Goal: Information Seeking & Learning: Learn about a topic

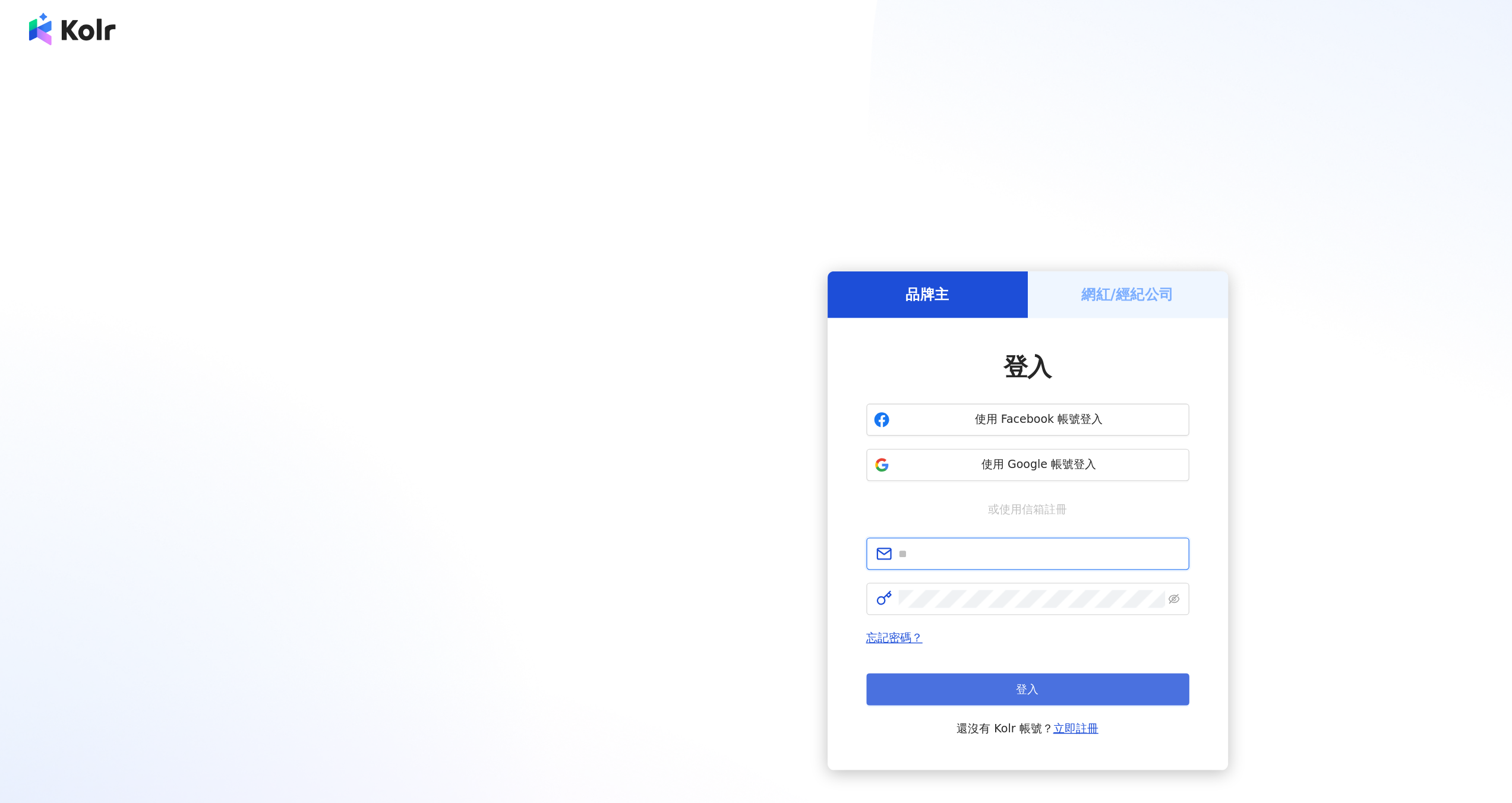
type input "**********"
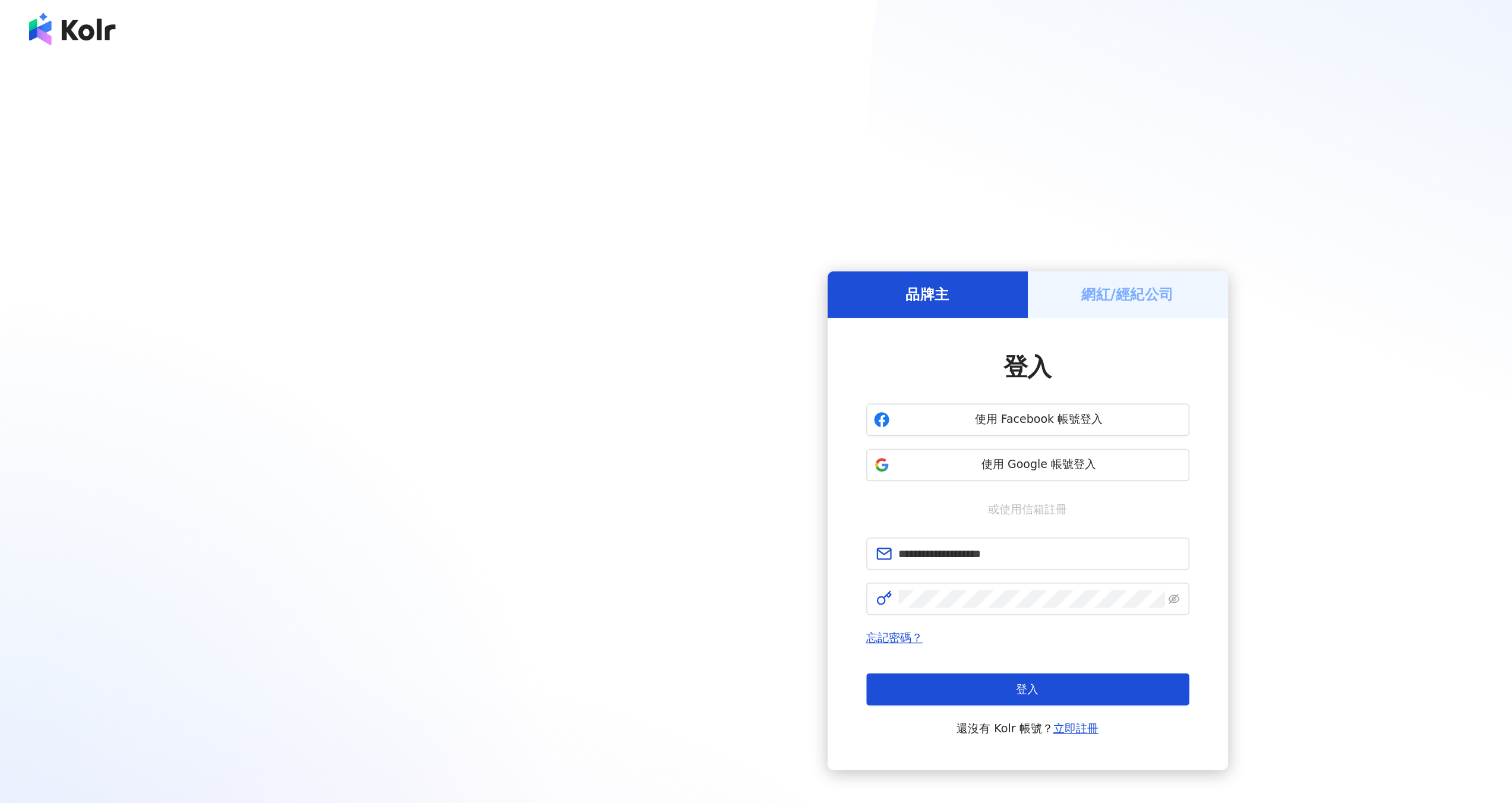
drag, startPoint x: 754, startPoint y: 502, endPoint x: 947, endPoint y: 450, distance: 199.9
click at [755, 503] on span "登入" at bounding box center [756, 507] width 17 height 10
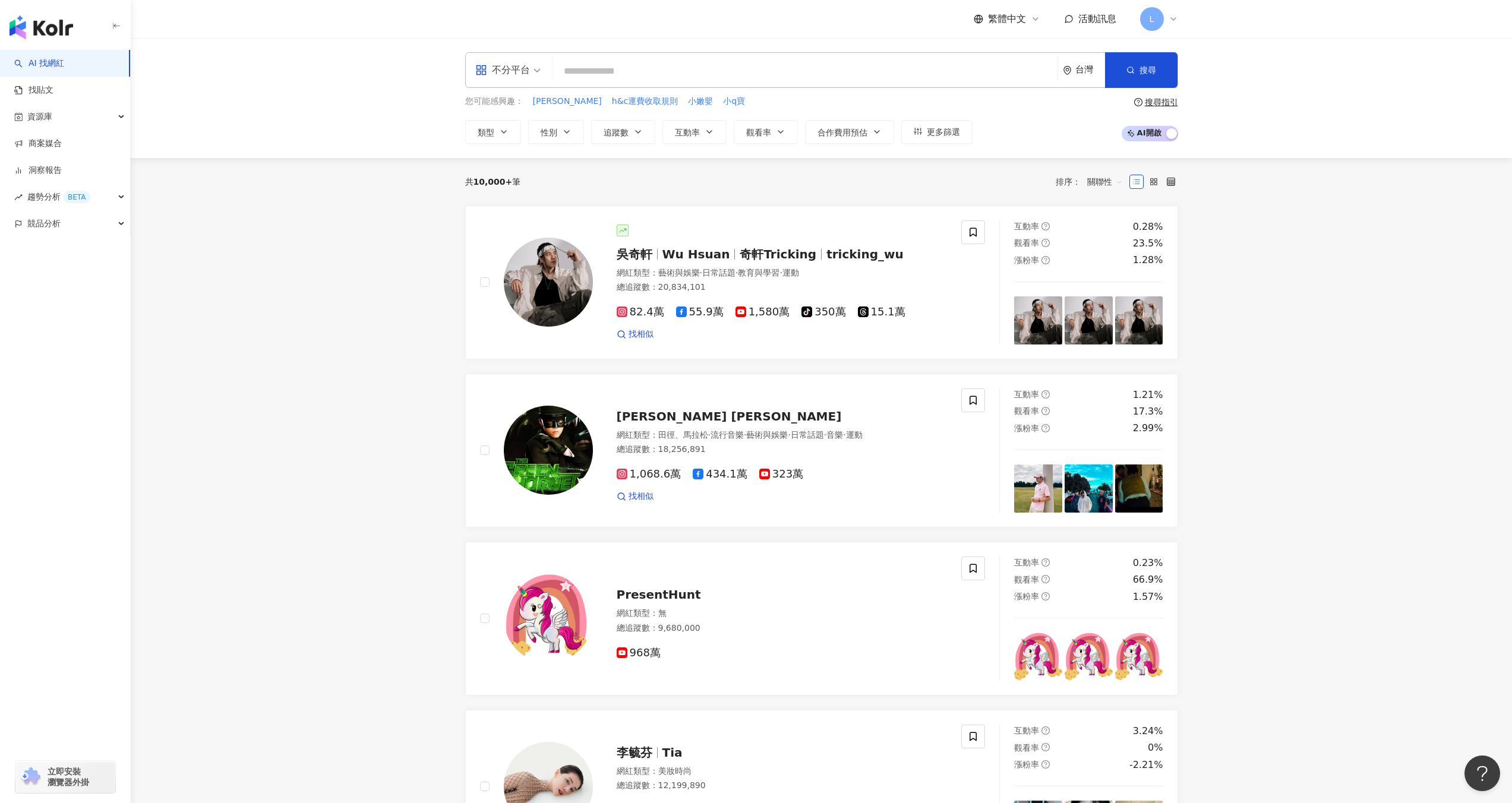
click at [508, 69] on div "不分平台" at bounding box center [502, 70] width 54 height 19
click at [517, 149] on div "Facebook" at bounding box center [512, 147] width 67 height 15
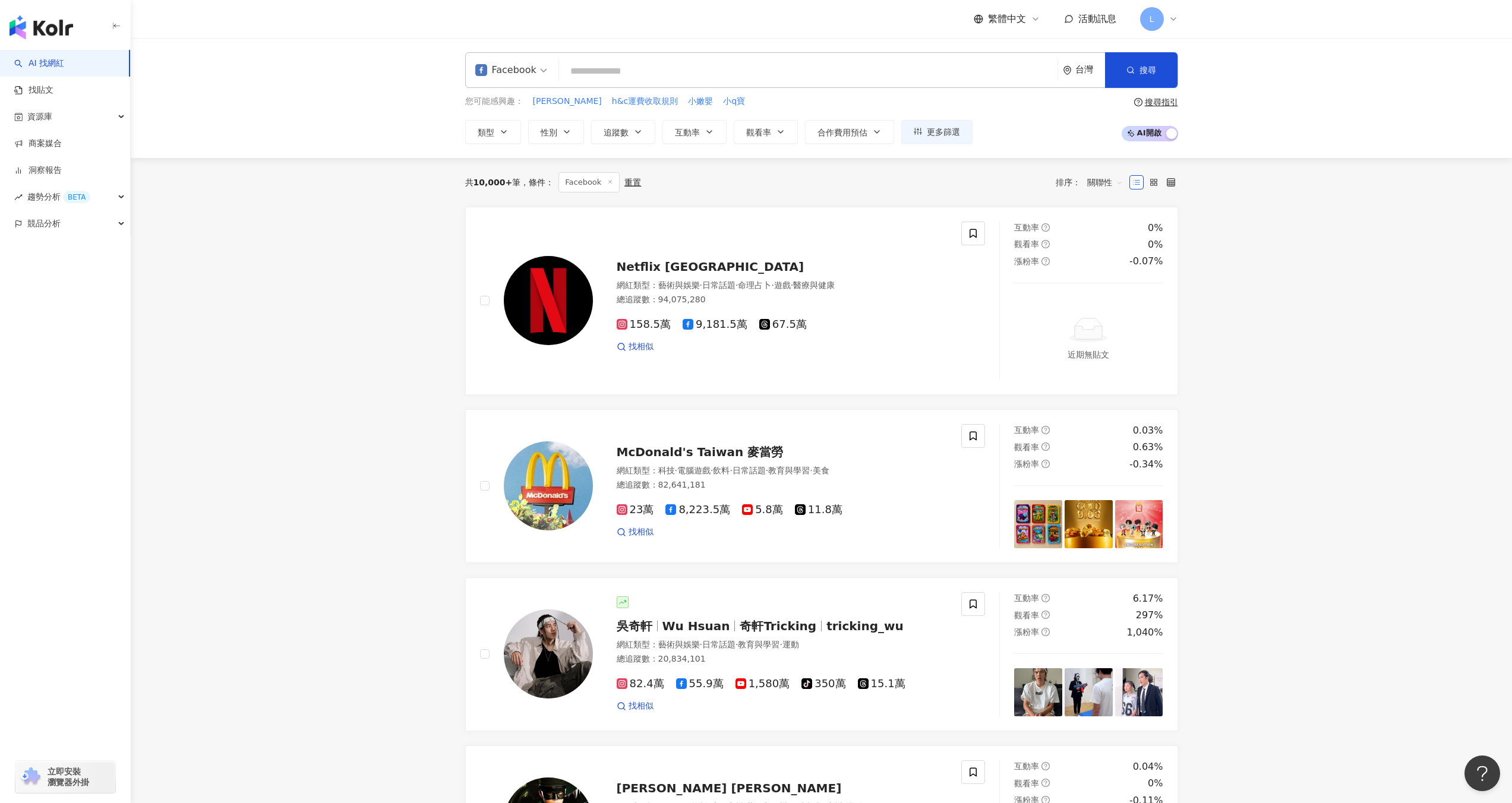
click at [694, 74] on input "search" at bounding box center [808, 71] width 489 height 23
click at [700, 72] on input "search" at bounding box center [808, 71] width 489 height 23
click at [54, 88] on link "找貼文" at bounding box center [34, 90] width 39 height 12
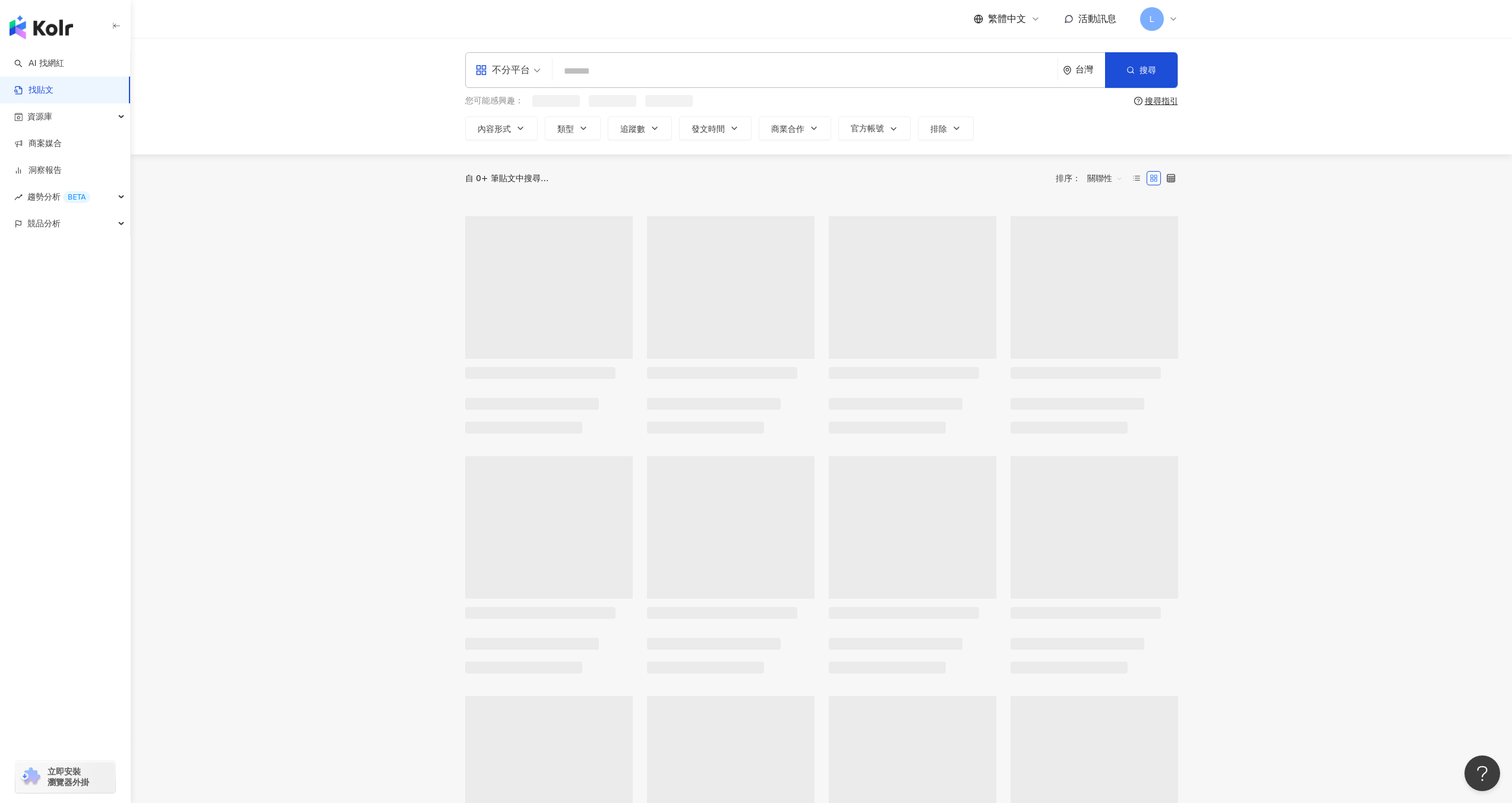
click at [631, 69] on input "search" at bounding box center [805, 71] width 495 height 25
click at [451, 66] on div "不分平台 台灣 搜尋 您可能感興趣： 搜尋指引 內容形式 類型 追蹤數 發文時間 商業合作 官方帳號 排除" at bounding box center [821, 96] width 760 height 88
click at [470, 66] on div "不分平台" at bounding box center [508, 70] width 78 height 34
click at [509, 152] on div "Facebook" at bounding box center [512, 147] width 67 height 15
click at [638, 74] on input "search" at bounding box center [808, 71] width 489 height 25
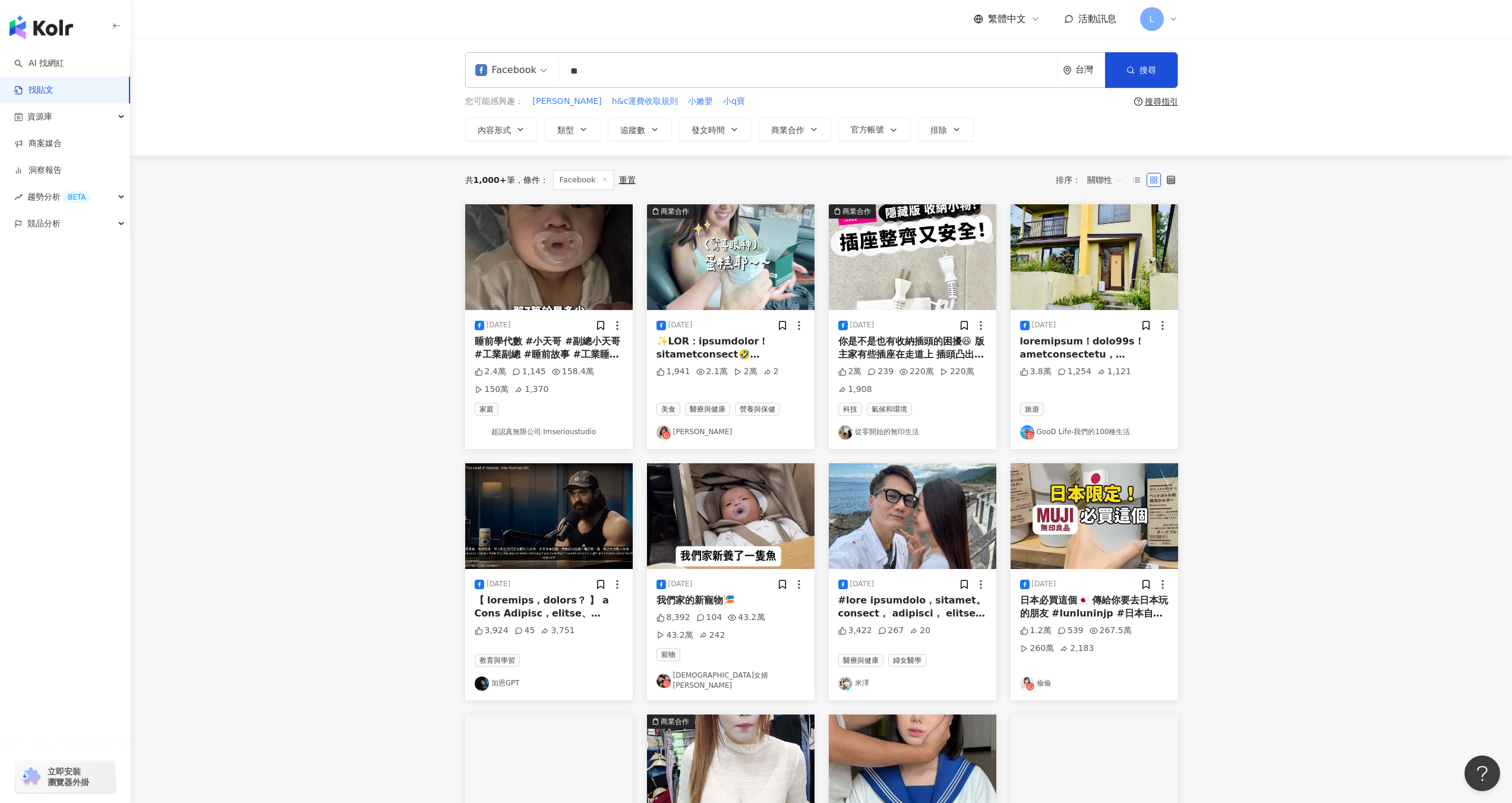
type input "*"
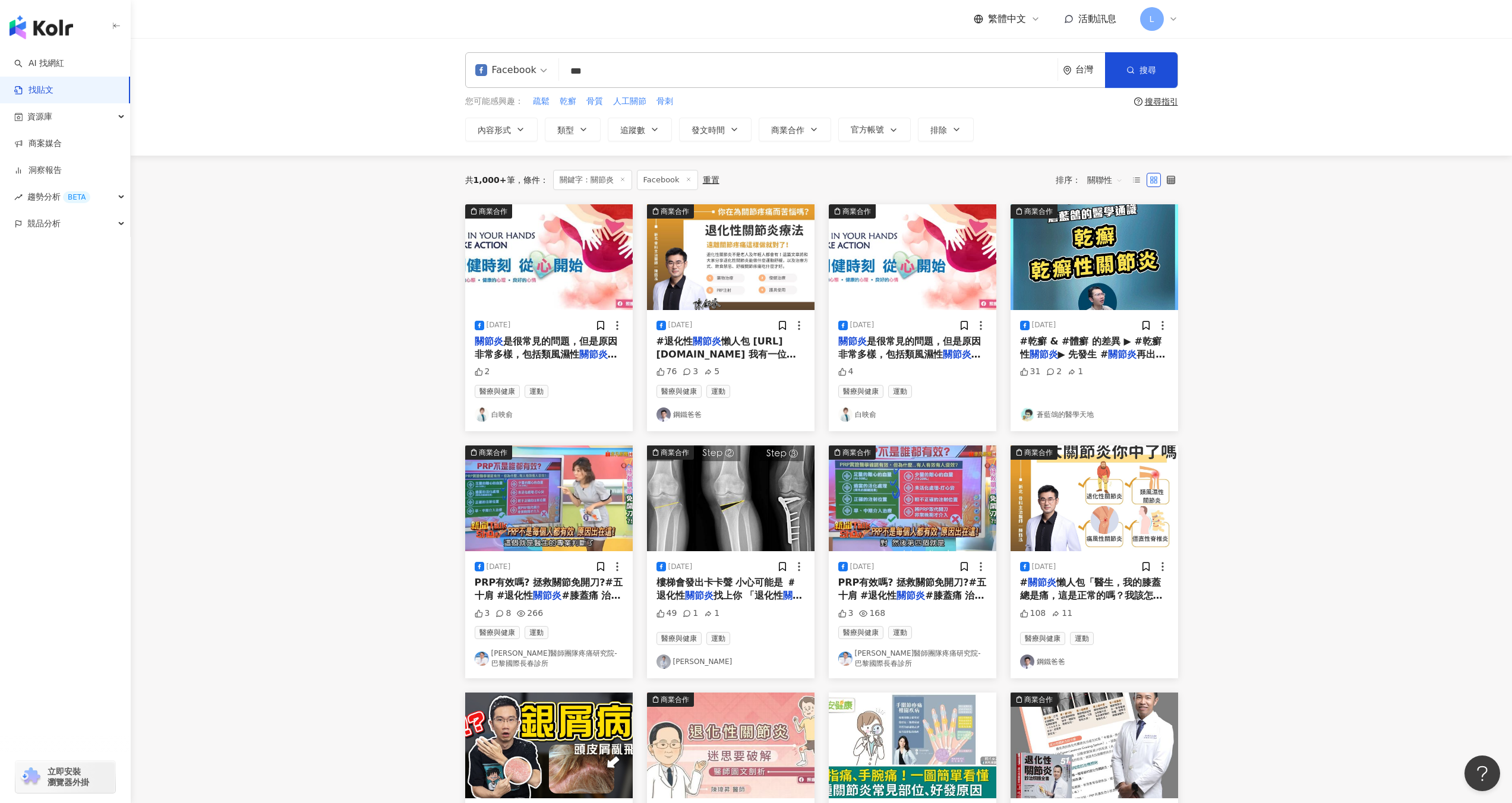
click at [1100, 182] on span "關聯性" at bounding box center [1105, 180] width 36 height 19
click at [1114, 218] on div "互動數" at bounding box center [1107, 224] width 33 height 13
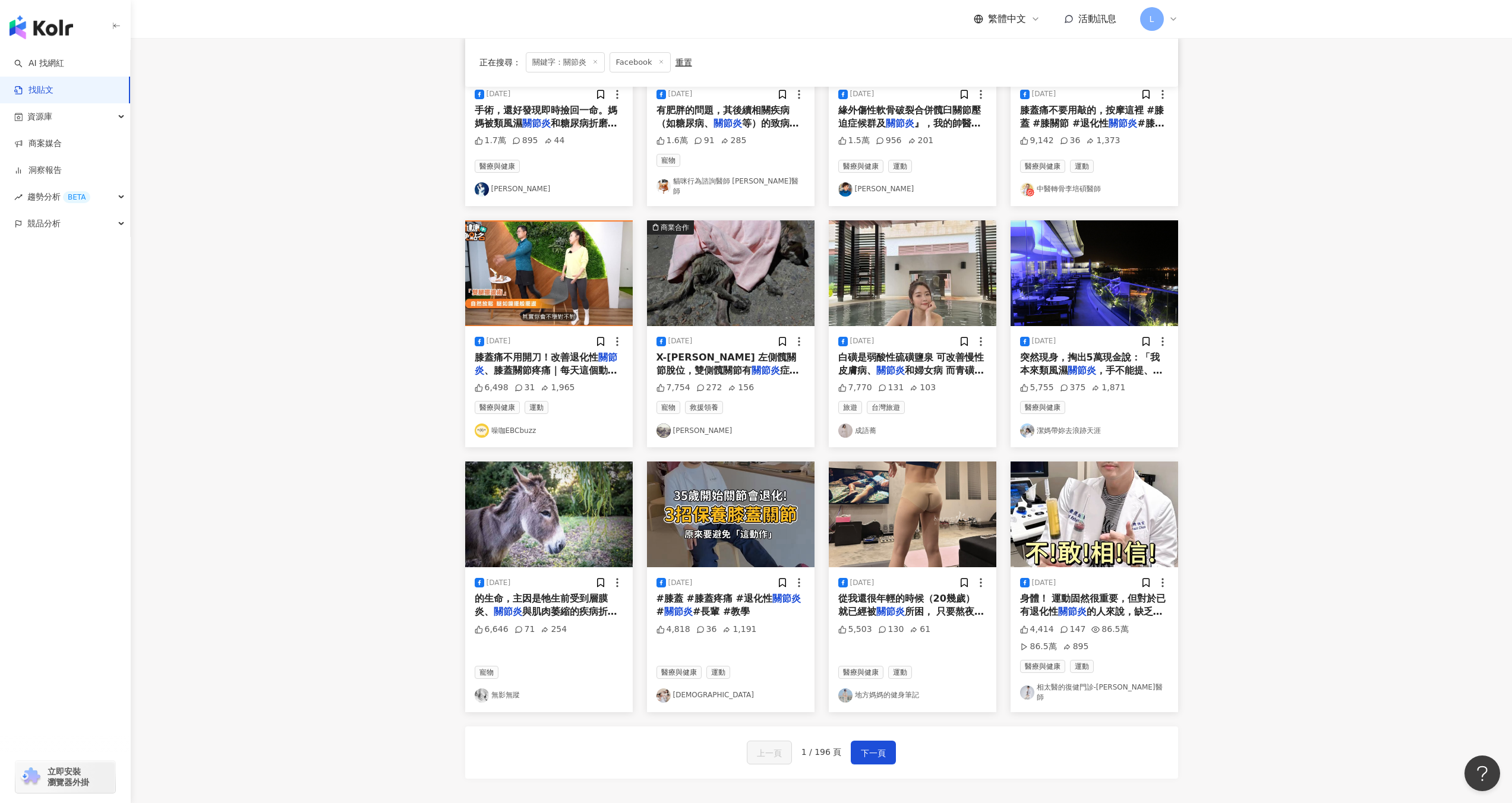
scroll to position [232, 0]
click at [876, 745] on span "下一頁" at bounding box center [873, 752] width 25 height 14
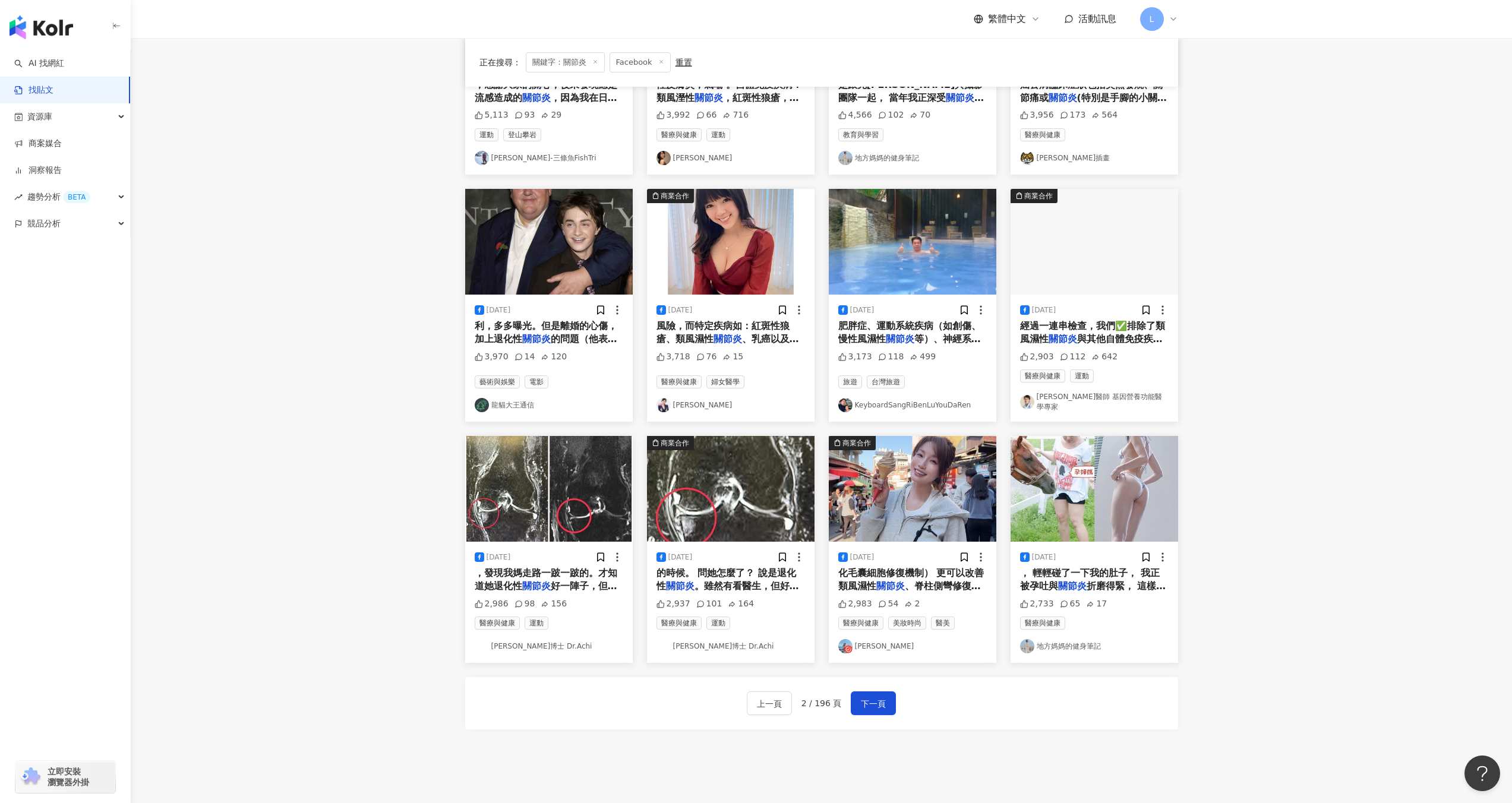
scroll to position [263, 0]
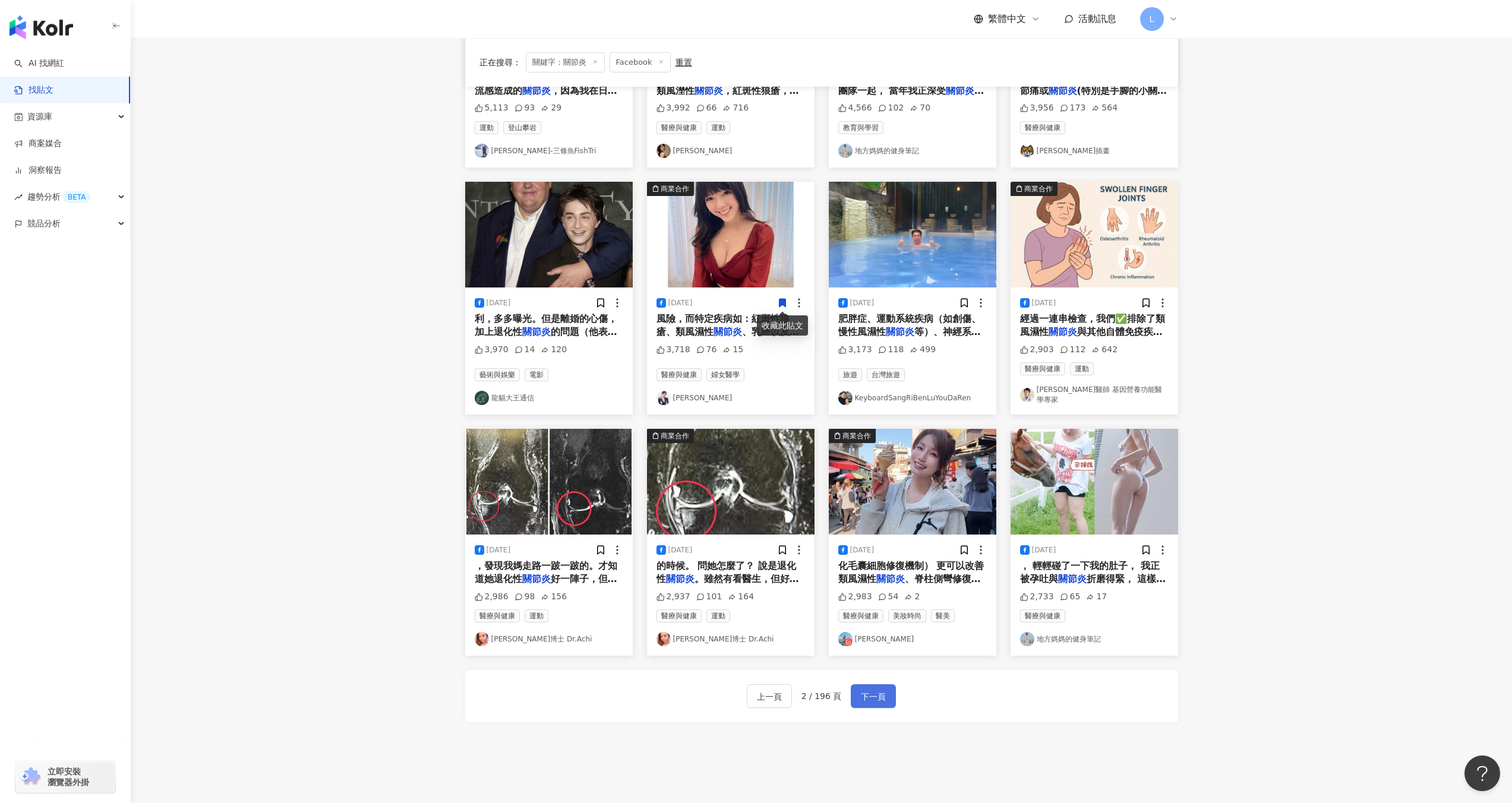
click at [882, 692] on span "下一頁" at bounding box center [873, 696] width 25 height 14
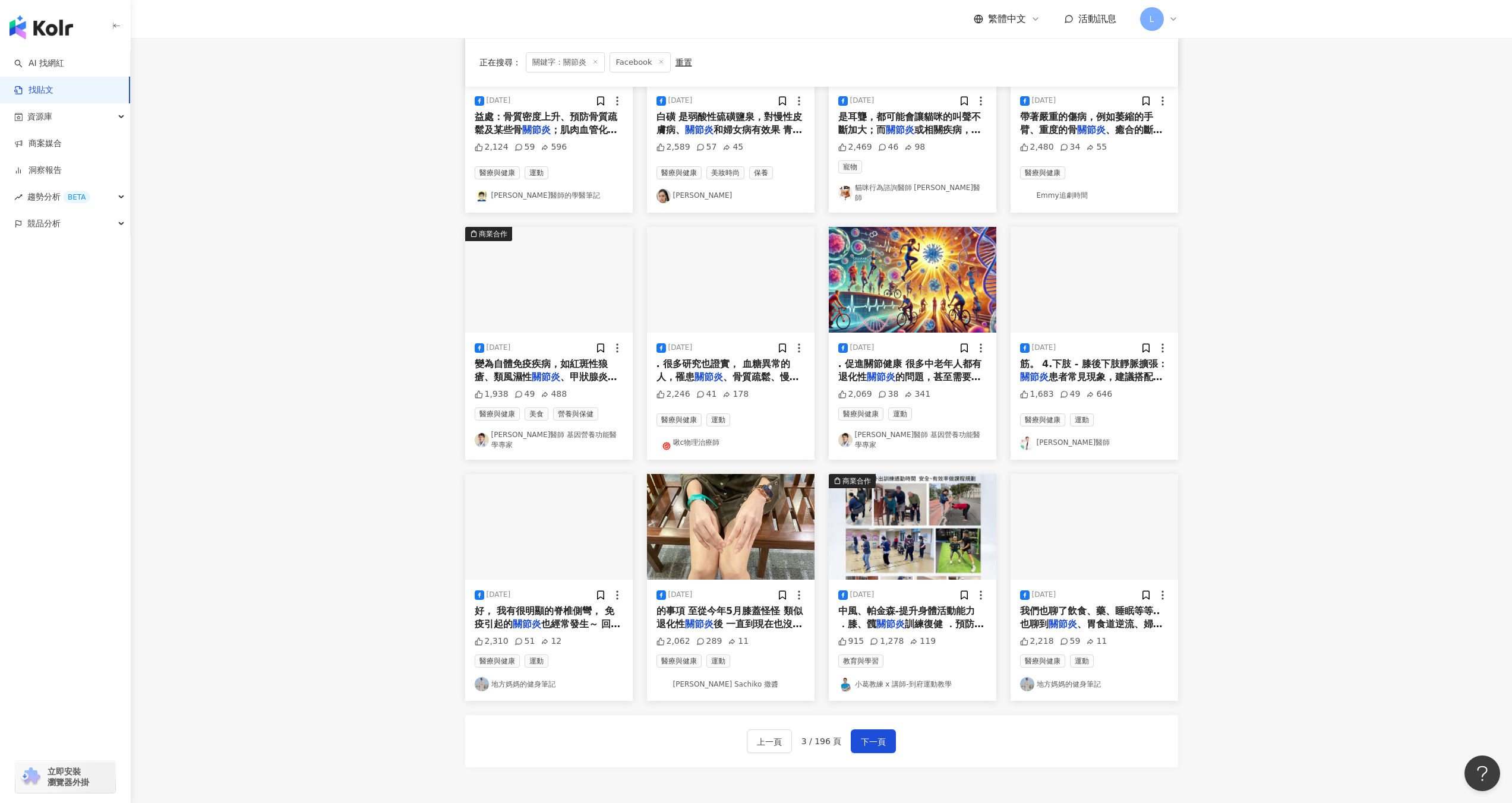
scroll to position [225, 0]
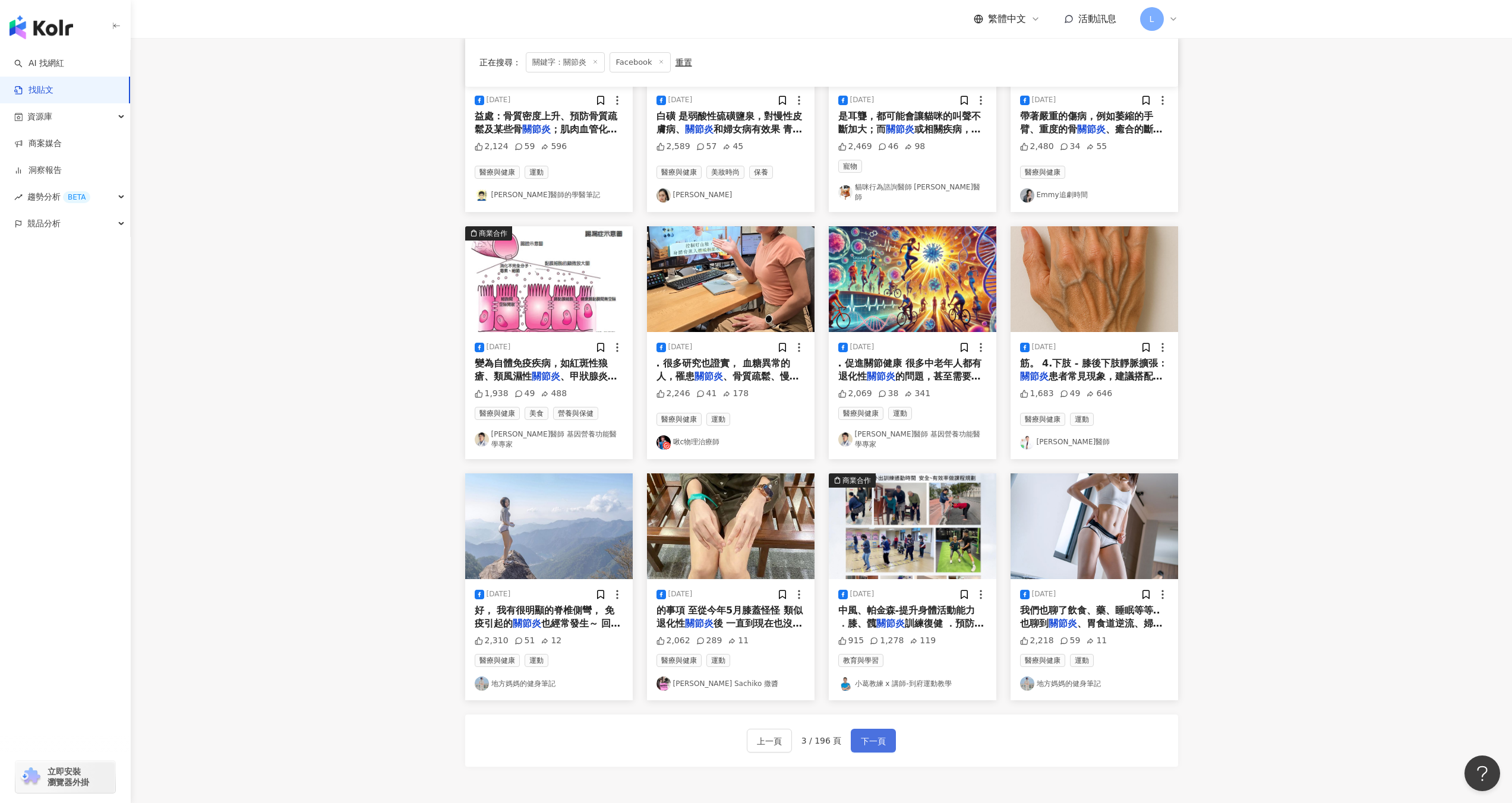
click at [884, 734] on span "下一頁" at bounding box center [873, 740] width 25 height 14
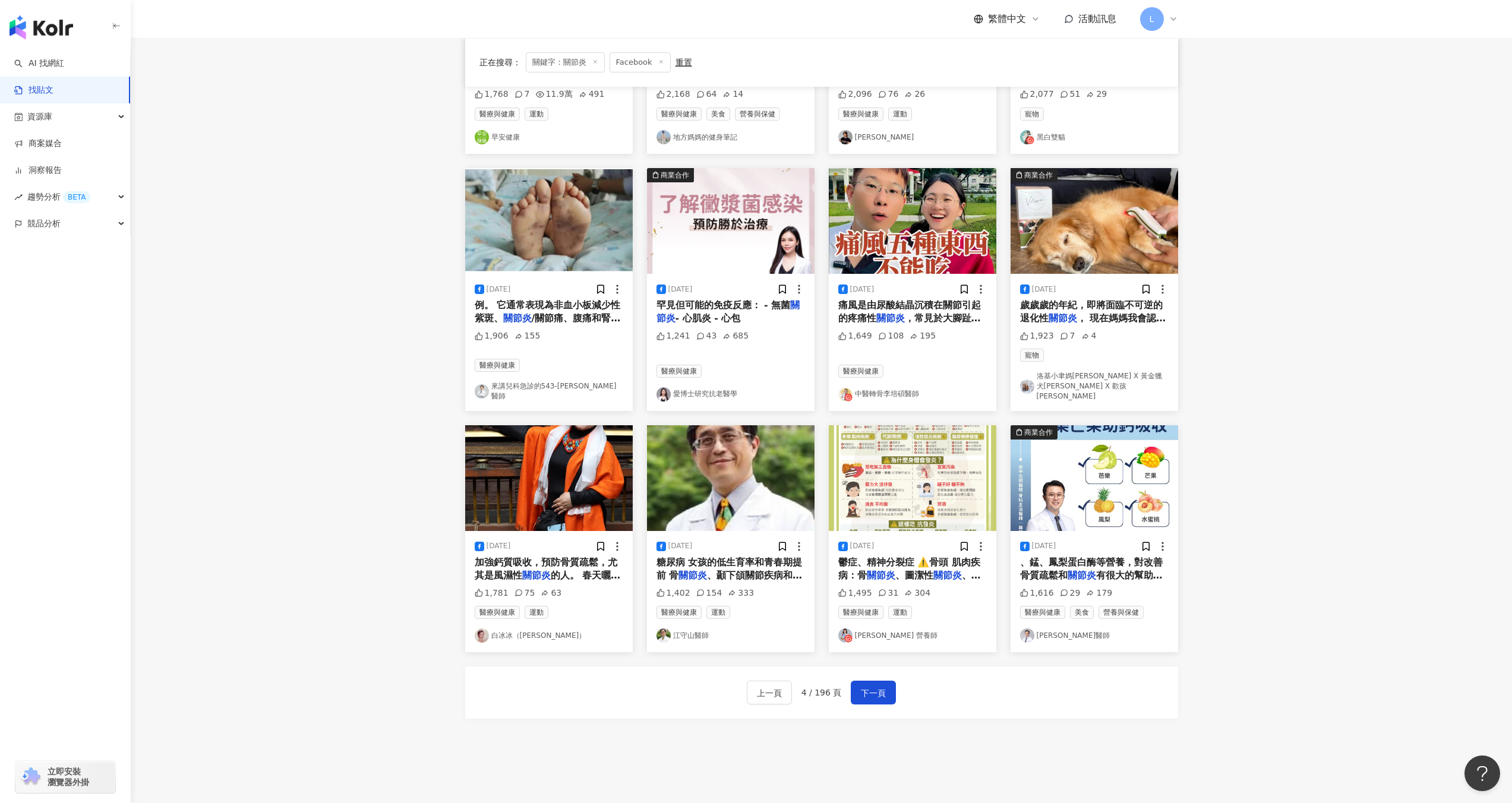
scroll to position [344, 0]
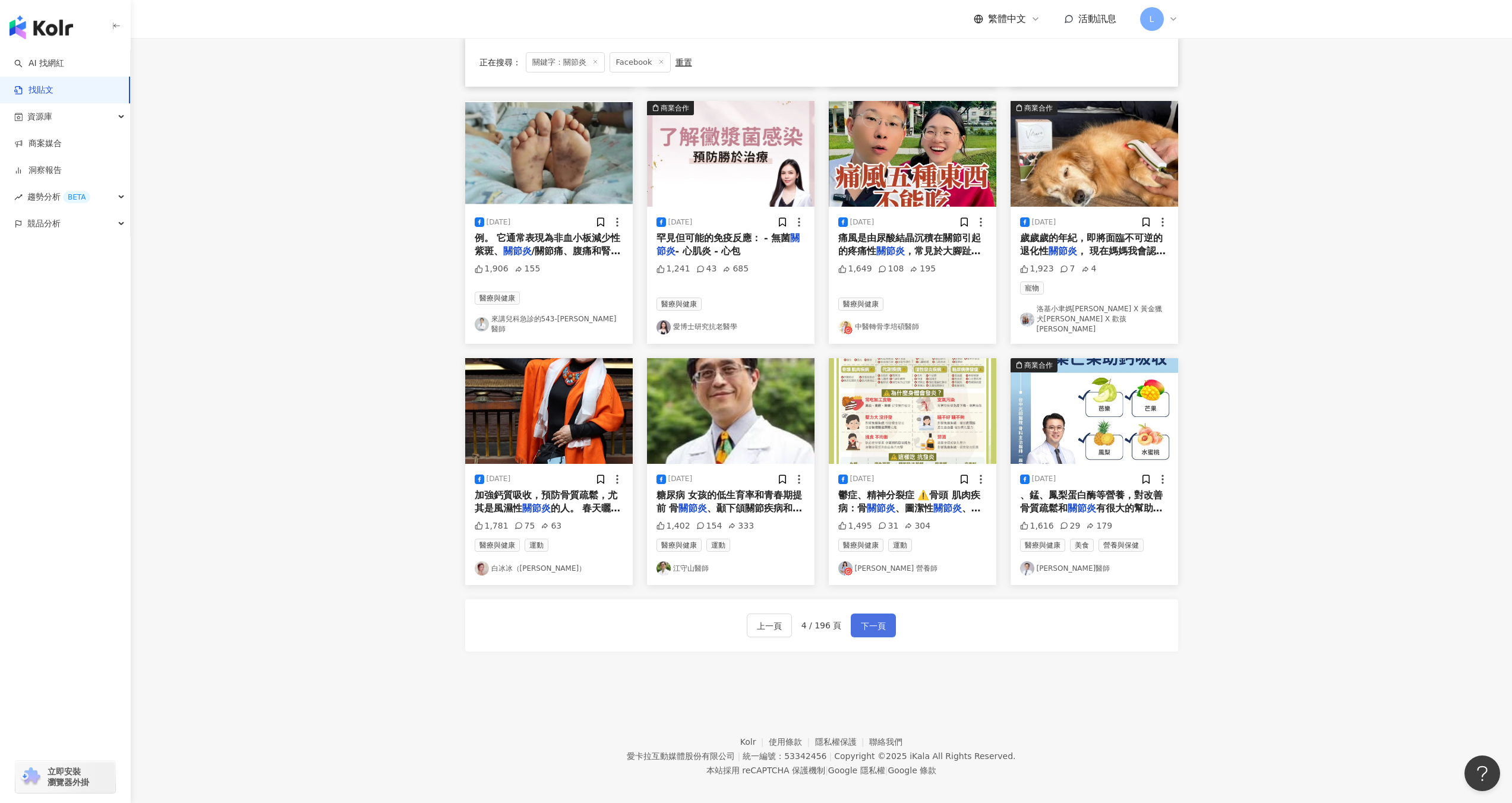
click at [869, 619] on span "下一頁" at bounding box center [873, 626] width 25 height 14
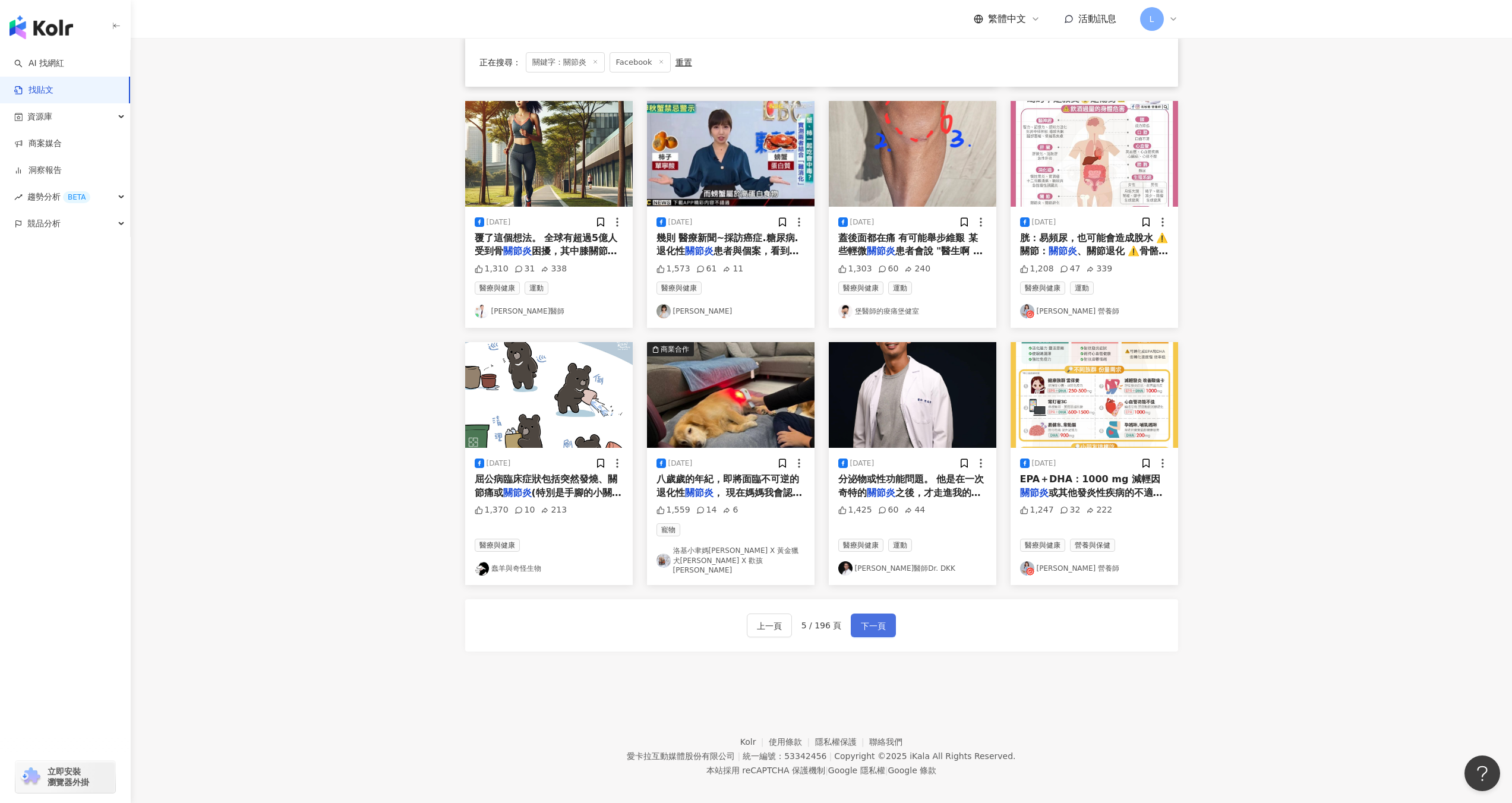
click at [881, 619] on span "下一頁" at bounding box center [873, 626] width 25 height 14
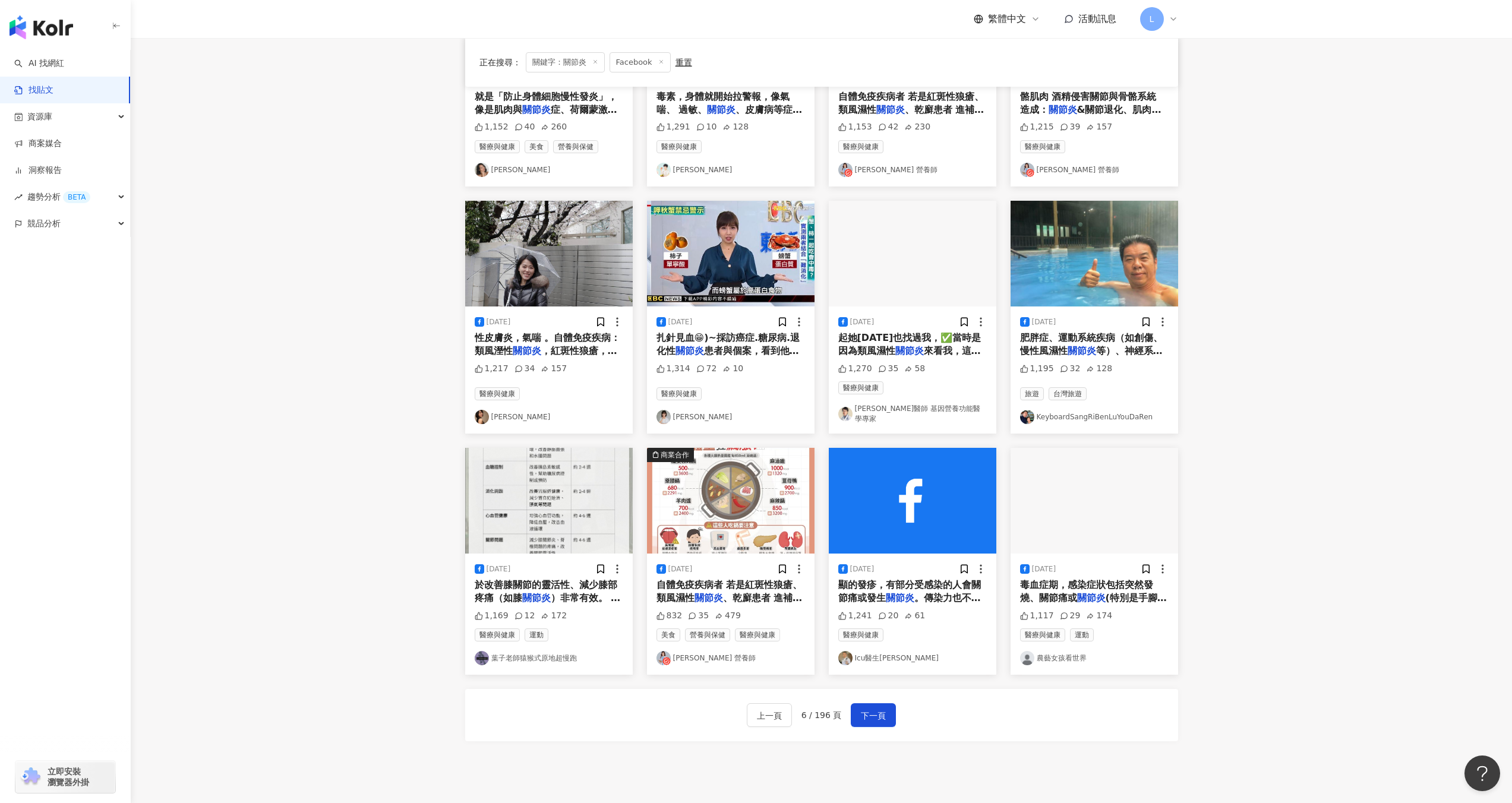
scroll to position [339, 0]
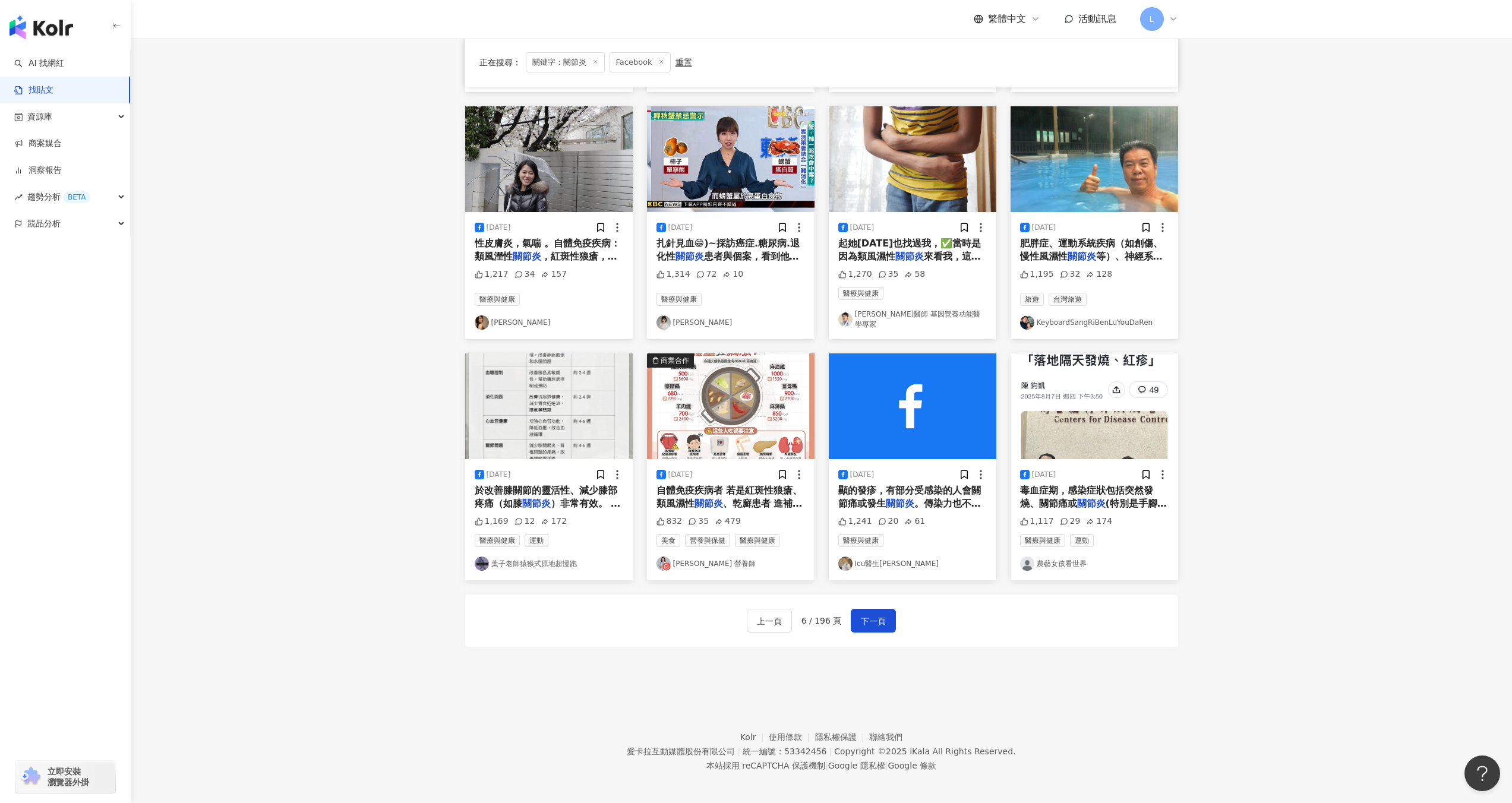
click at [569, 201] on img "button" at bounding box center [549, 160] width 168 height 106
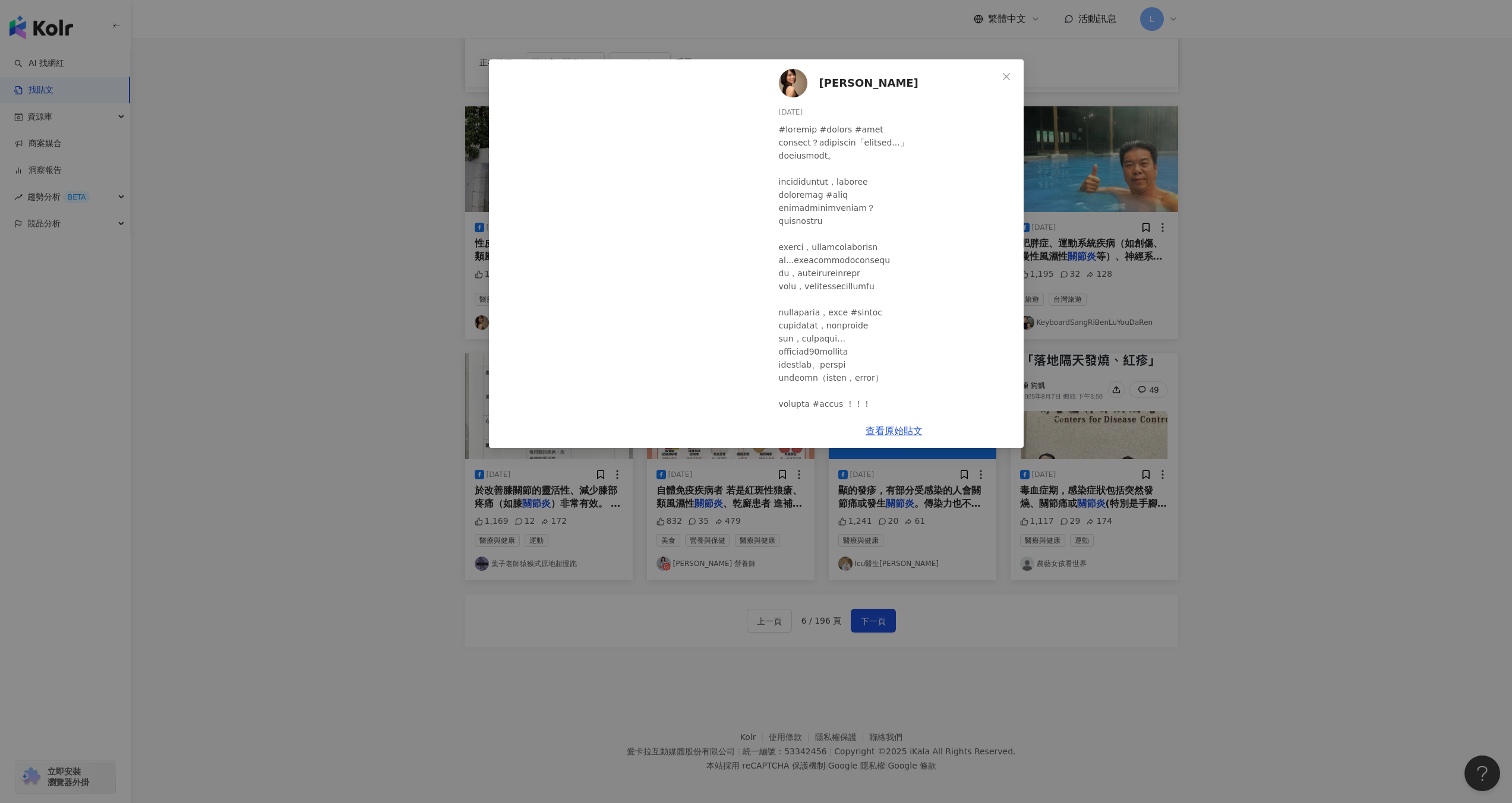
click at [1261, 316] on div "[PERSON_NAME] [DATE] 1,217 34 157 查看原始貼文" at bounding box center [756, 402] width 1512 height 803
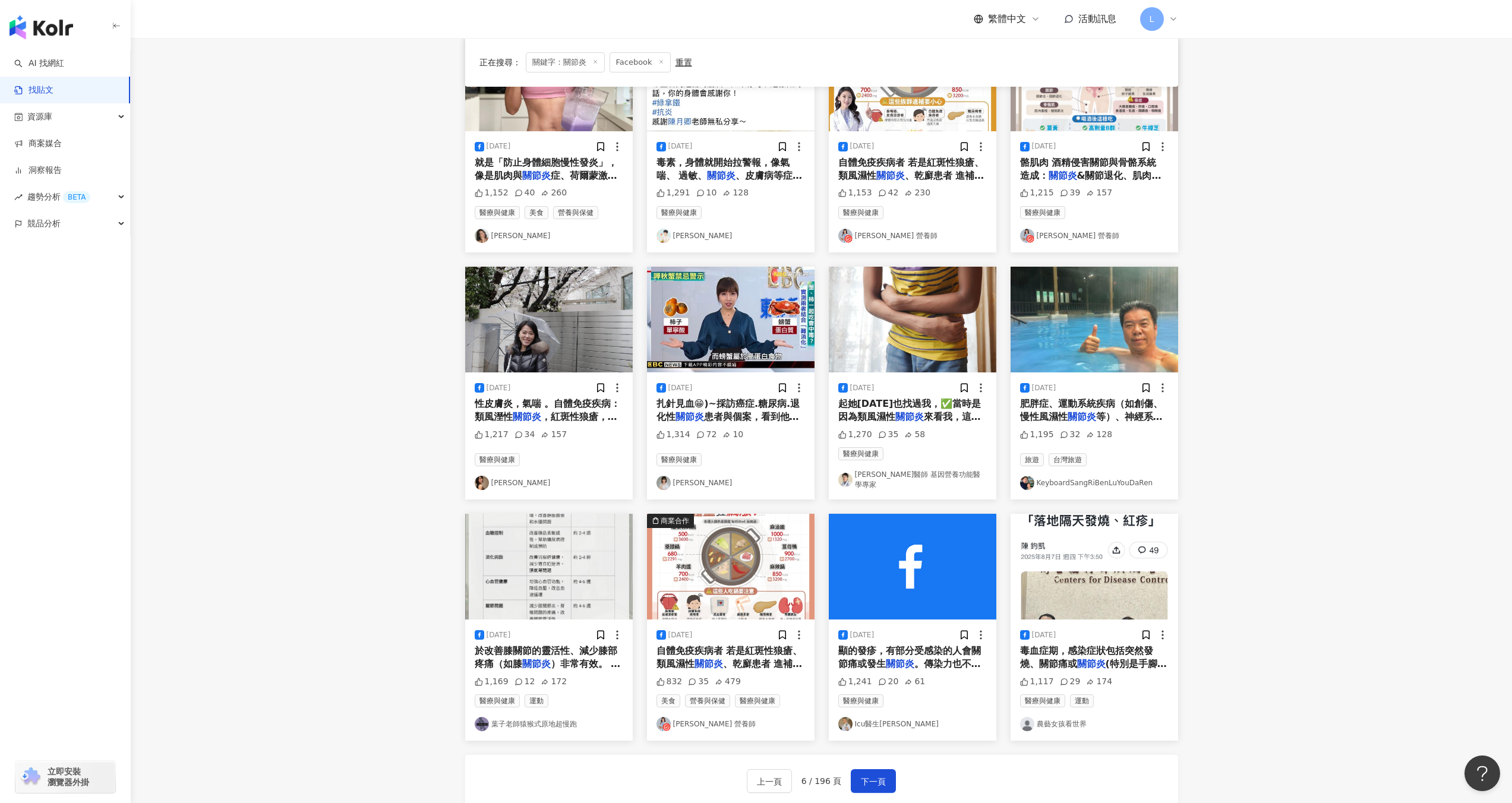
scroll to position [160, 0]
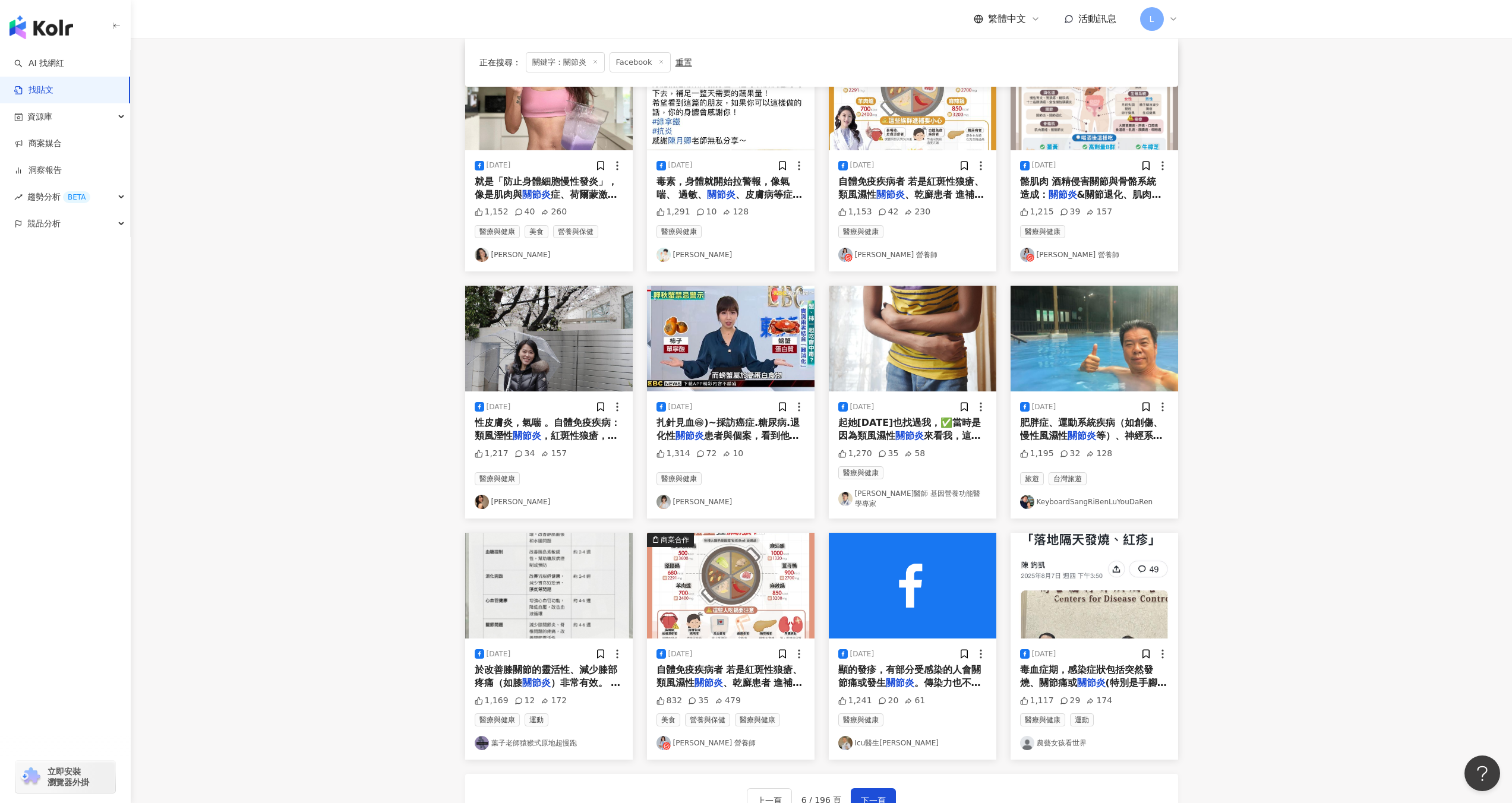
click at [1082, 350] on img "button" at bounding box center [1094, 338] width 168 height 106
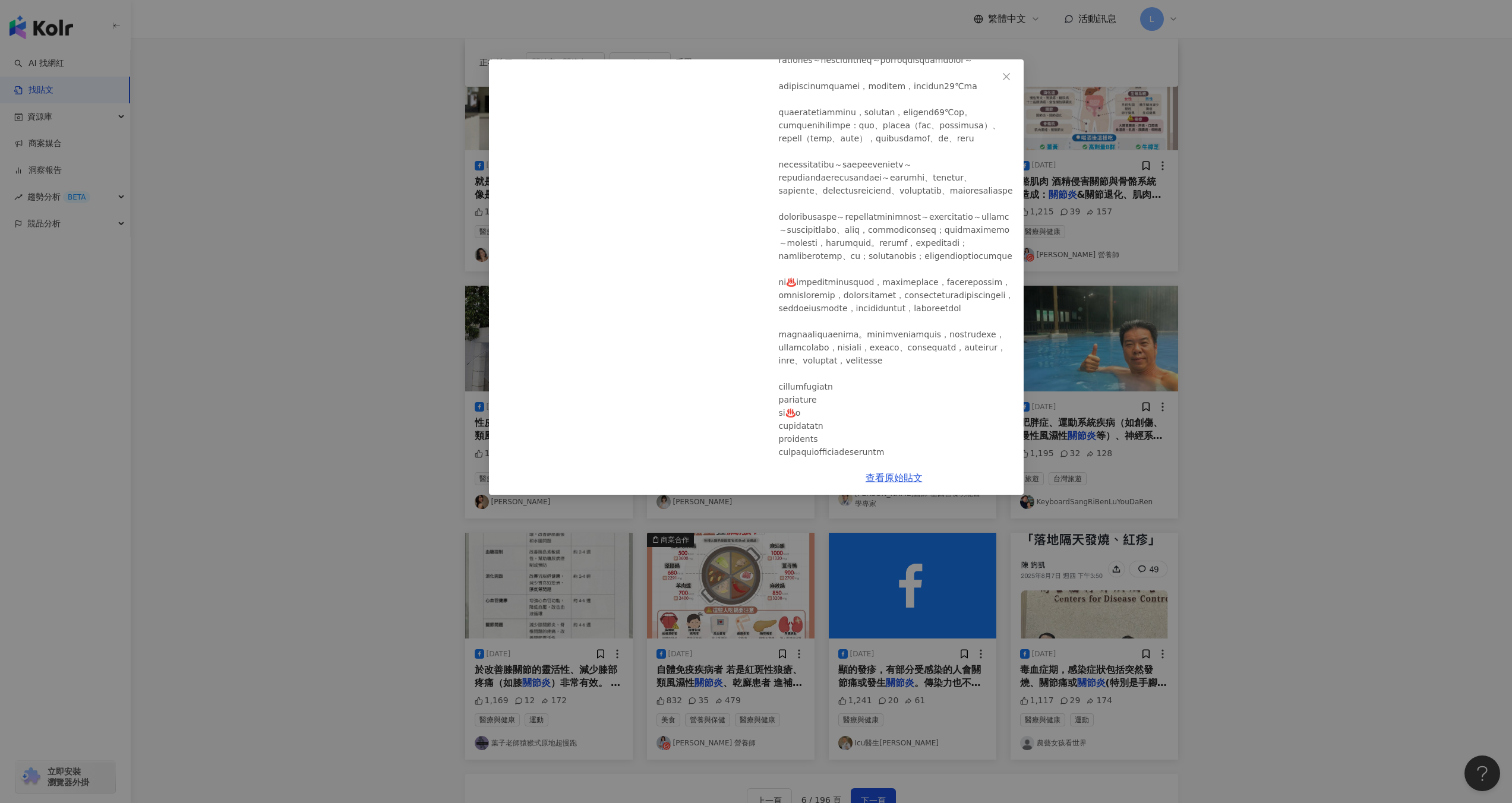
scroll to position [516, 0]
click at [1281, 276] on div "KeyboardSangRiBenLuYouDaRen [DATE] 1,195 32 128 查看原始貼文" at bounding box center [756, 402] width 1512 height 803
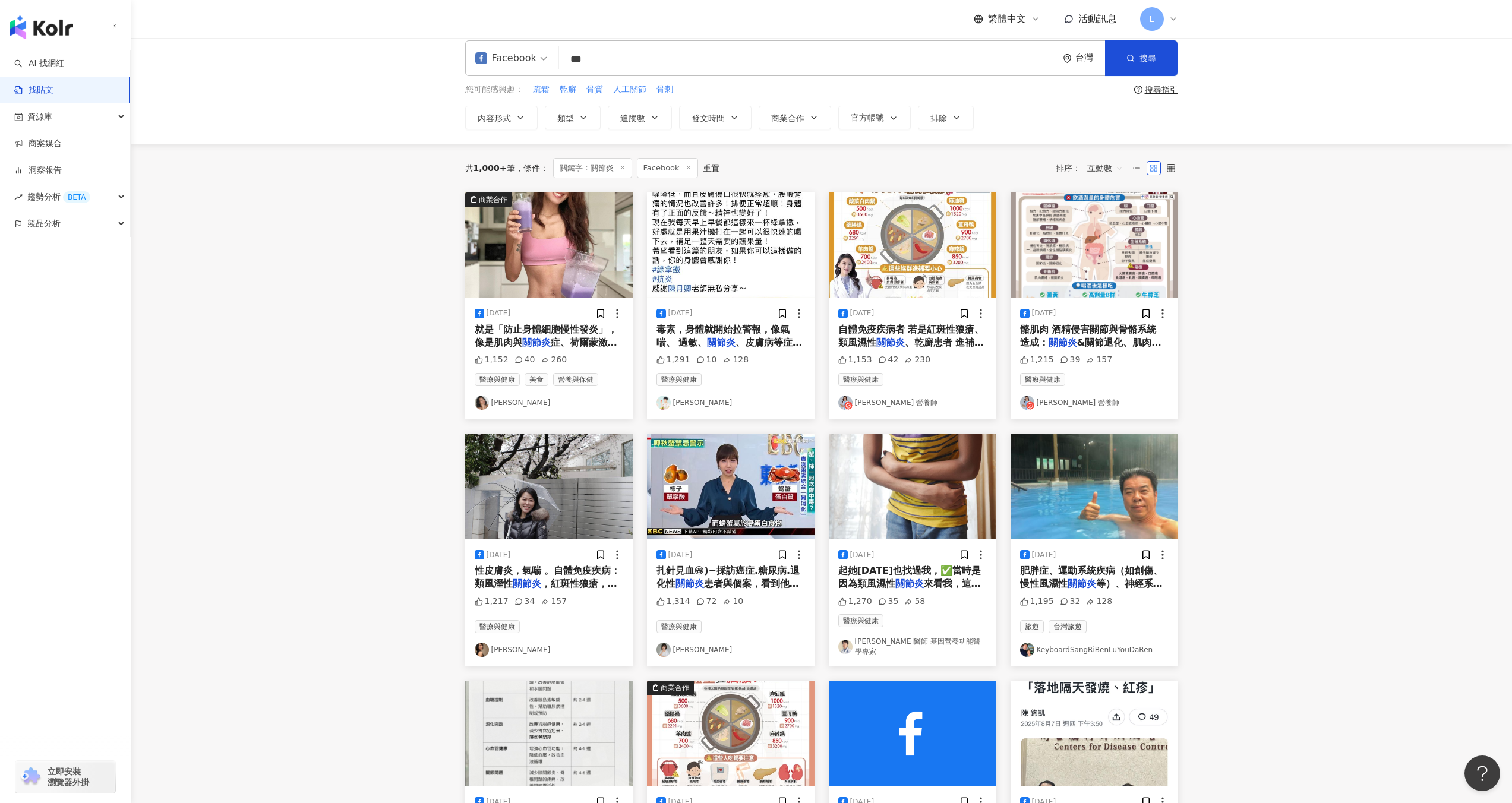
scroll to position [0, 0]
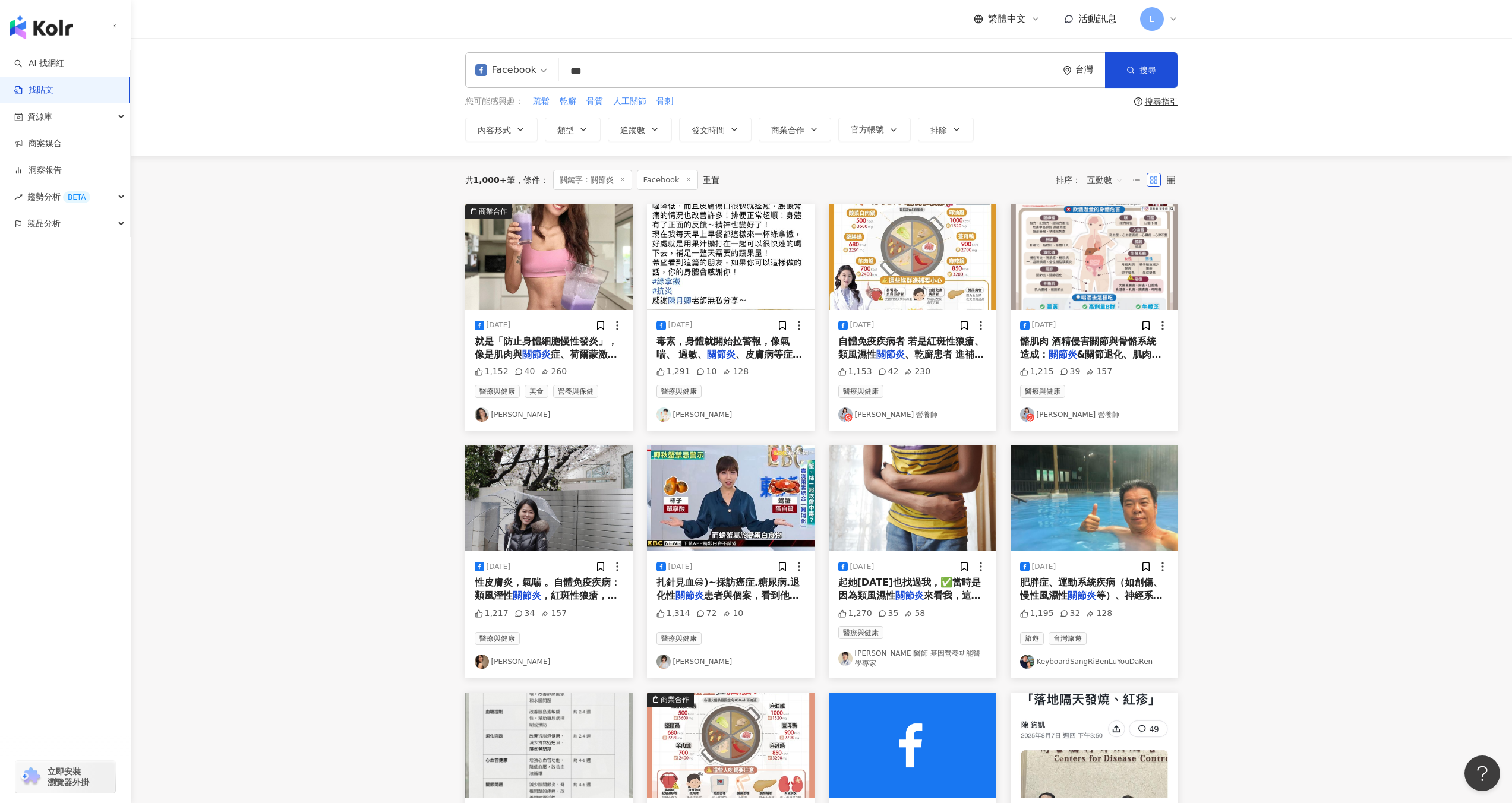
click at [1055, 477] on img "button" at bounding box center [1094, 498] width 168 height 106
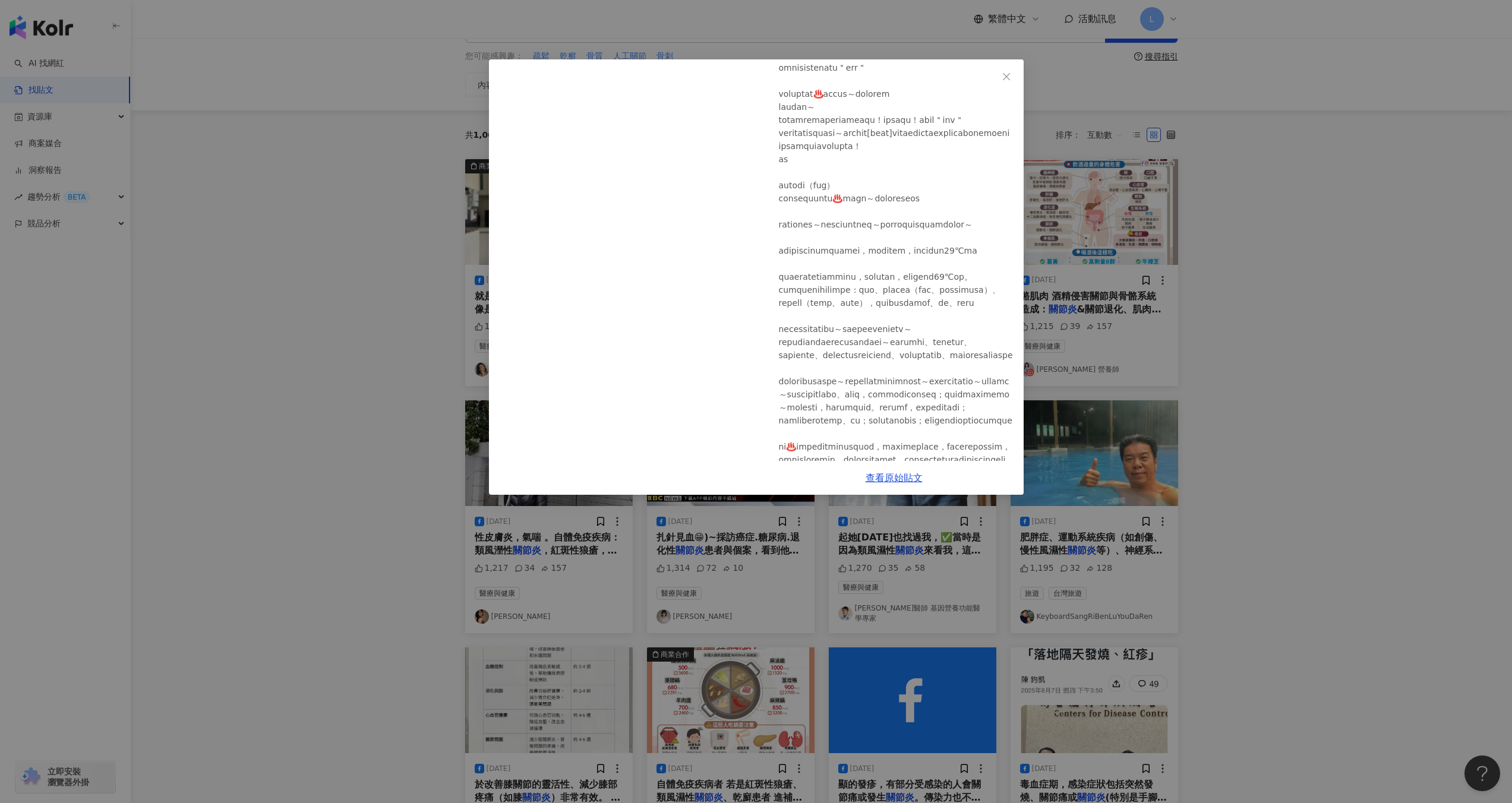
scroll to position [350, 0]
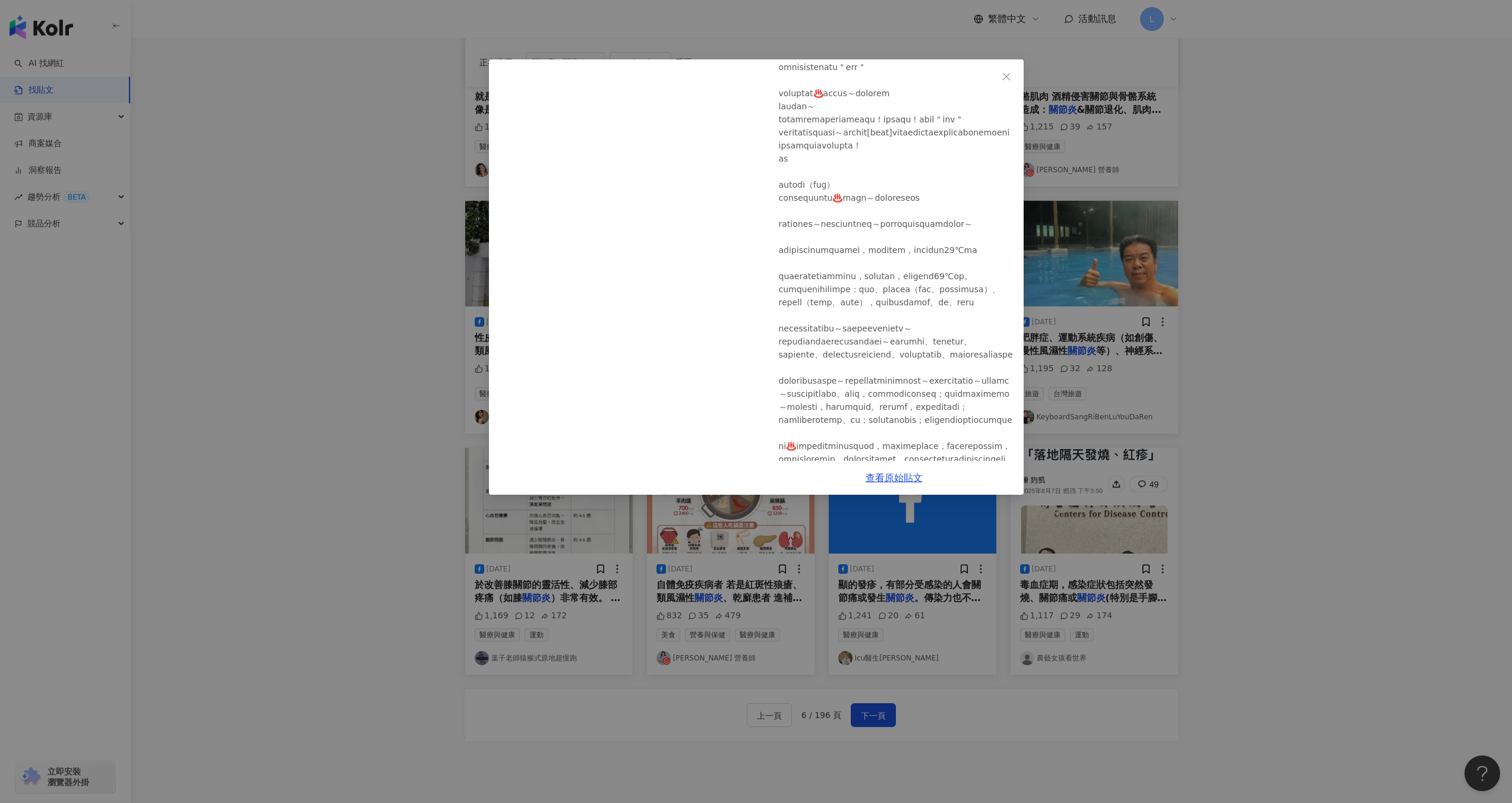
click at [1248, 368] on div "KeyboardSangRiBenLuYouDaRen [DATE] 1,195 32 128 查看原始貼文" at bounding box center [756, 402] width 1512 height 803
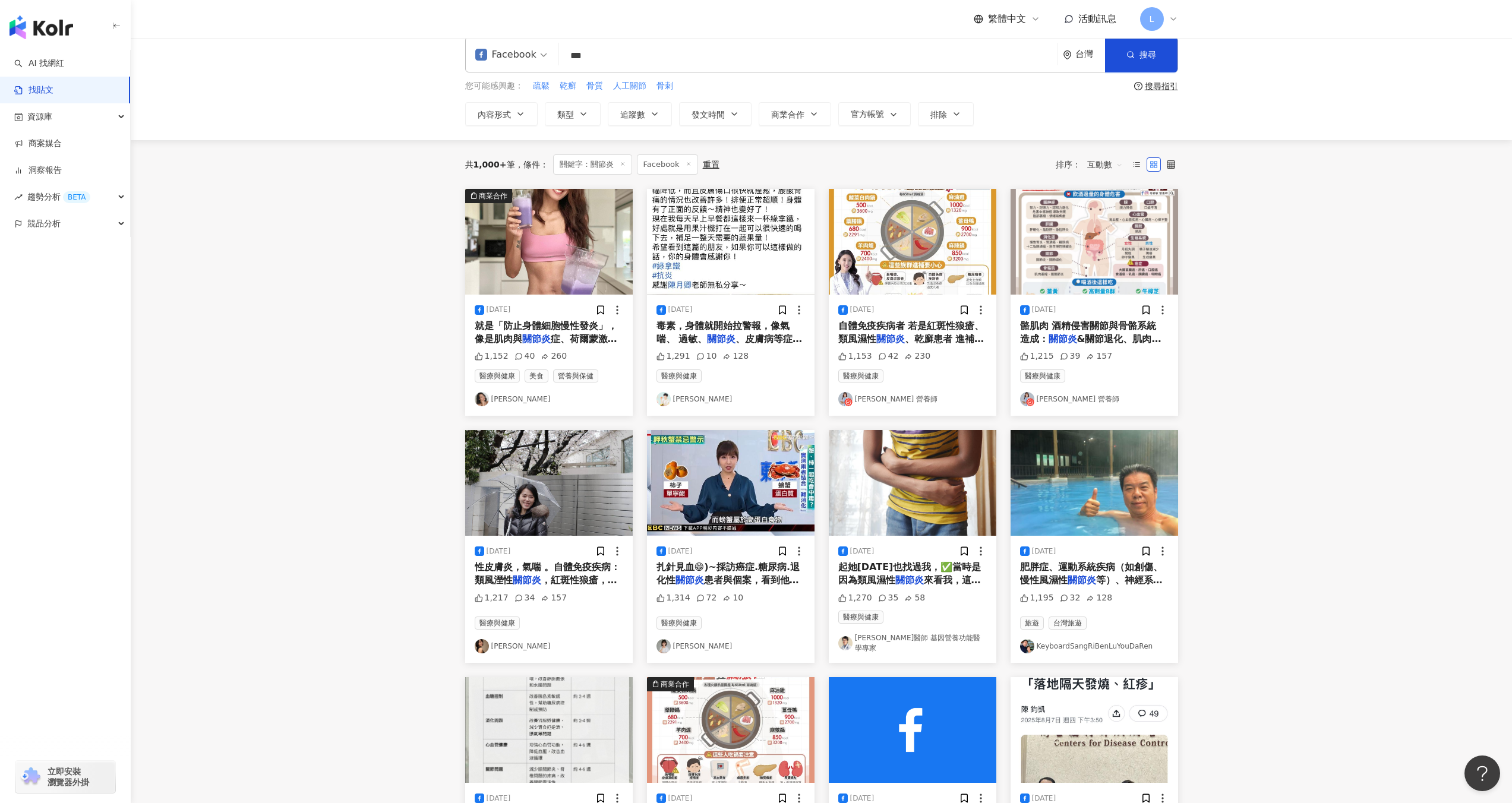
scroll to position [0, 0]
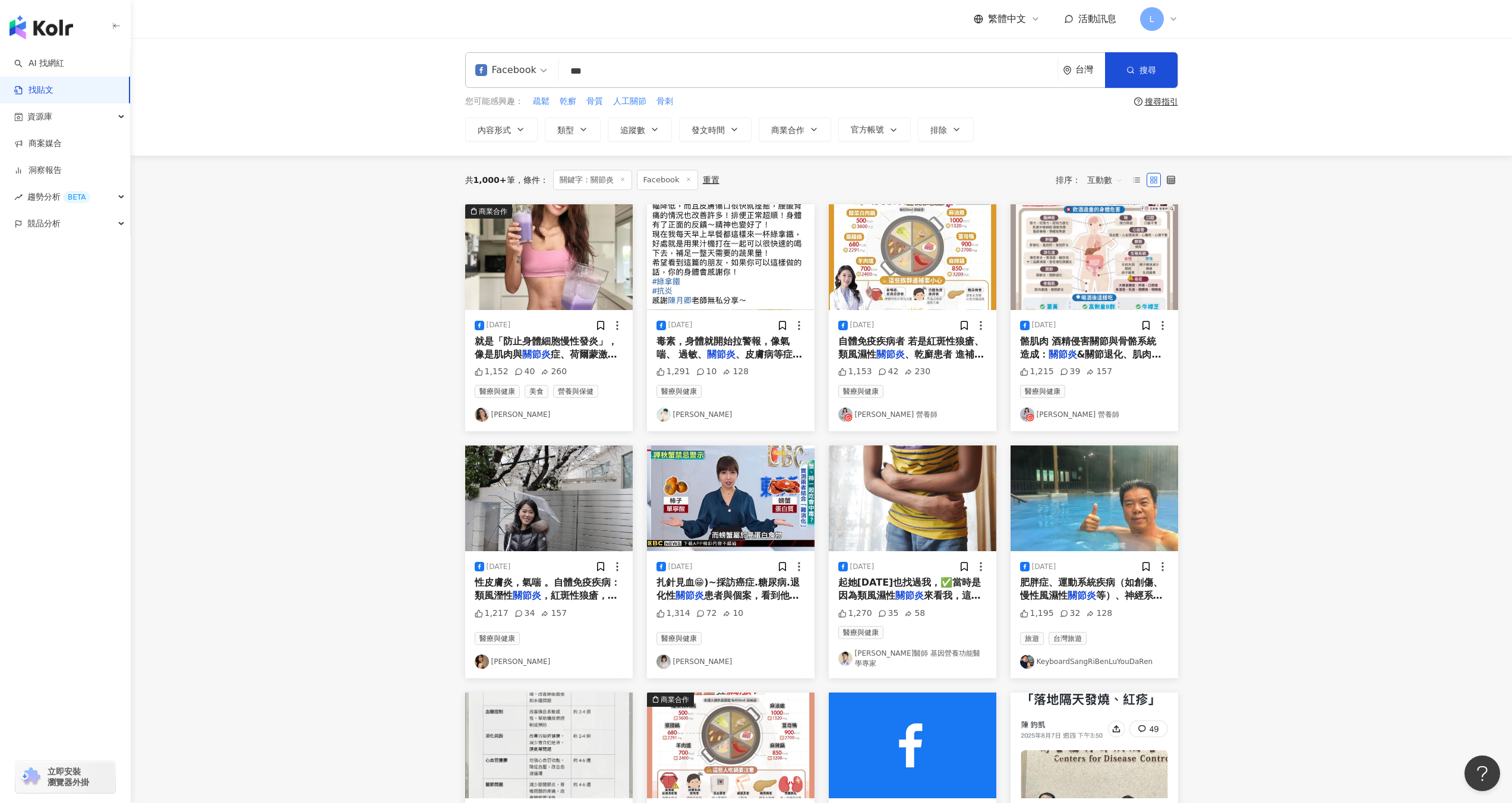
drag, startPoint x: 664, startPoint y: 78, endPoint x: 632, endPoint y: 67, distance: 33.8
click at [660, 78] on input "***" at bounding box center [808, 71] width 489 height 25
click at [521, 67] on div "Facebook 關節炎 *** 台灣 搜尋" at bounding box center [821, 70] width 713 height 36
type input "*"
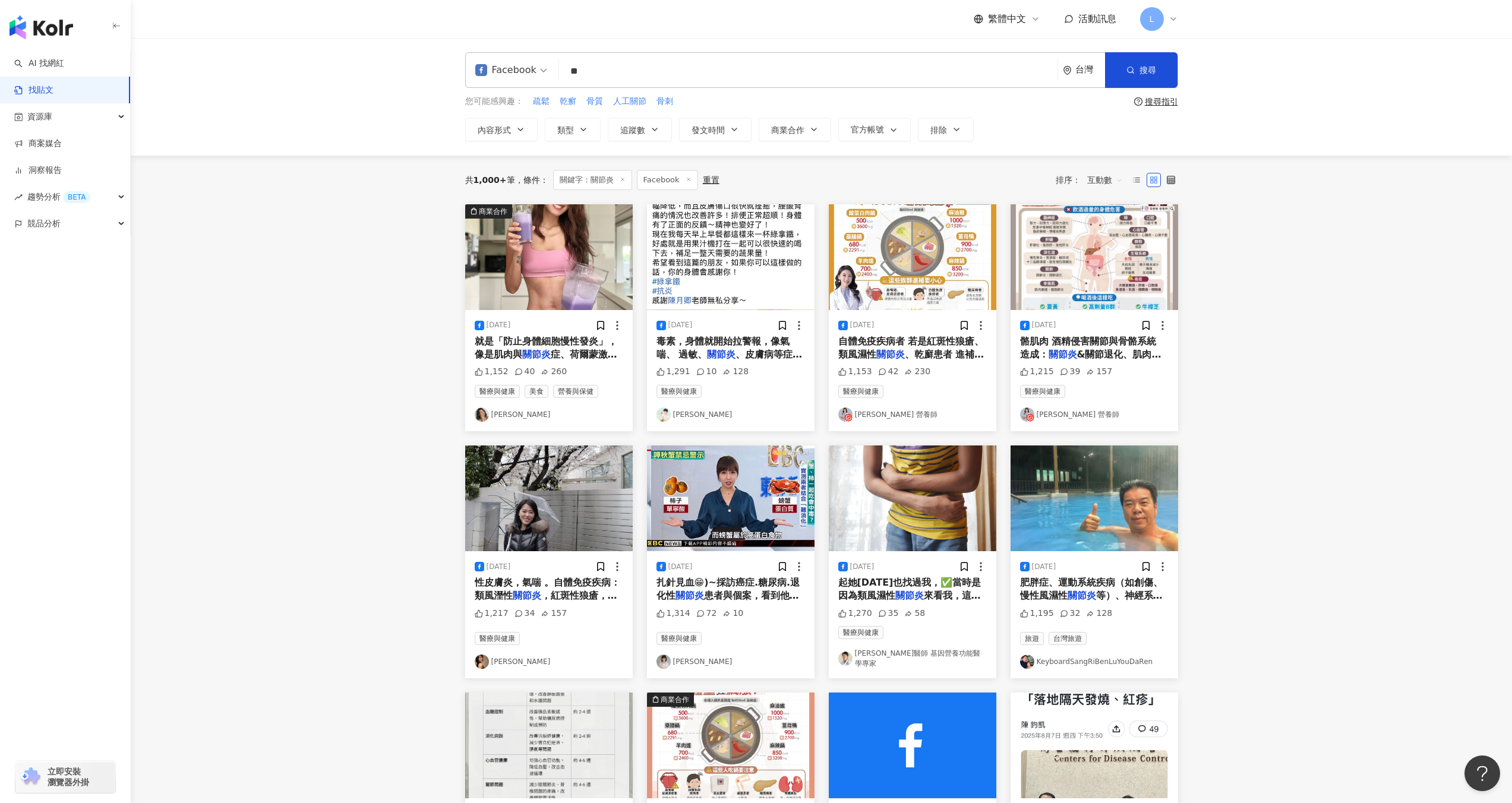
type input "**"
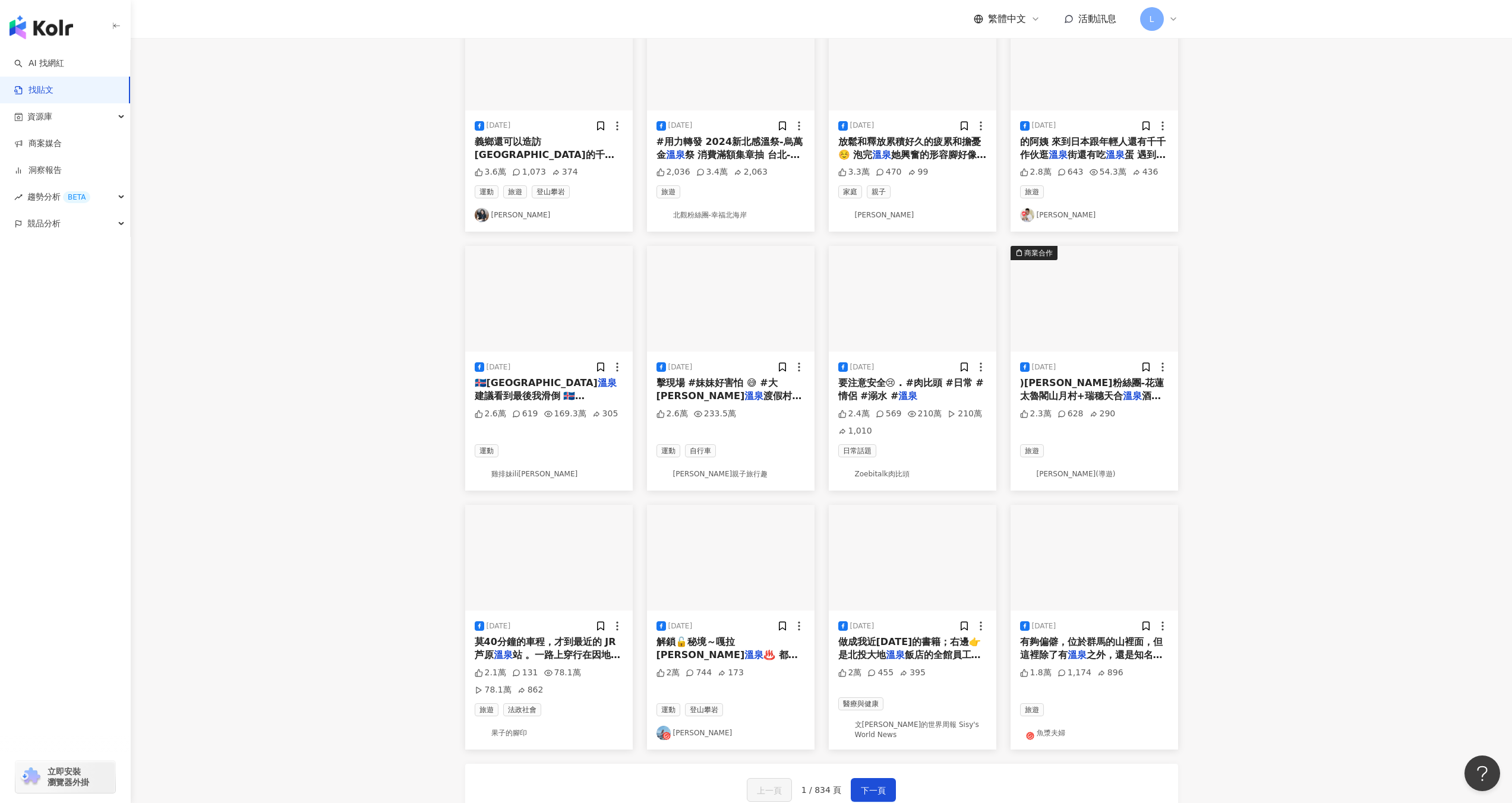
scroll to position [374, 0]
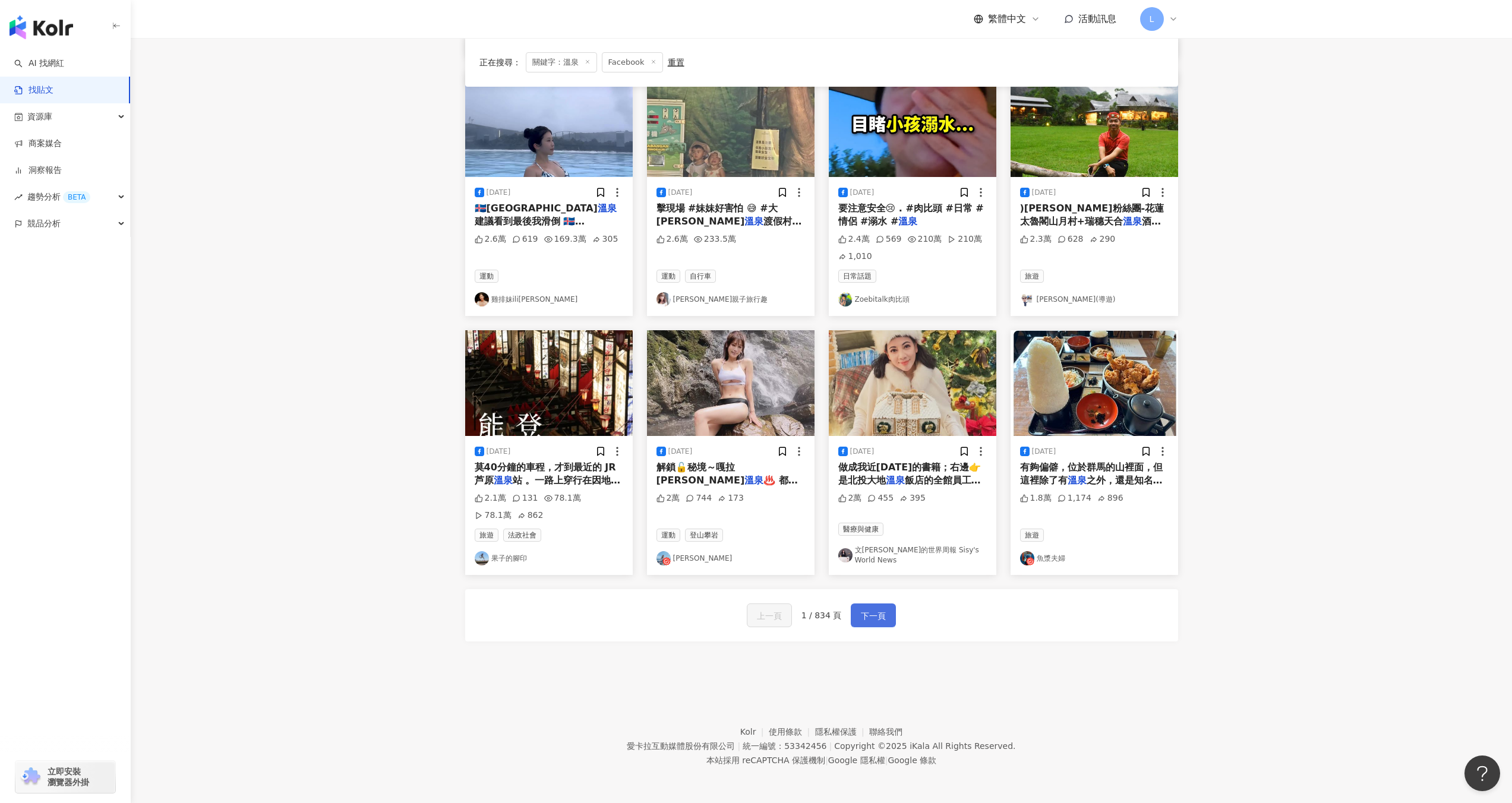
click at [870, 618] on span "下一頁" at bounding box center [873, 615] width 25 height 14
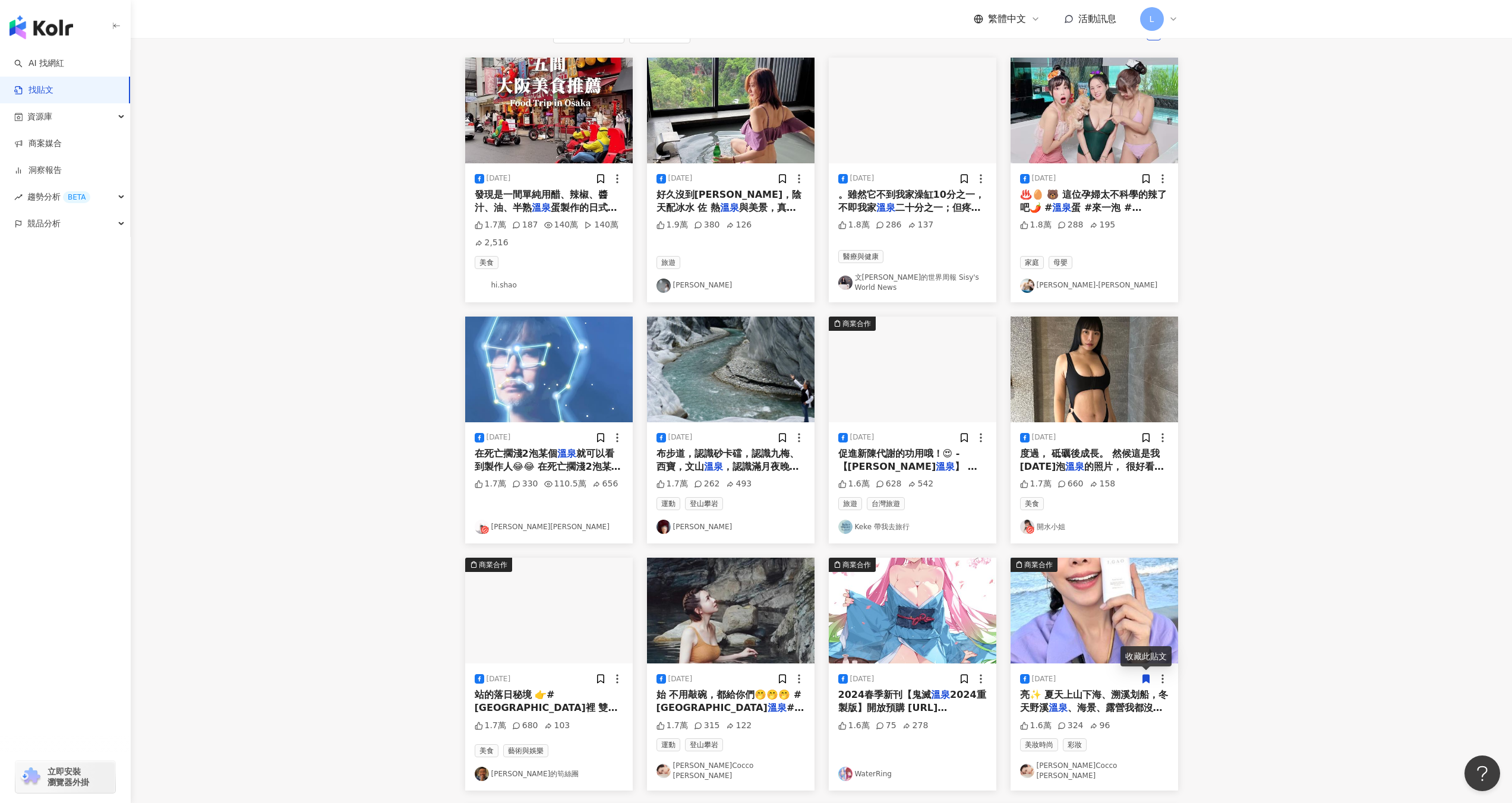
scroll to position [0, 0]
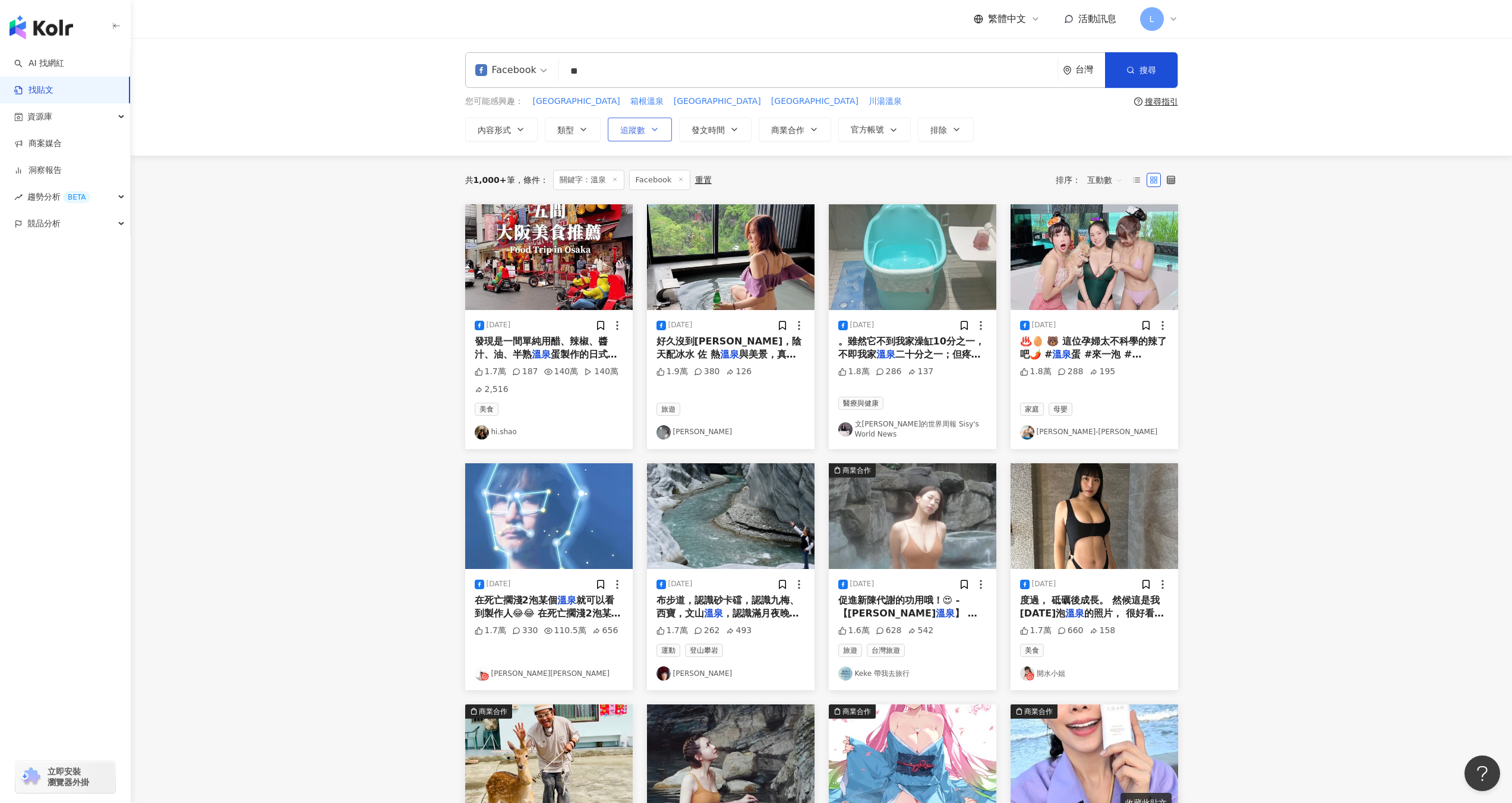
click at [634, 128] on span "追蹤數" at bounding box center [633, 130] width 25 height 10
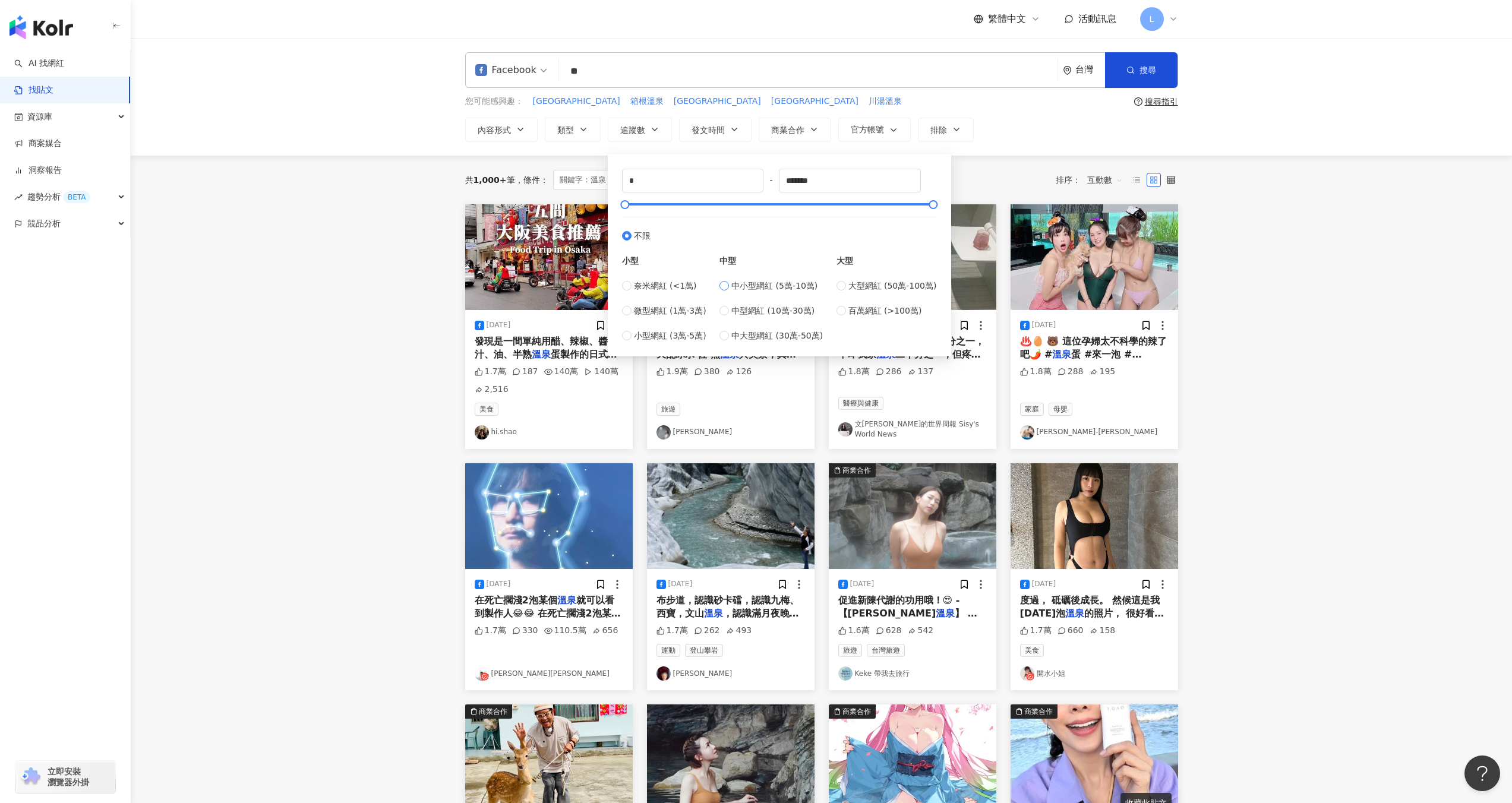
click at [731, 290] on label "中小型網紅 (5萬-10萬)" at bounding box center [771, 285] width 103 height 13
type input "*****"
click at [1127, 60] on button "搜尋" at bounding box center [1141, 70] width 72 height 36
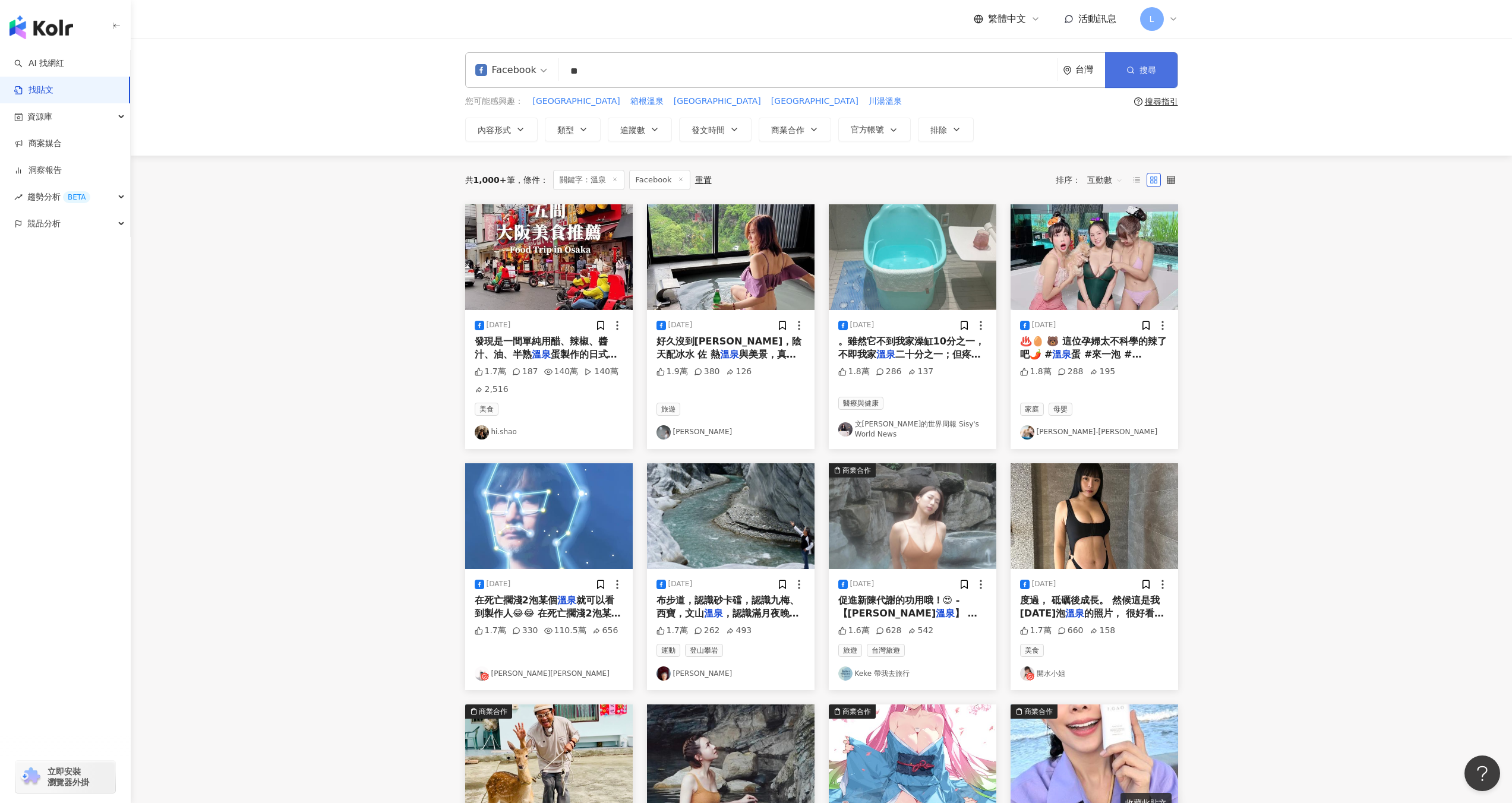
click at [1130, 80] on button "搜尋" at bounding box center [1141, 70] width 72 height 36
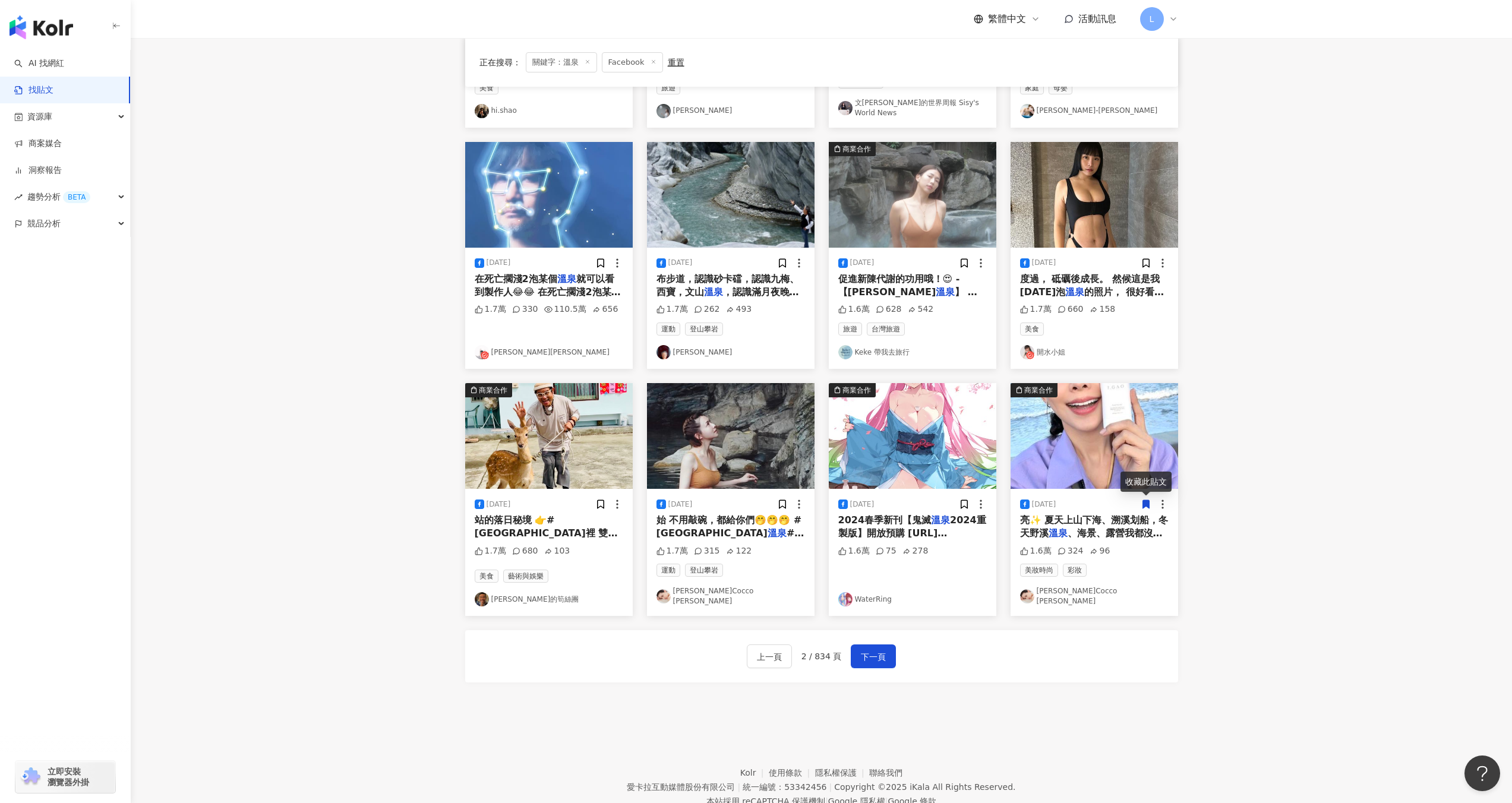
scroll to position [338, 0]
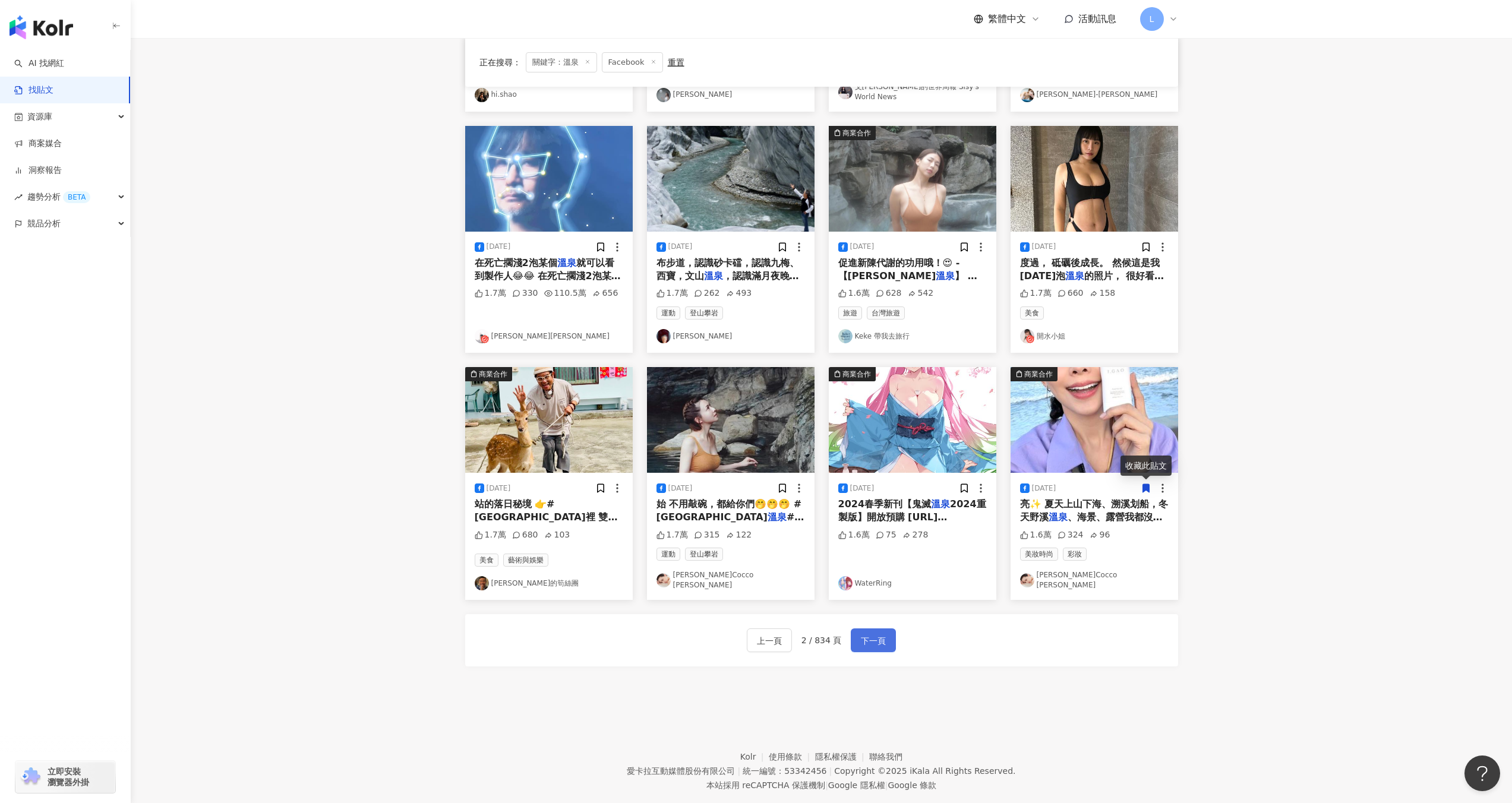
click at [865, 633] on span "下一頁" at bounding box center [873, 640] width 25 height 14
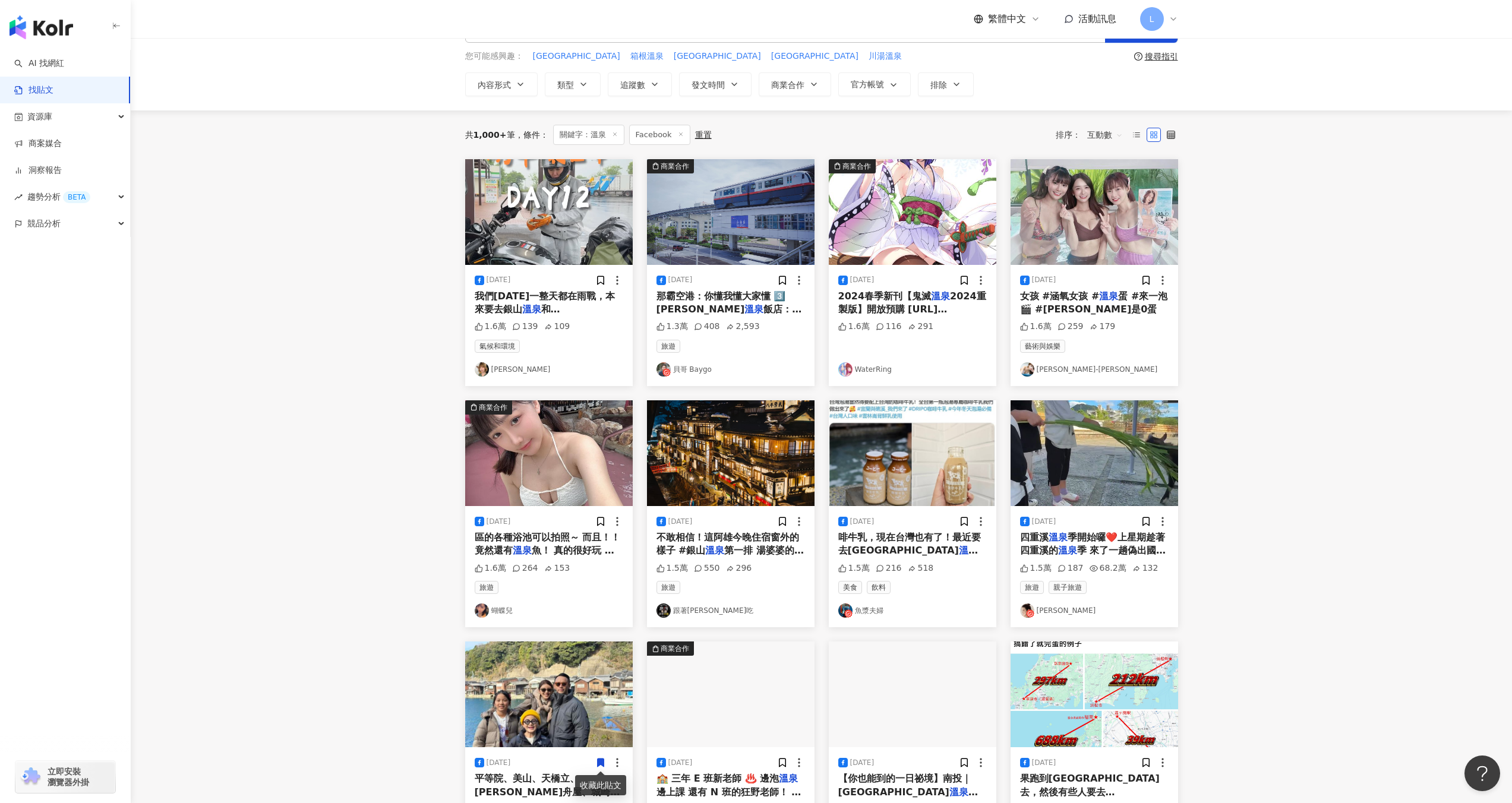
scroll to position [41, 0]
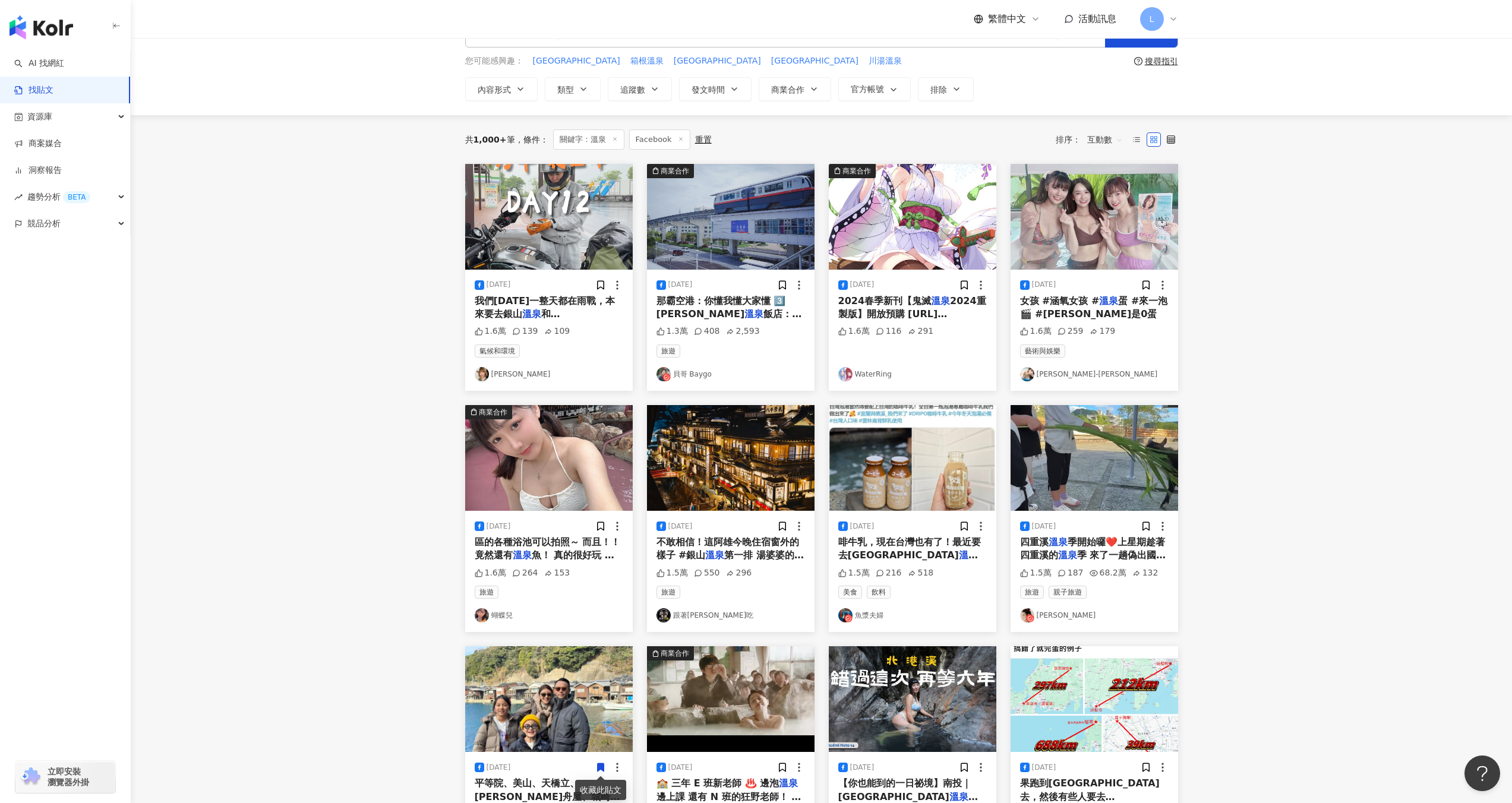
click at [728, 309] on span "飯店：泡湯、海景商場 4️⃣ Out" at bounding box center [729, 320] width 146 height 24
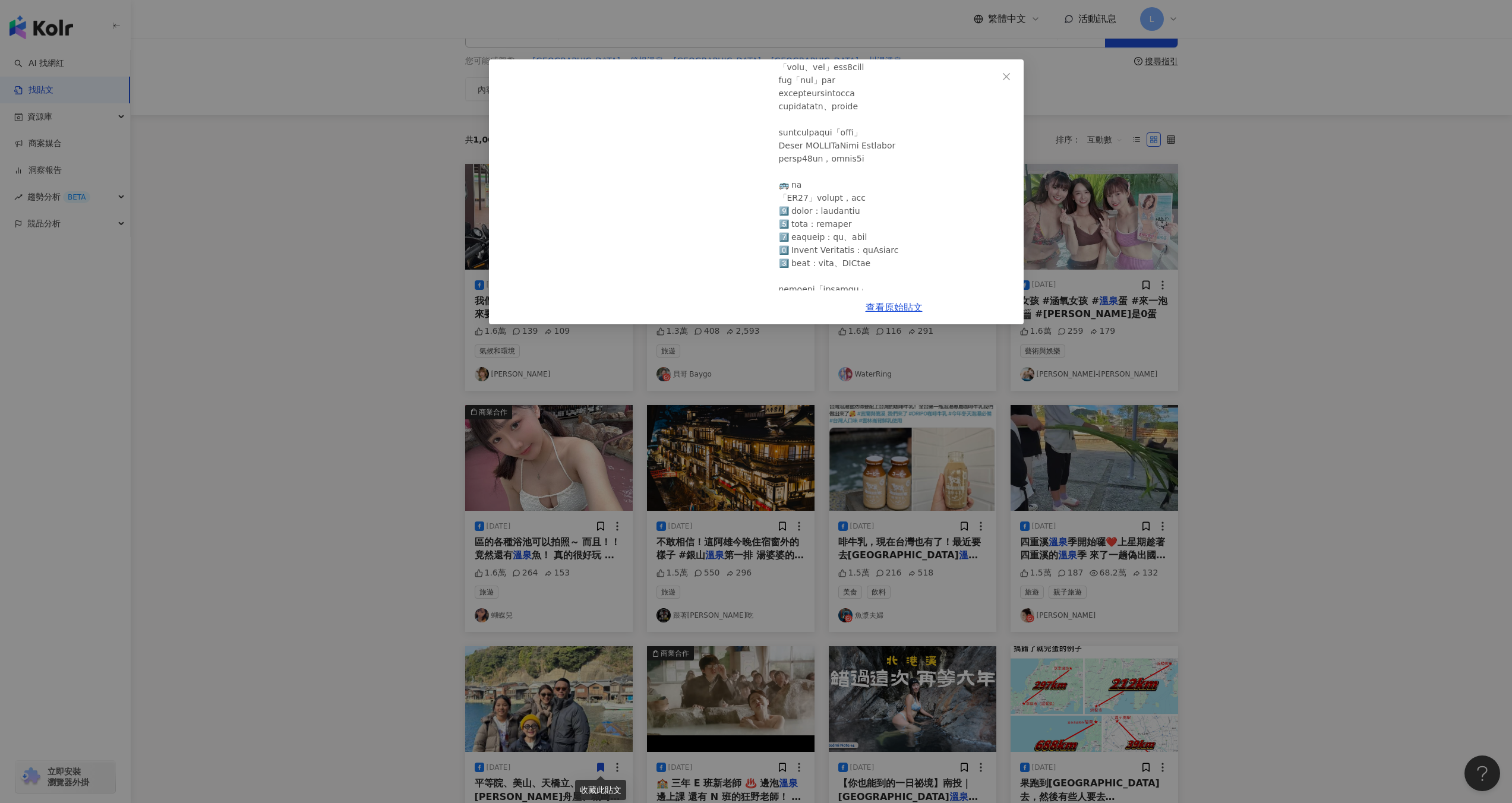
scroll to position [446, 0]
click at [1413, 311] on div "貝哥 Baygo [DATE] 1.3萬 408 2,593 查看原始貼文" at bounding box center [756, 402] width 1512 height 803
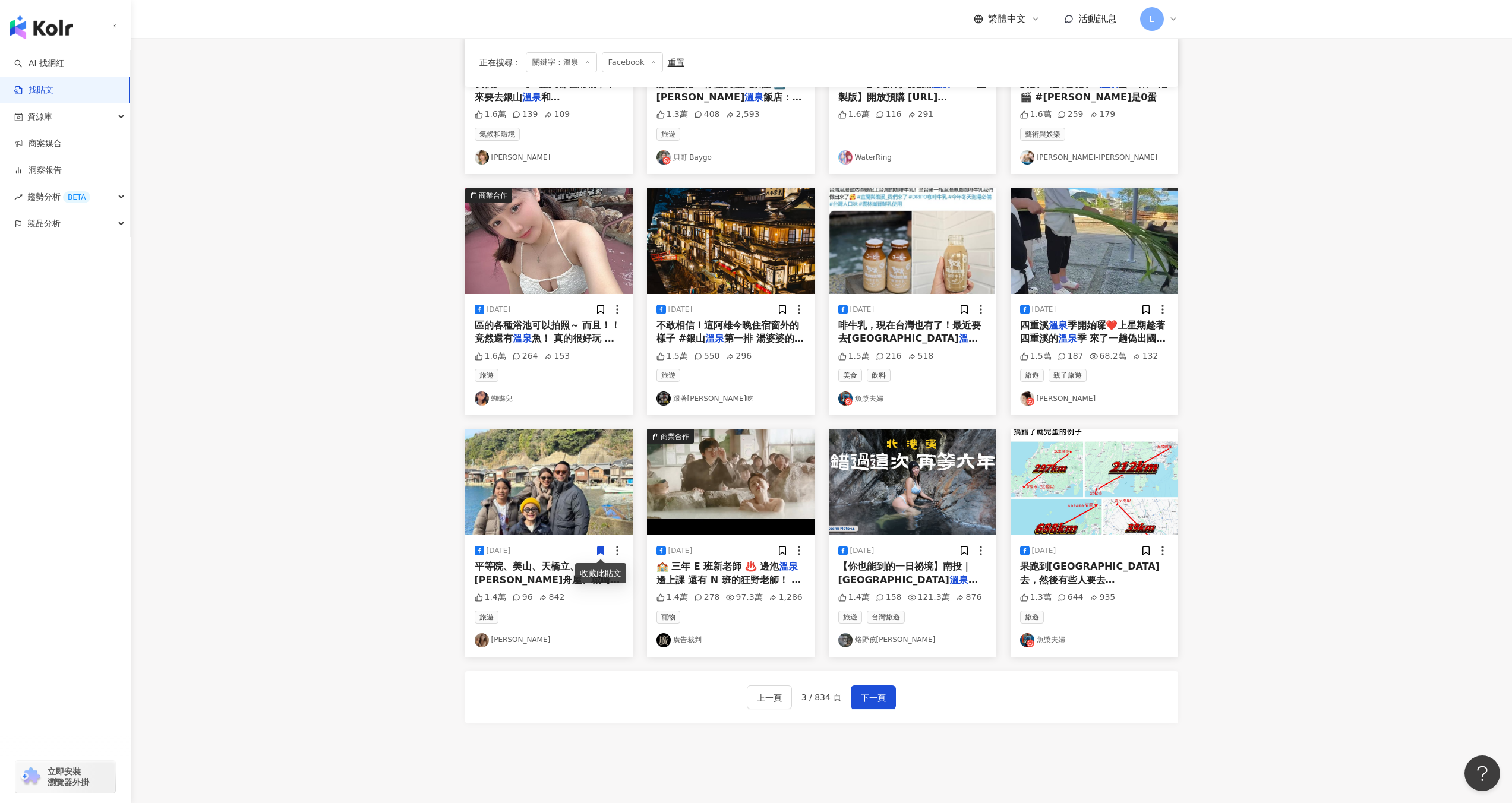
scroll to position [271, 0]
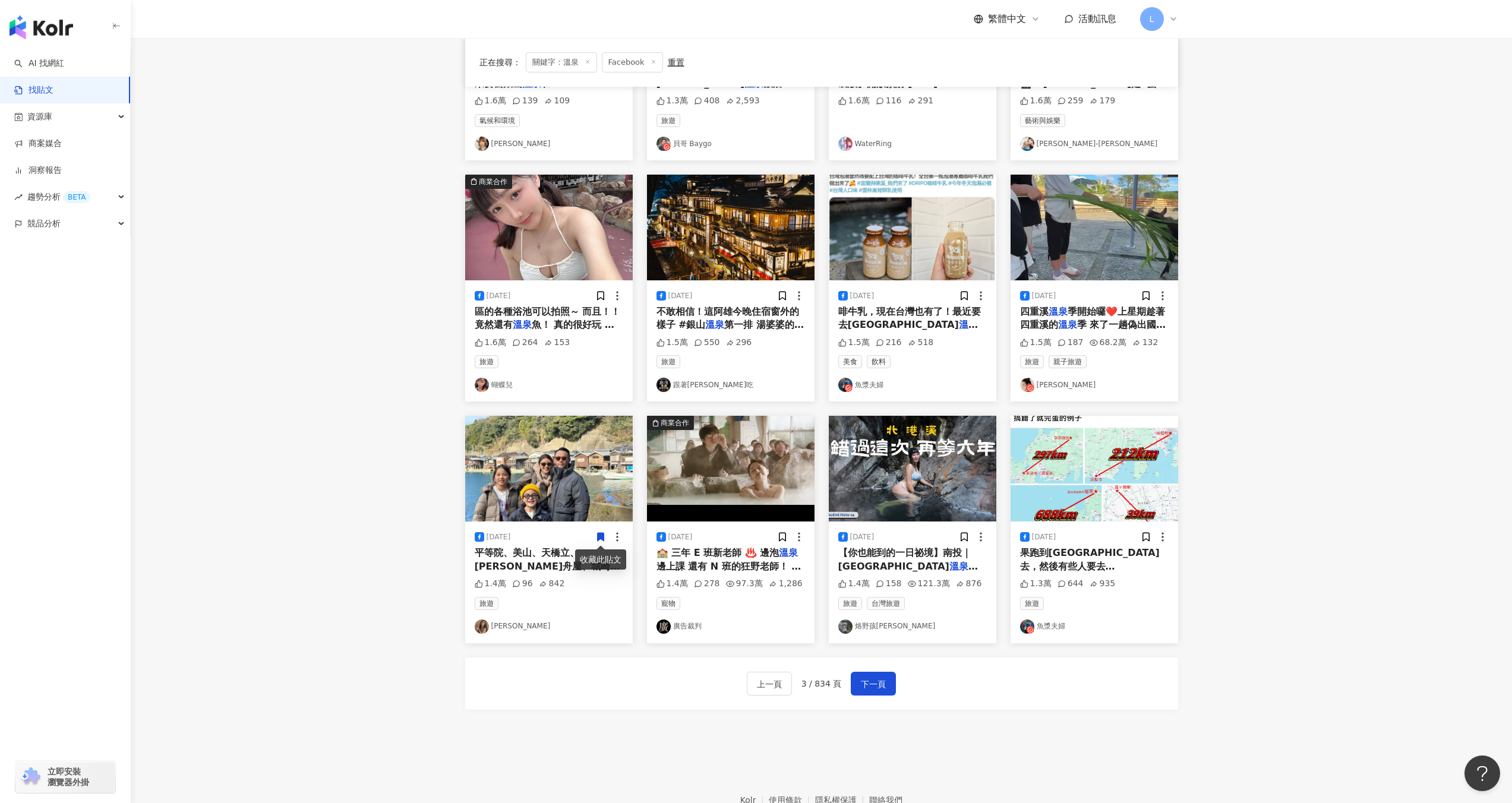
click at [1094, 254] on img "button" at bounding box center [1094, 228] width 168 height 106
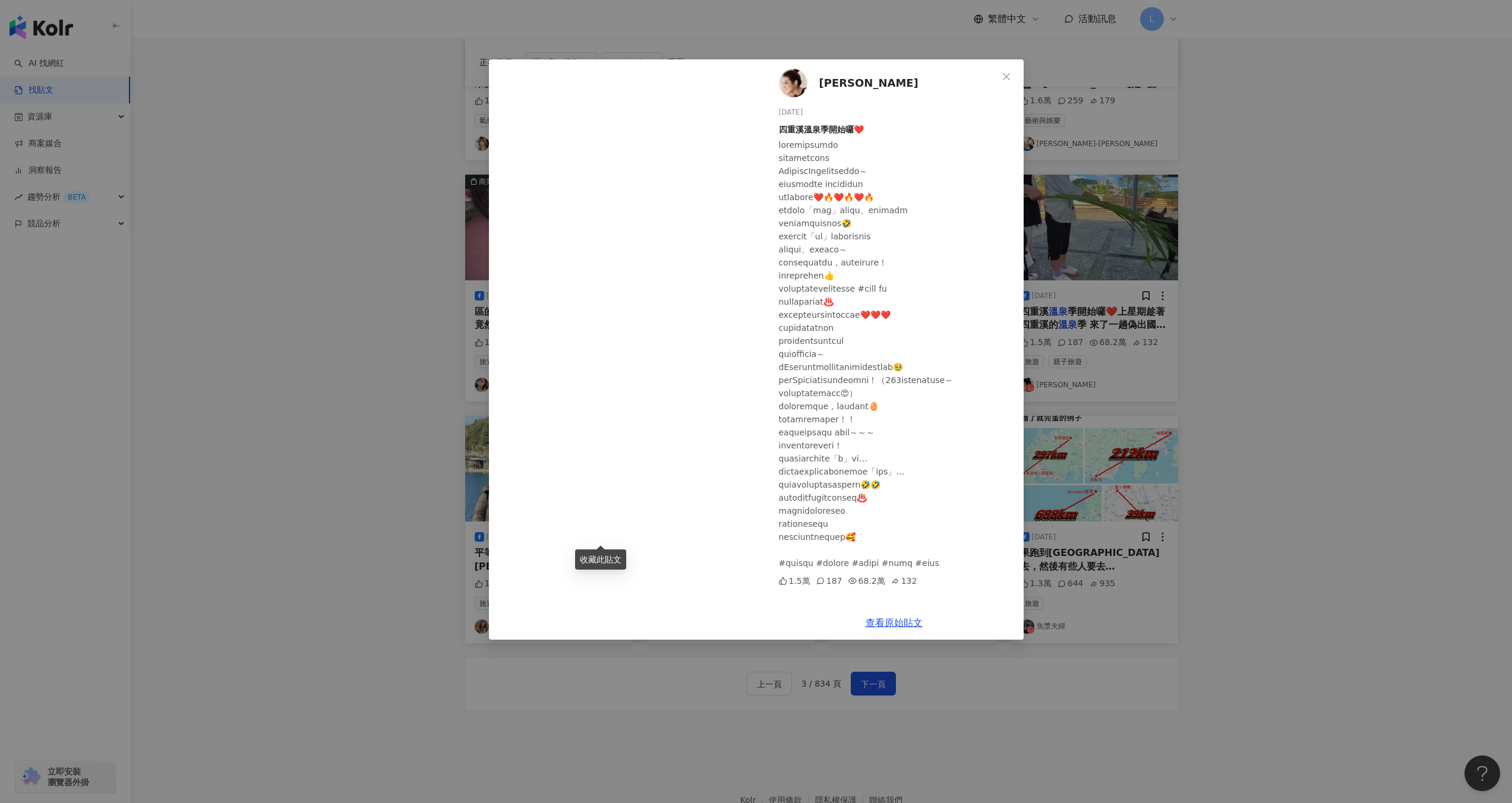
click at [1272, 351] on div "[PERSON_NAME][DATE] 四重溪溫泉季開始囉❤️ 1.5萬 187 68.2萬 132 查看原始貼文" at bounding box center [756, 402] width 1512 height 803
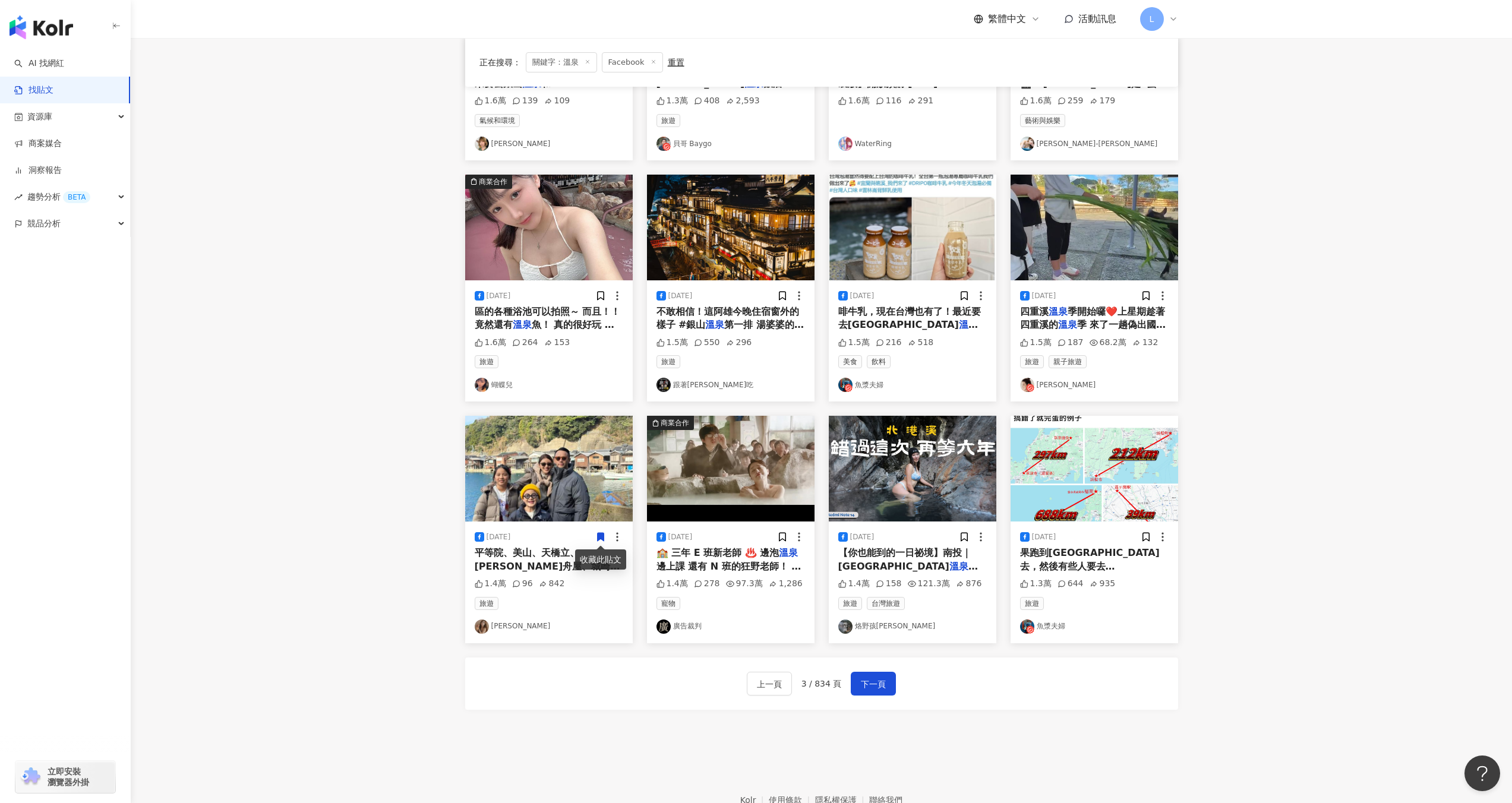
click at [722, 265] on img "button" at bounding box center [731, 228] width 168 height 106
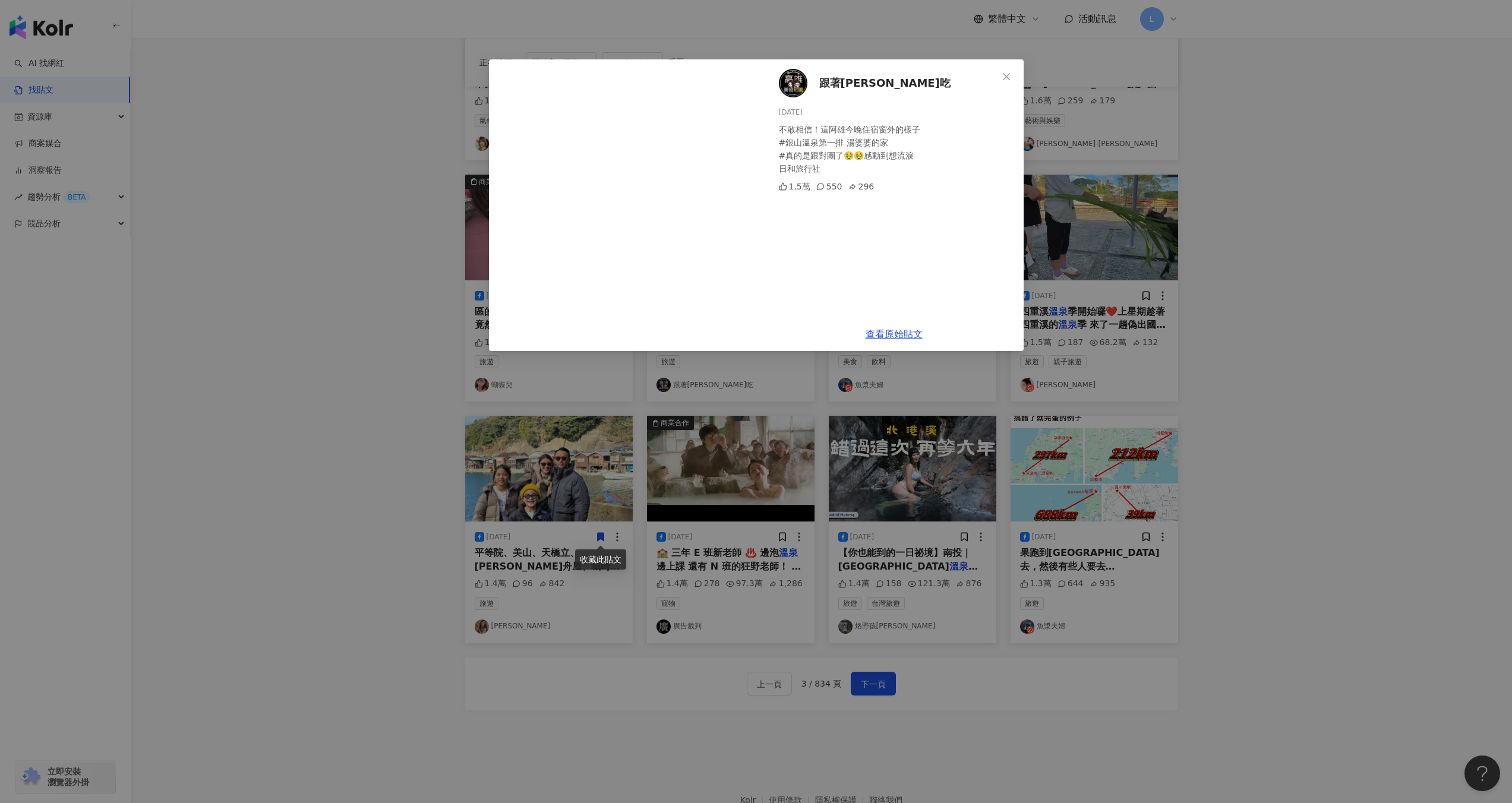
click at [1171, 364] on div "跟著[PERSON_NAME]吃 [DATE] 不敢相信！這阿雄今晚住宿窗外的樣子 #銀山溫泉第一排 湯婆婆的家 #真的是跟對團了🥹🥹感動到想流淚 日和旅行社…" at bounding box center [756, 402] width 1512 height 803
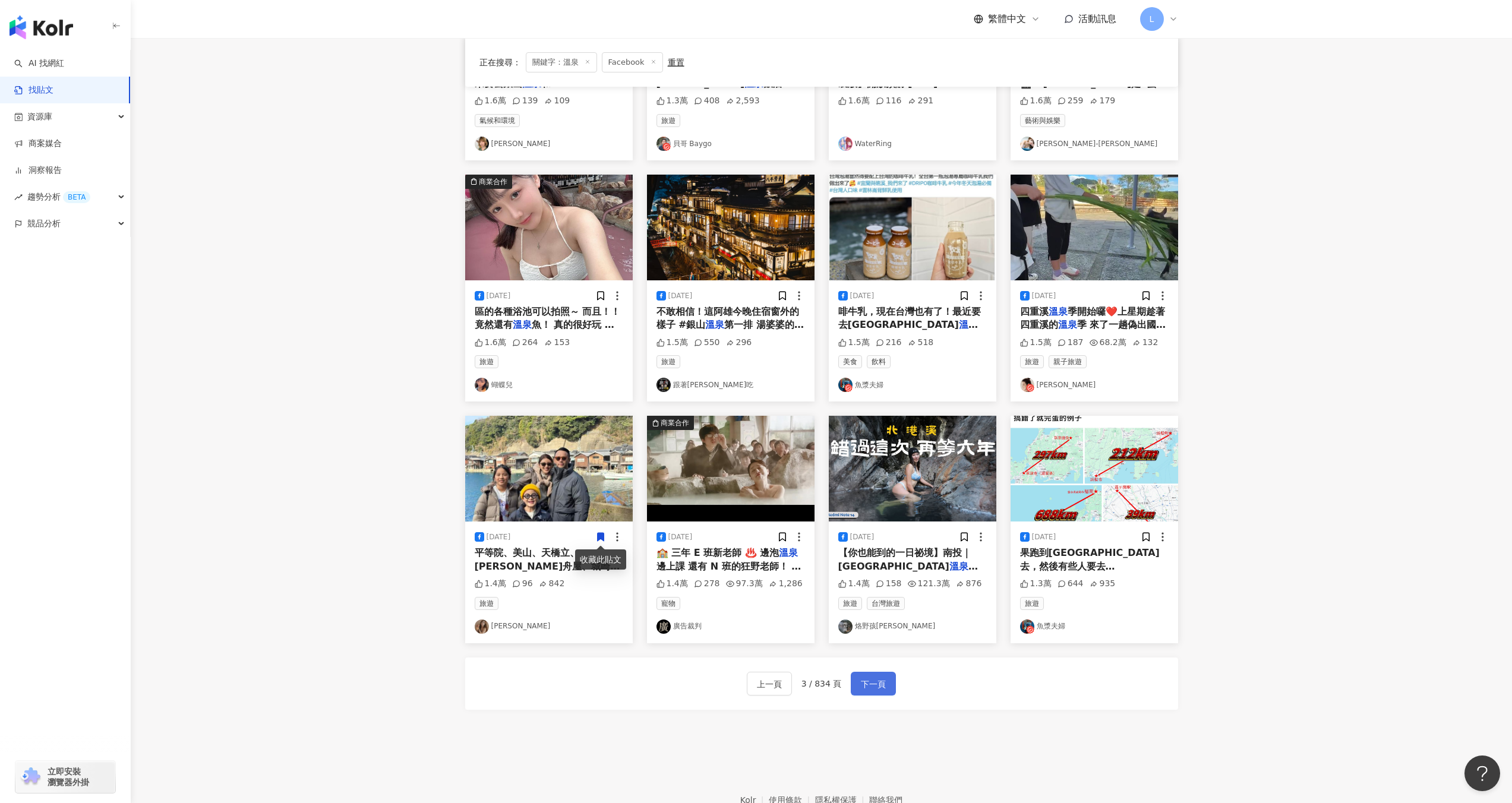
click at [886, 685] on button "下一頁" at bounding box center [874, 683] width 45 height 24
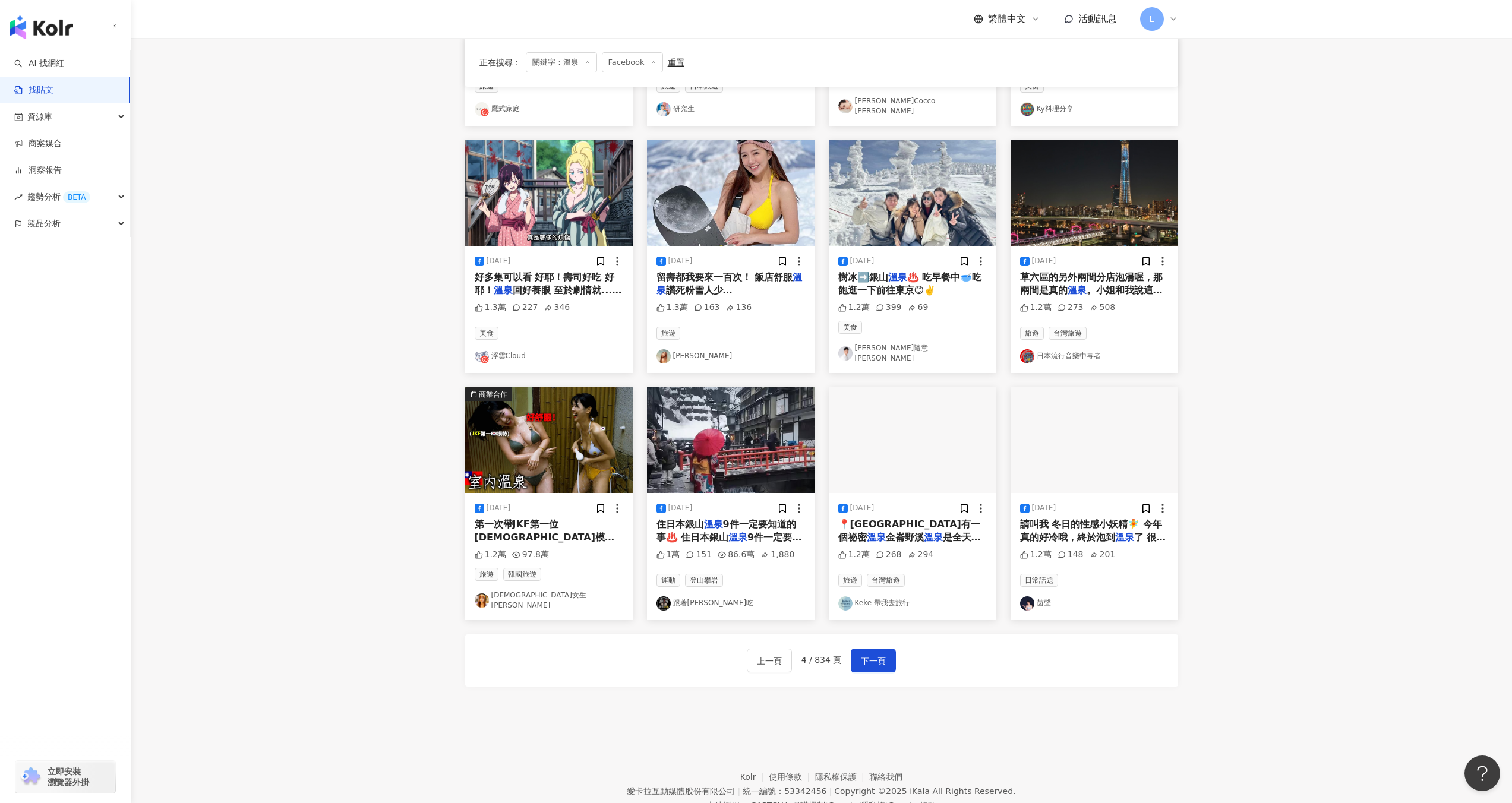
scroll to position [339, 0]
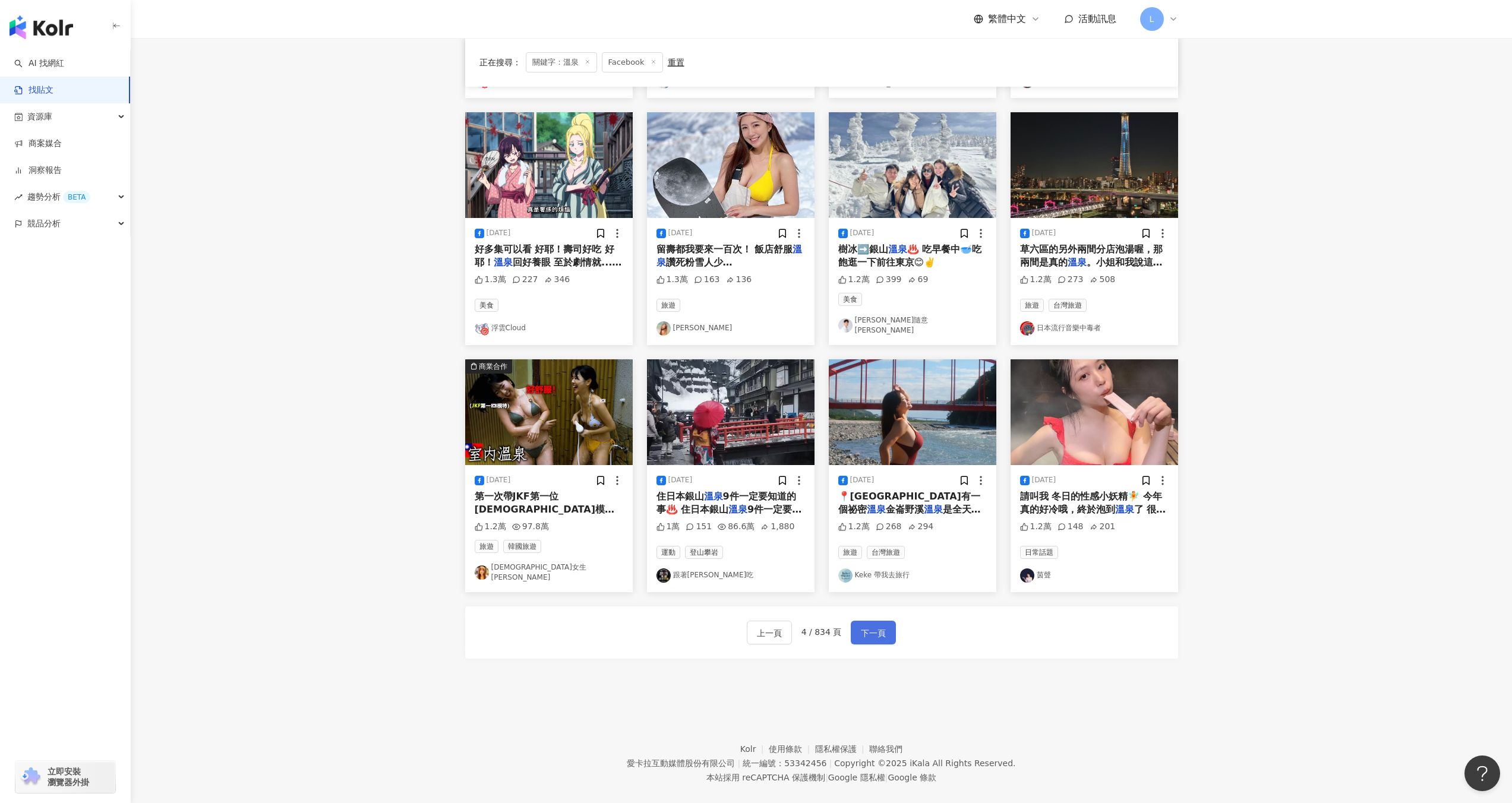
click at [884, 626] on span "下一頁" at bounding box center [873, 632] width 25 height 14
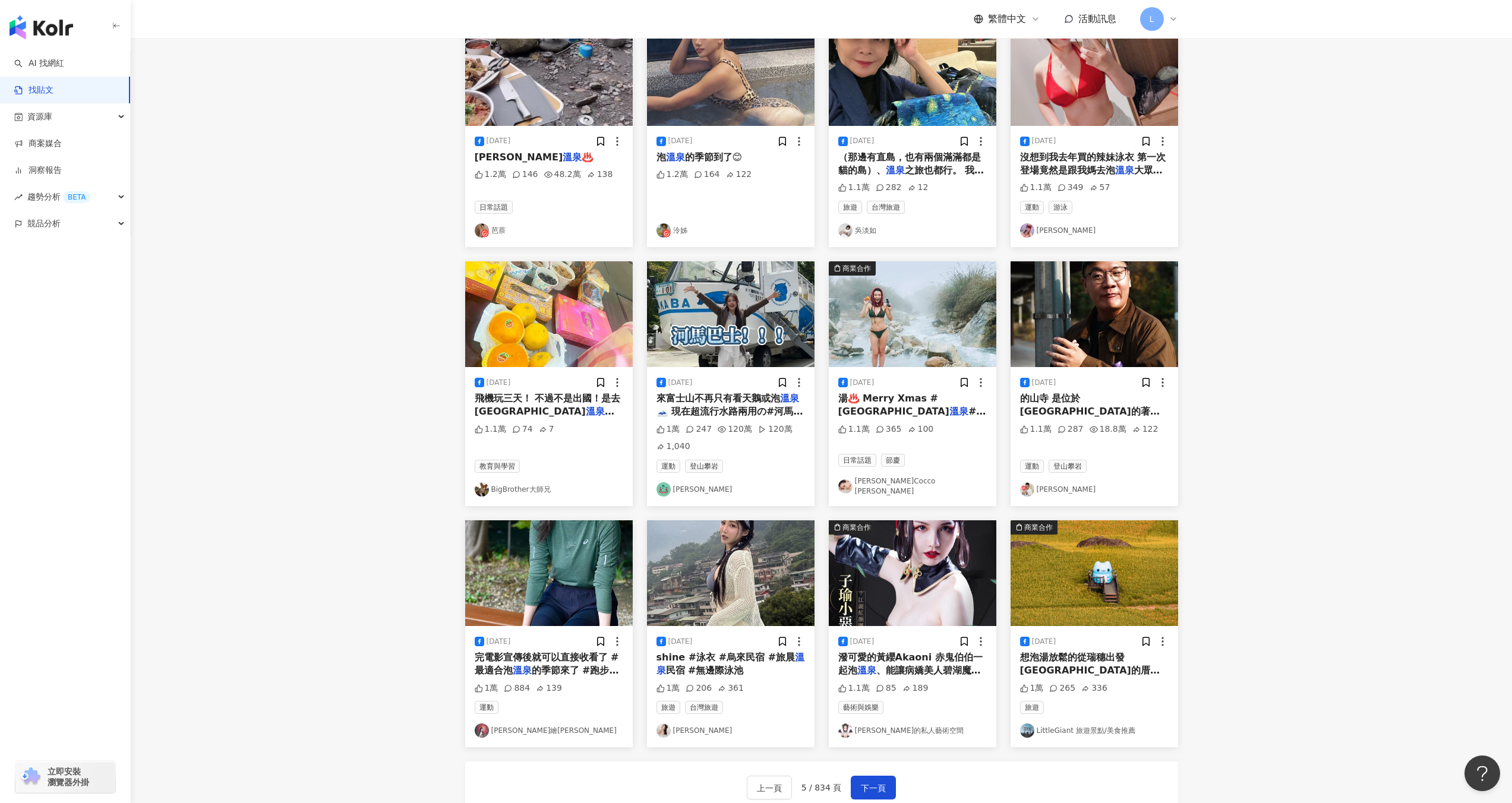
scroll to position [267, 0]
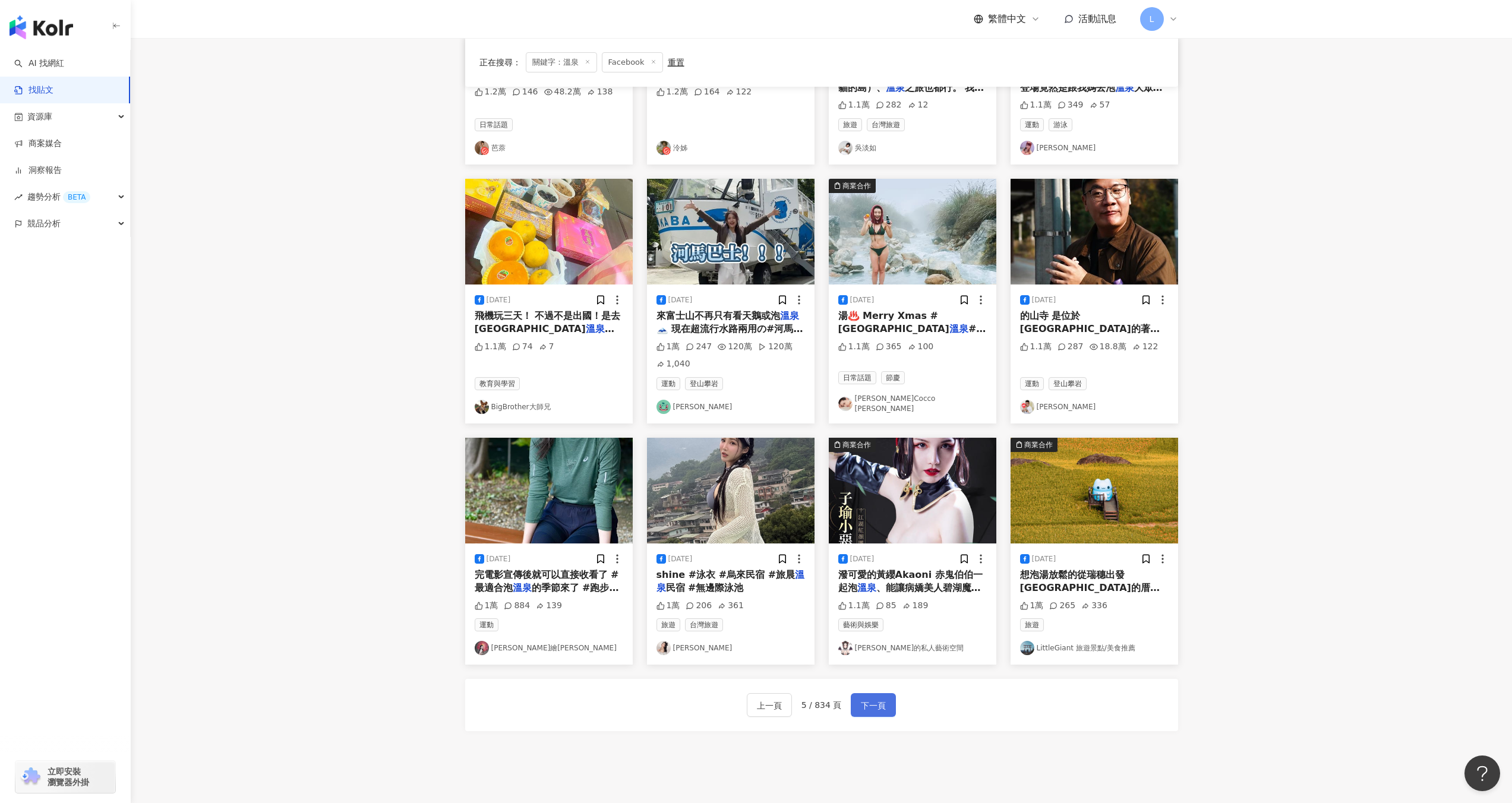
click at [876, 698] on span "下一頁" at bounding box center [873, 705] width 25 height 14
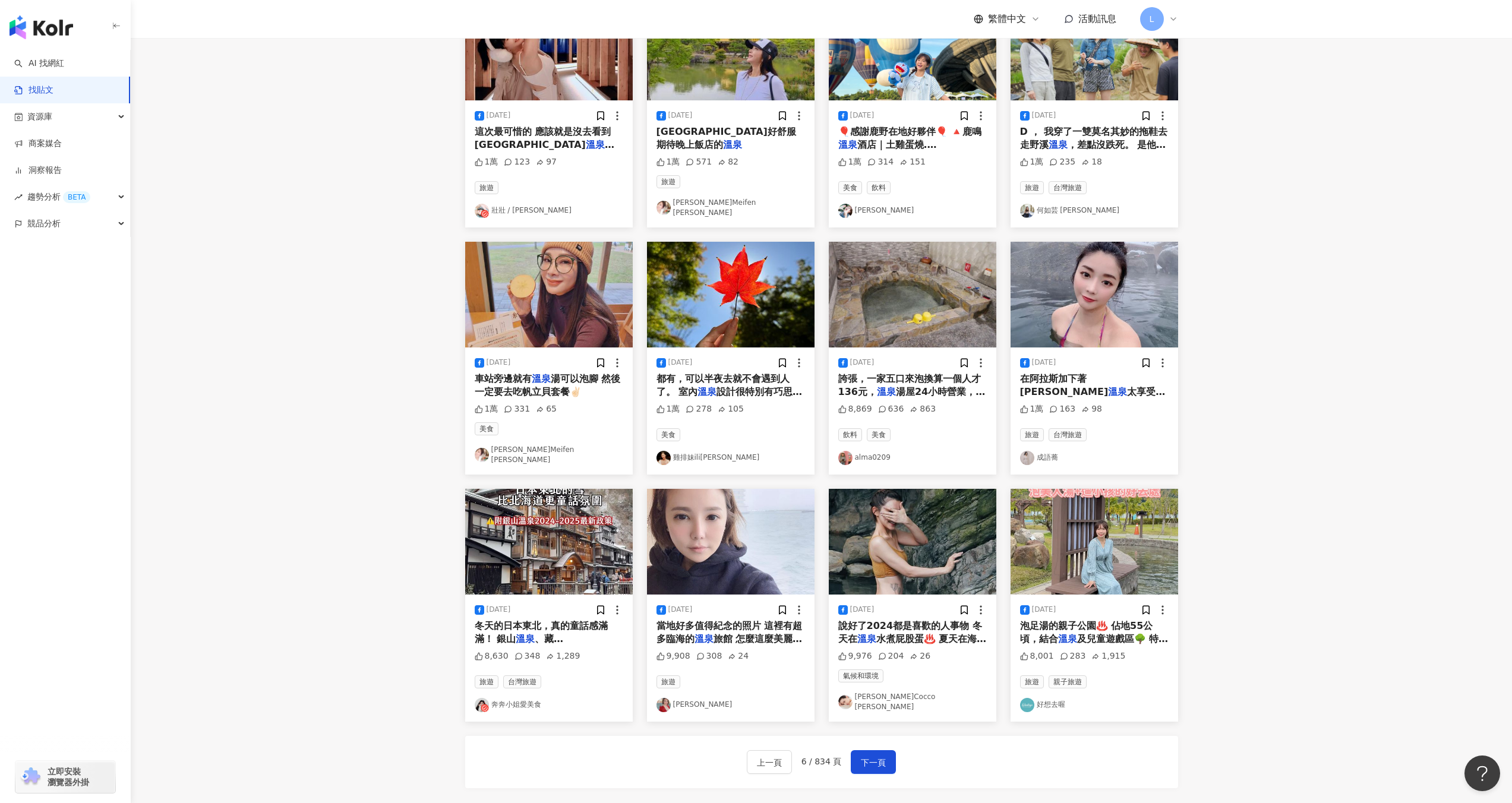
scroll to position [339, 0]
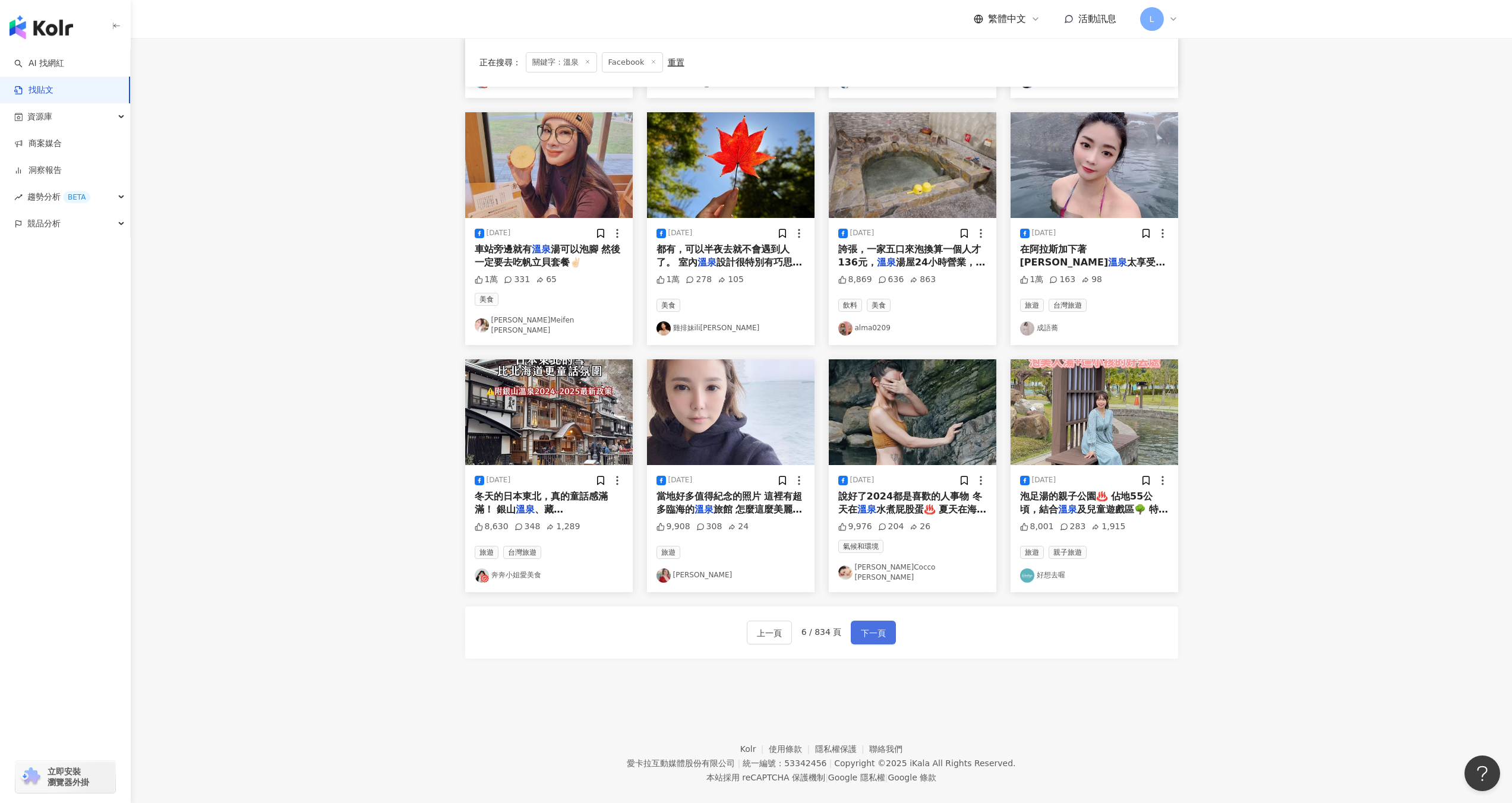
click at [881, 626] on span "下一頁" at bounding box center [873, 632] width 25 height 14
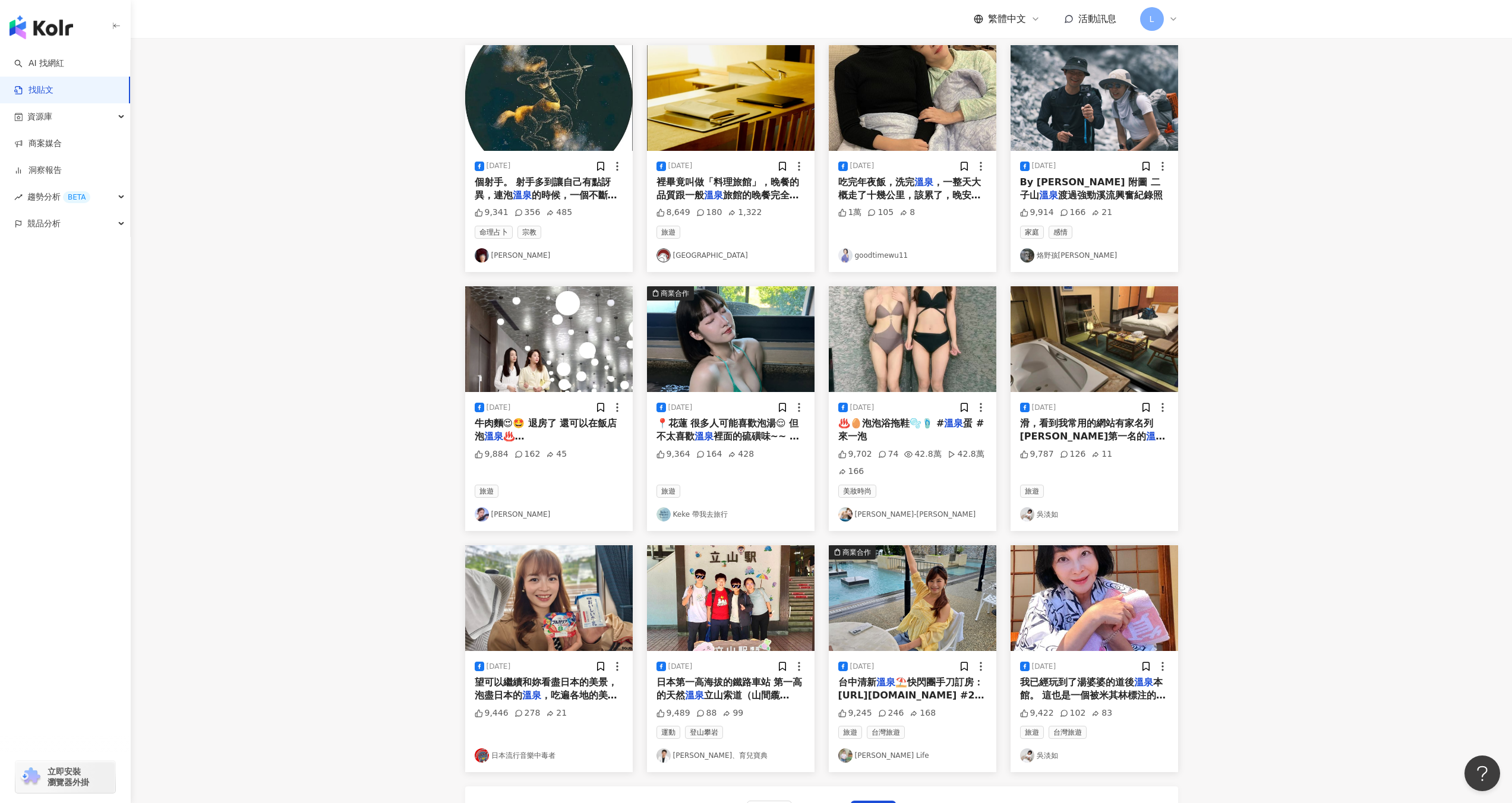
scroll to position [188, 0]
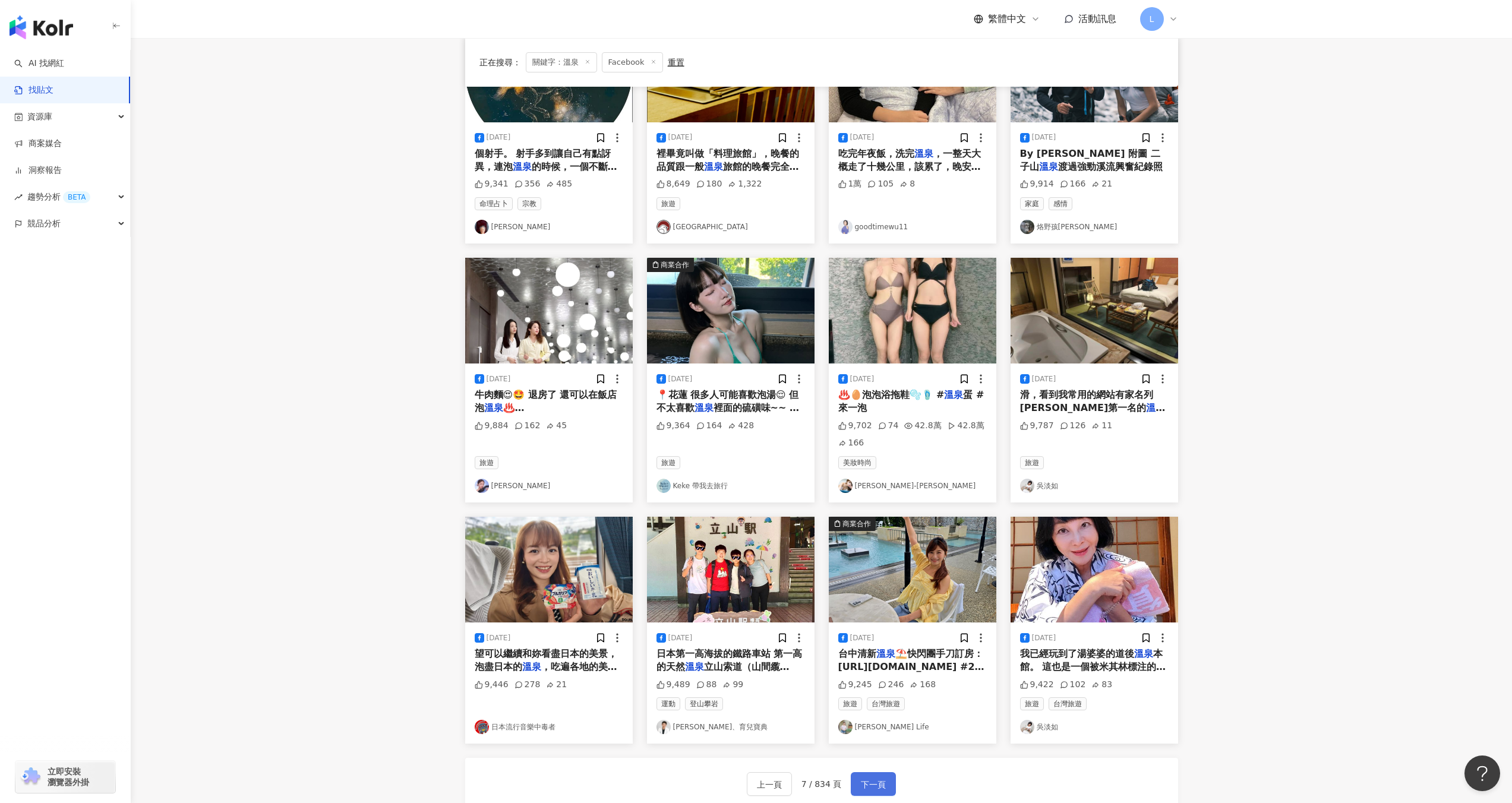
click at [874, 784] on span "下一頁" at bounding box center [873, 784] width 25 height 14
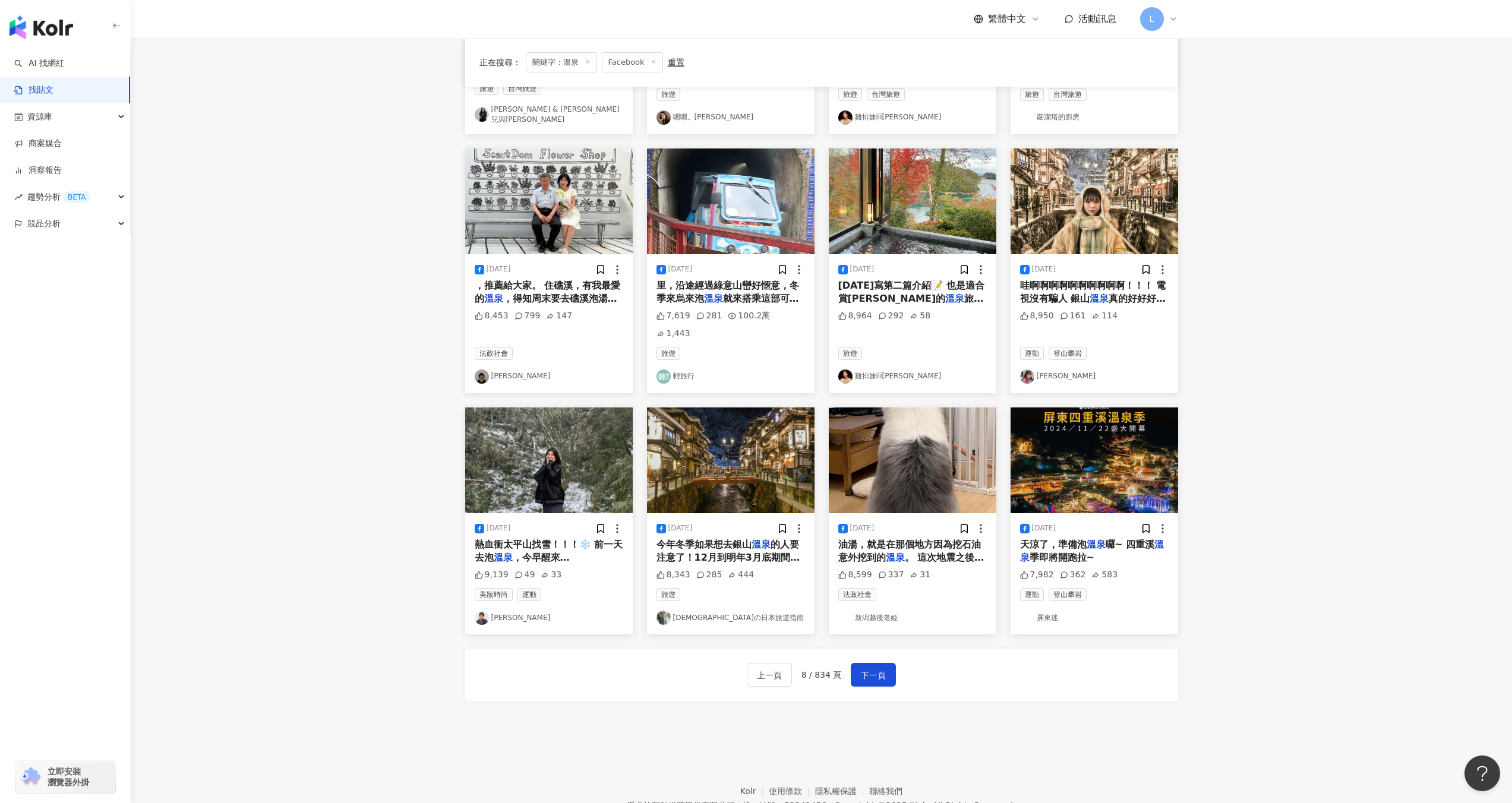
scroll to position [339, 0]
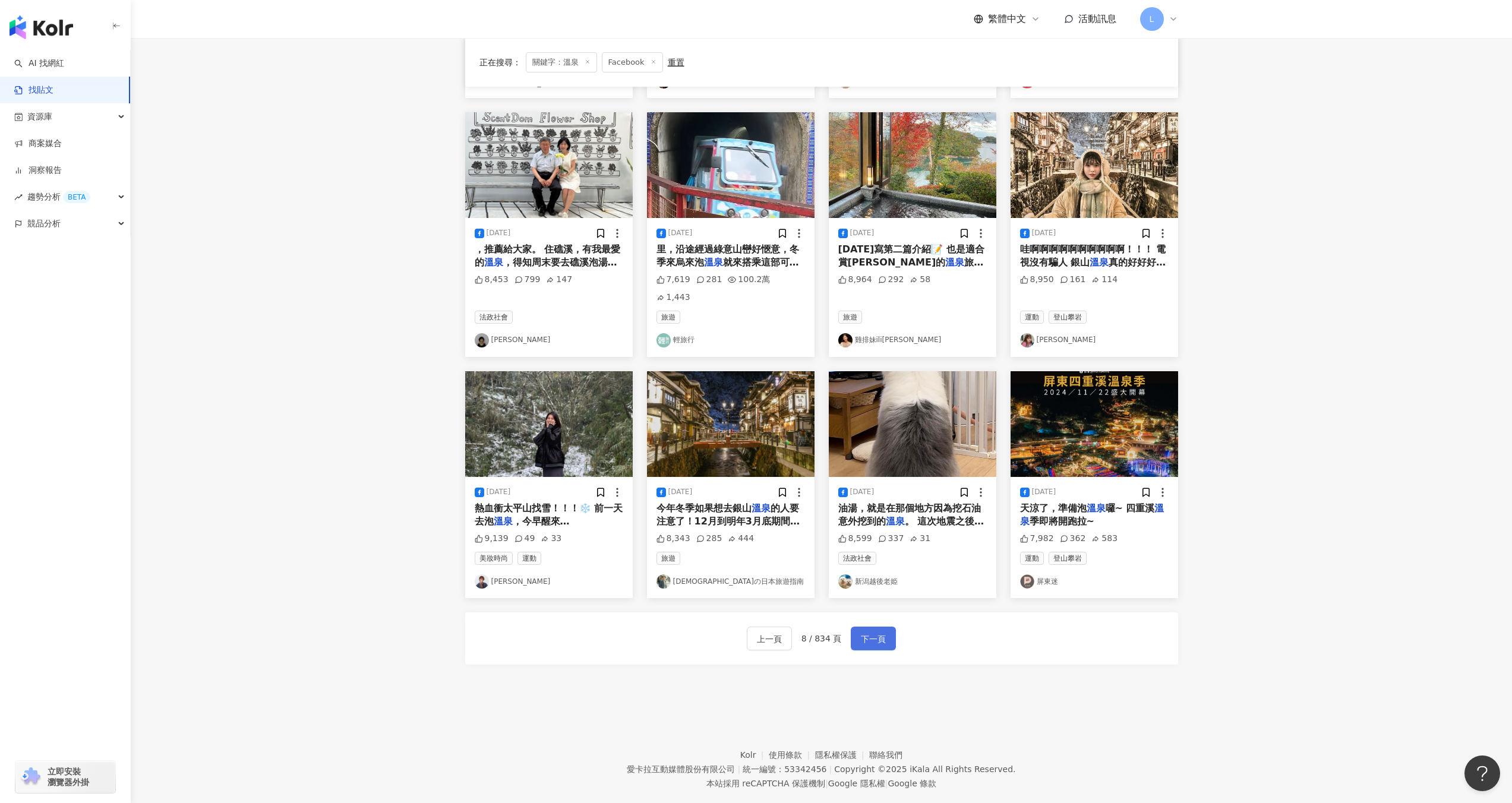
click at [873, 632] on span "下一頁" at bounding box center [873, 639] width 25 height 14
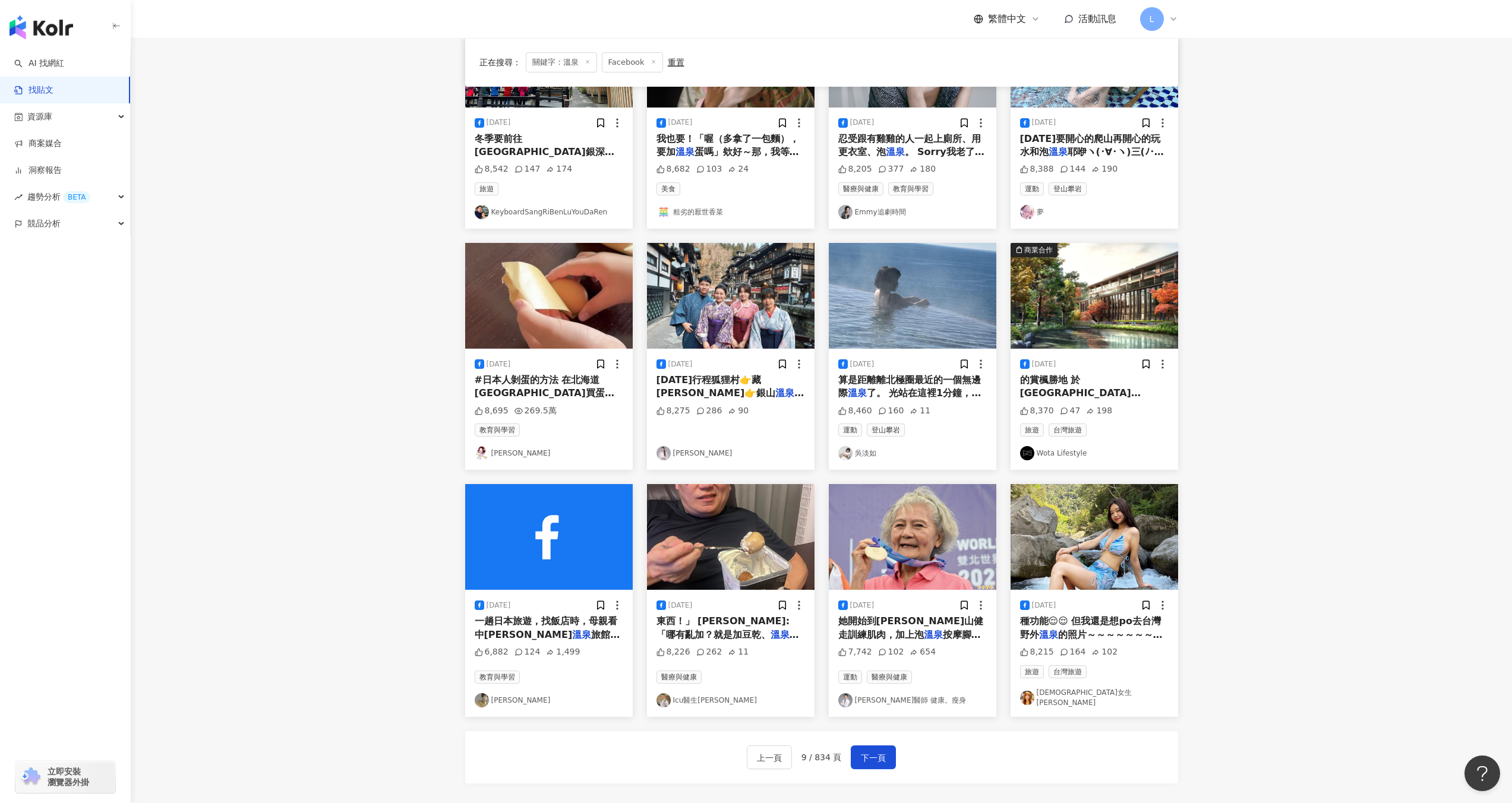
scroll to position [0, 0]
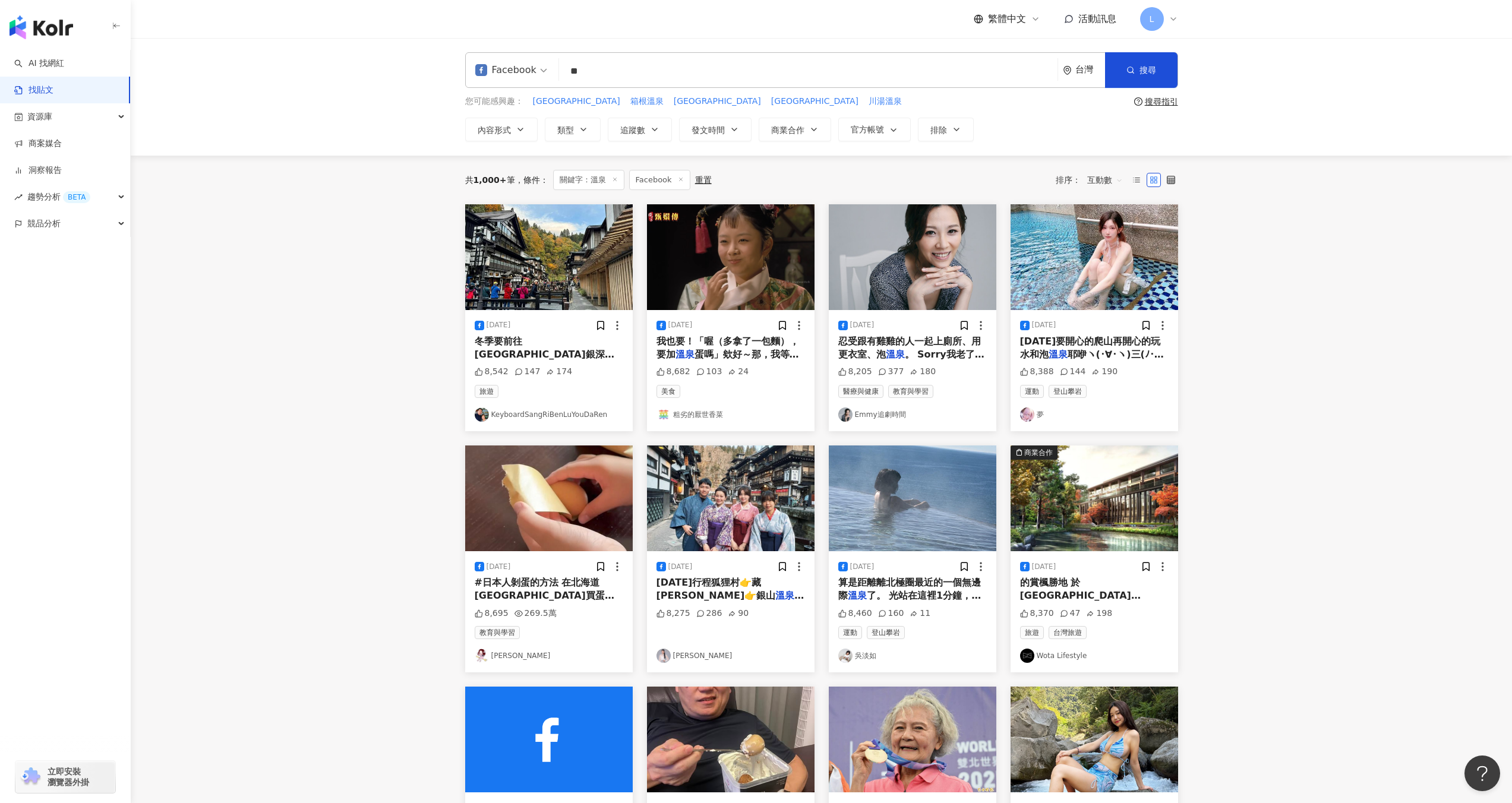
click at [708, 72] on input "**" at bounding box center [808, 71] width 489 height 25
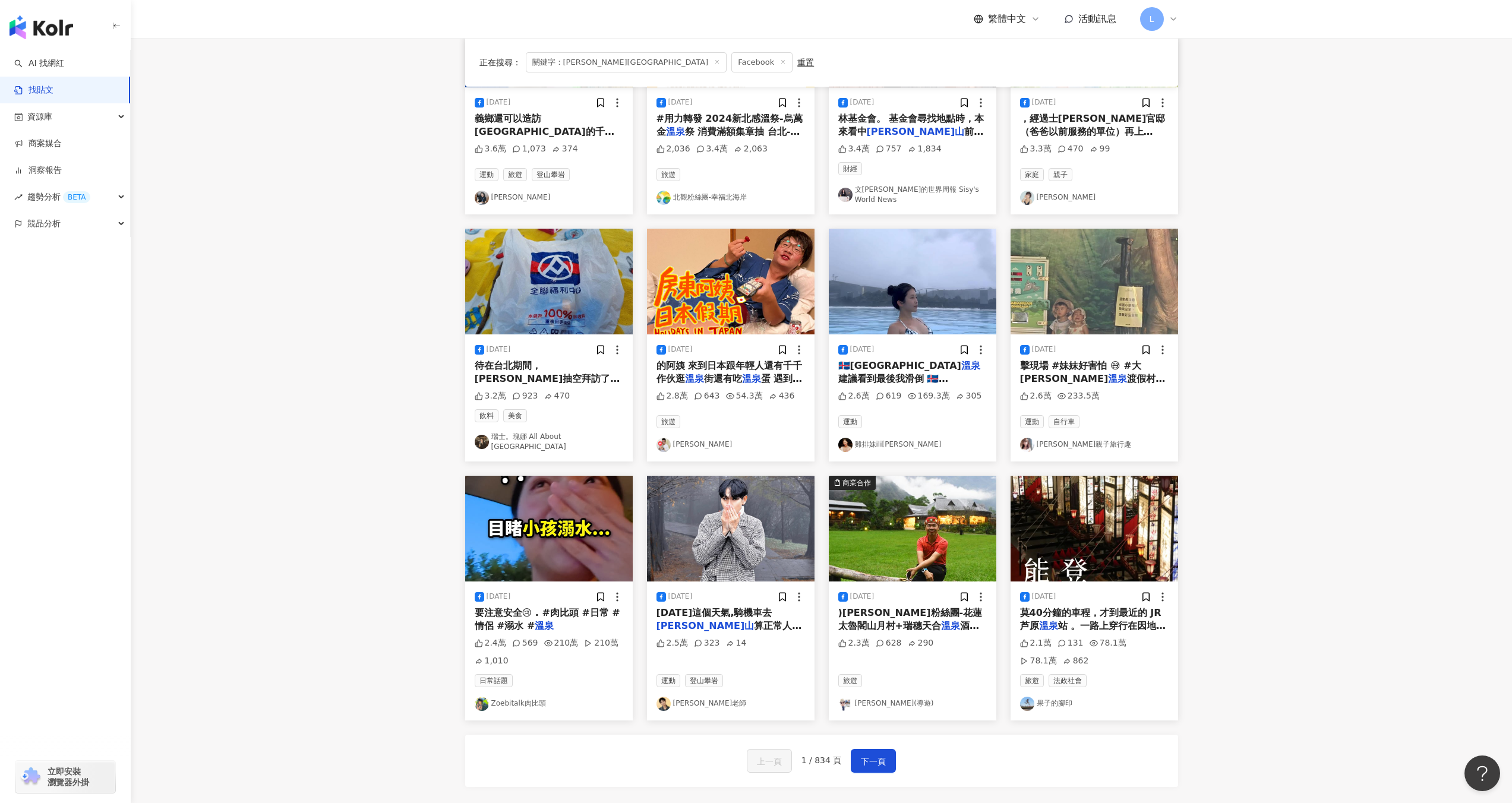
scroll to position [231, 0]
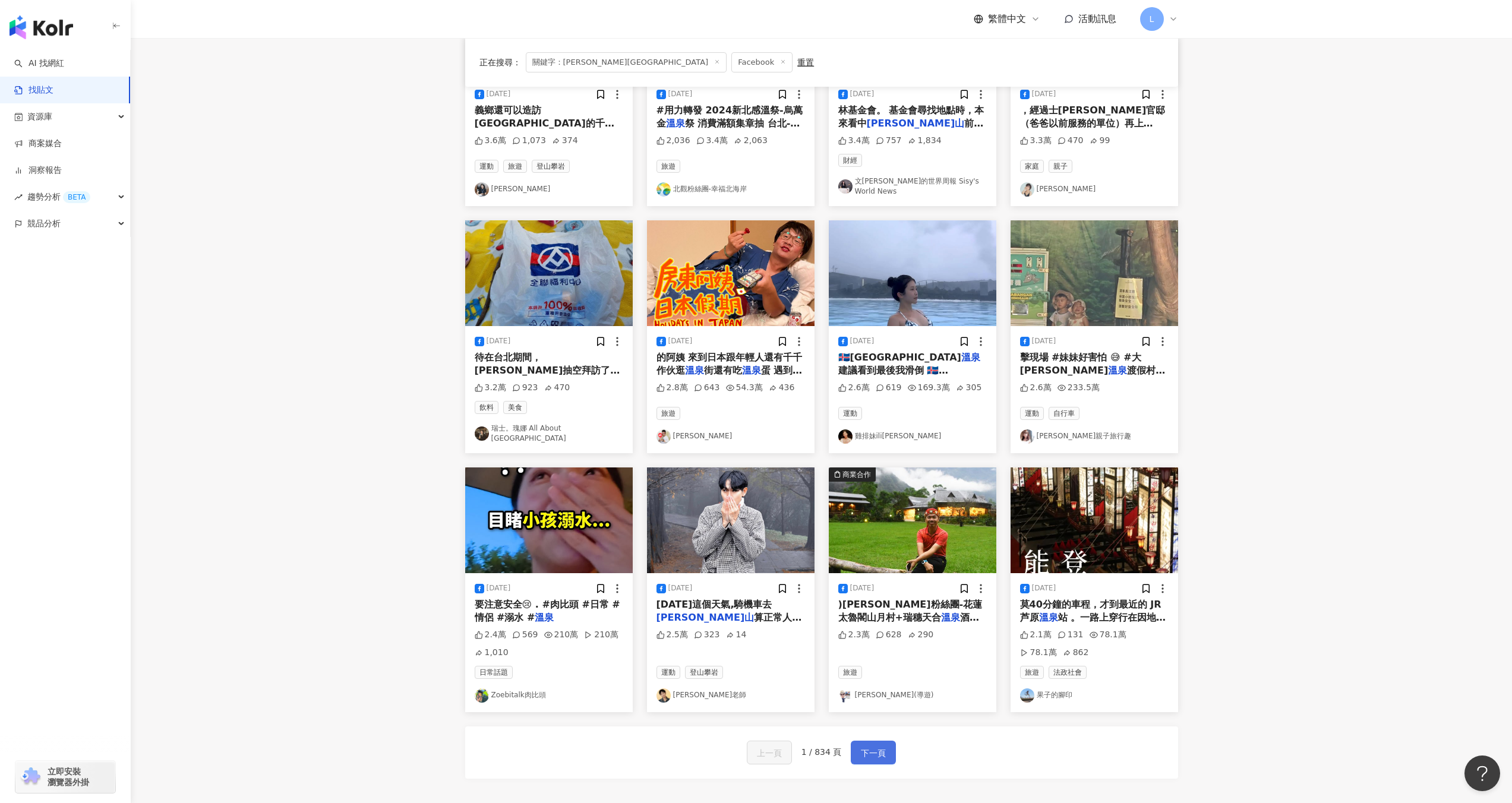
click at [881, 746] on span "下一頁" at bounding box center [873, 753] width 25 height 14
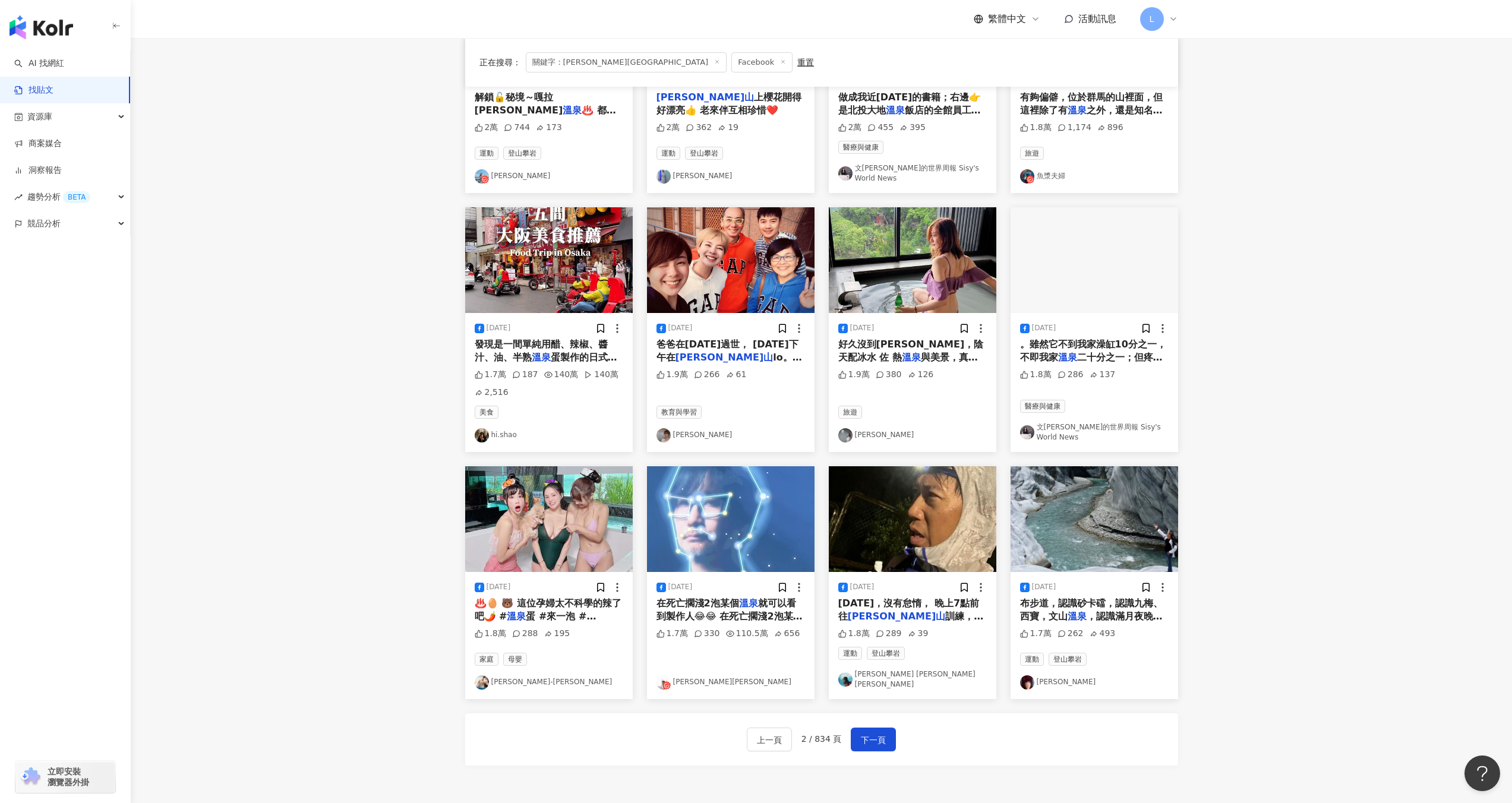
scroll to position [344, 0]
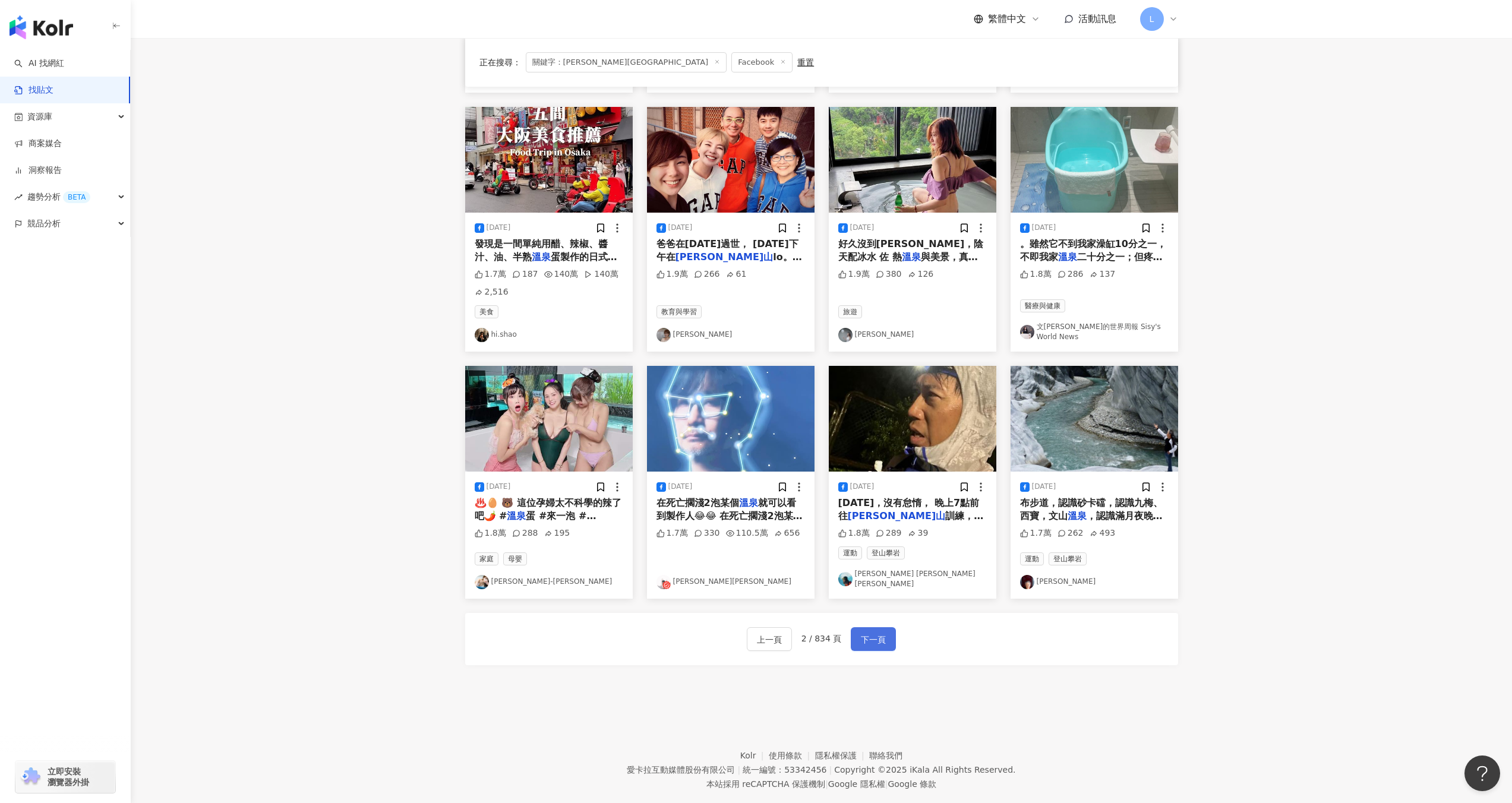
click at [882, 627] on button "下一頁" at bounding box center [874, 639] width 45 height 24
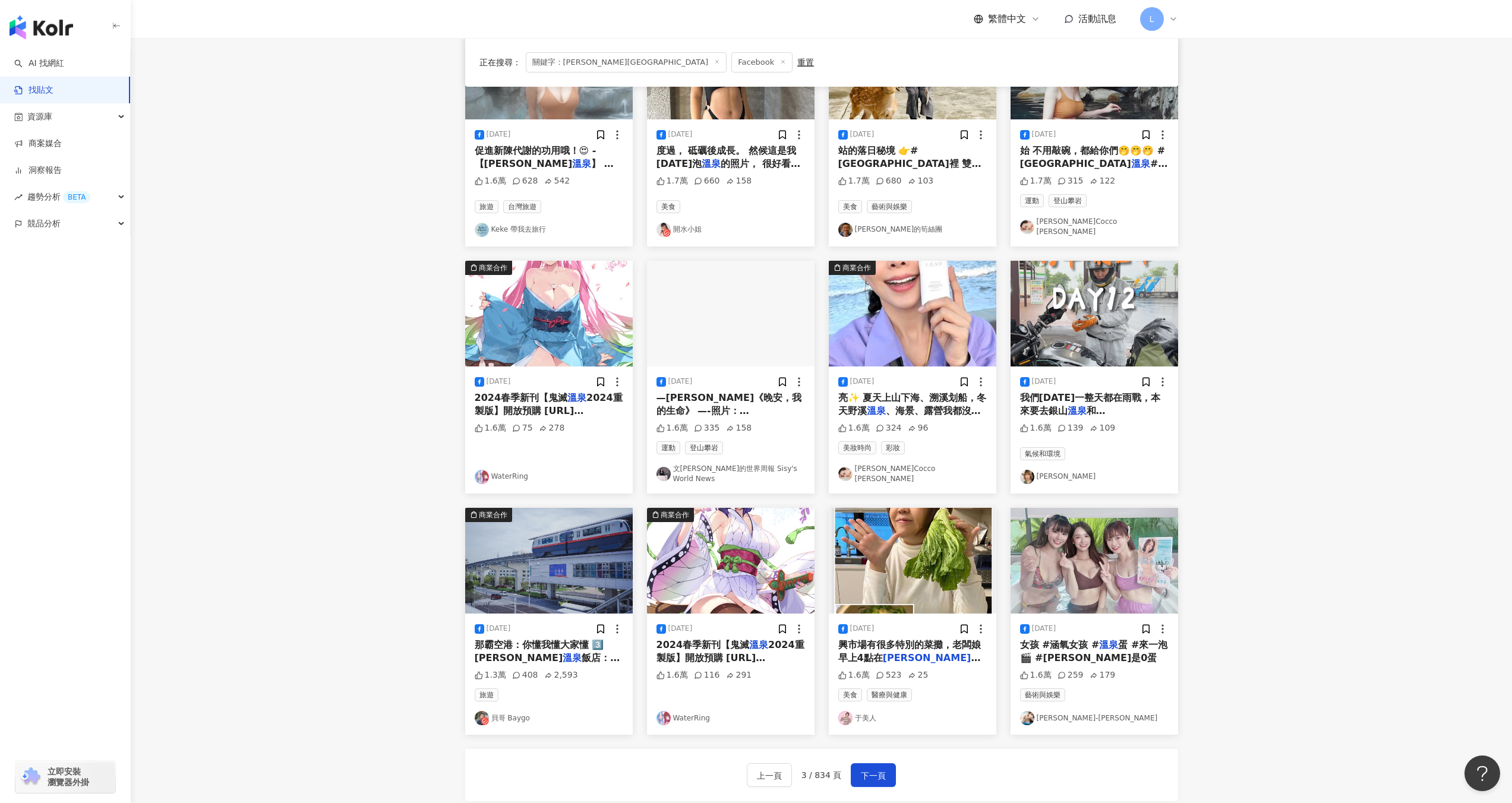
scroll to position [339, 0]
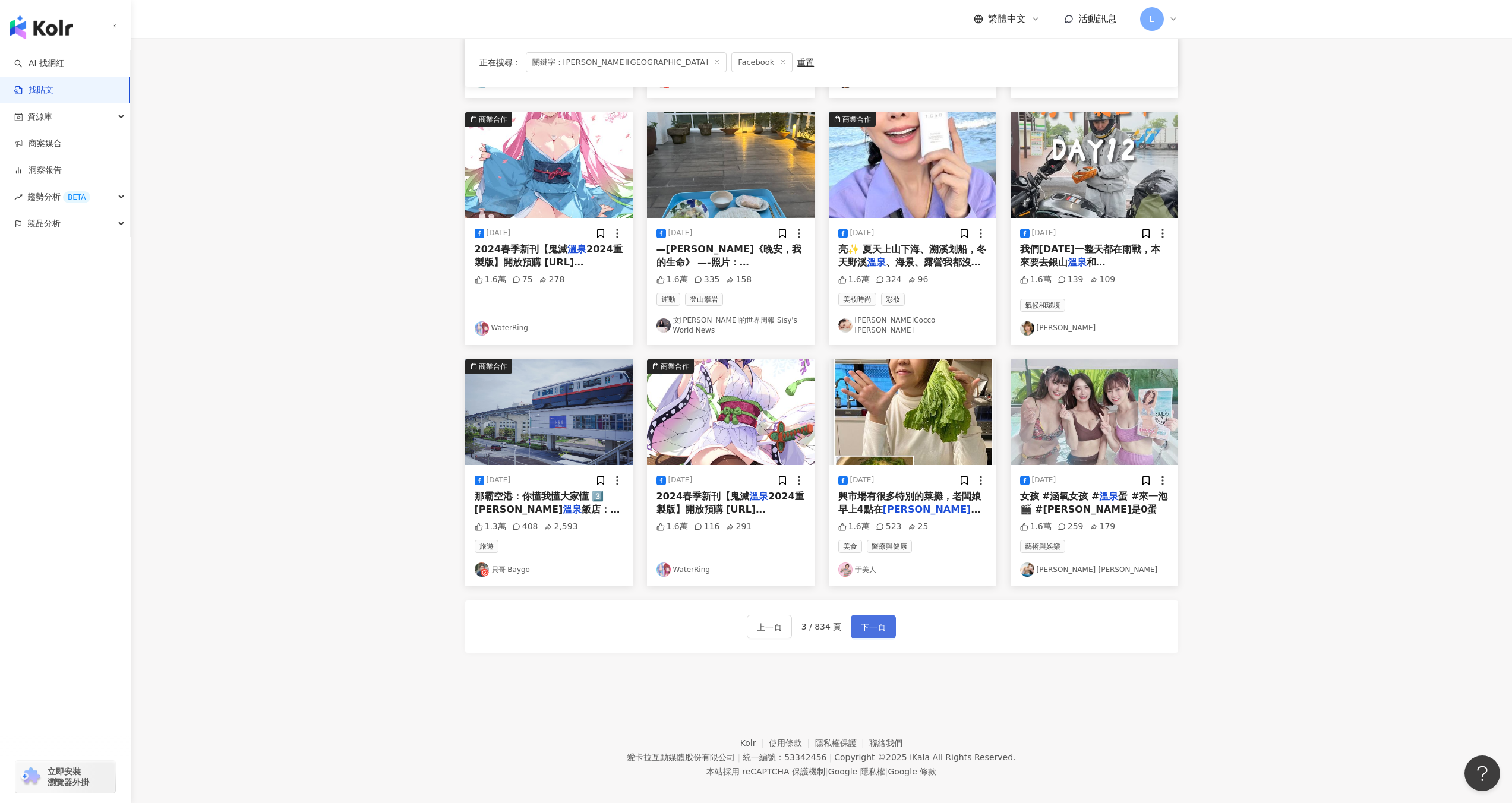
click at [883, 620] on span "下一頁" at bounding box center [873, 627] width 25 height 14
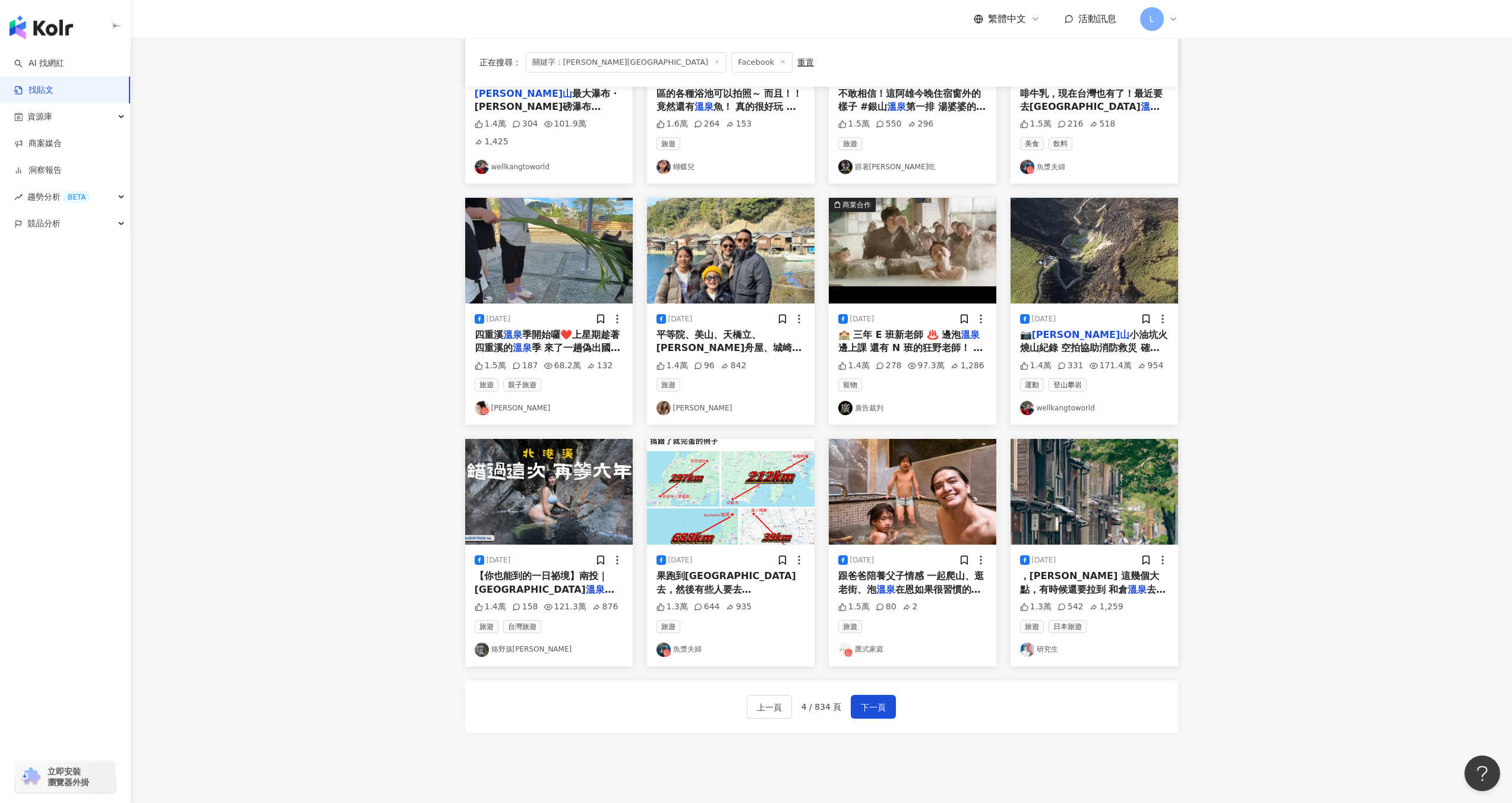
scroll to position [247, 0]
click at [866, 703] on span "下一頁" at bounding box center [873, 707] width 25 height 14
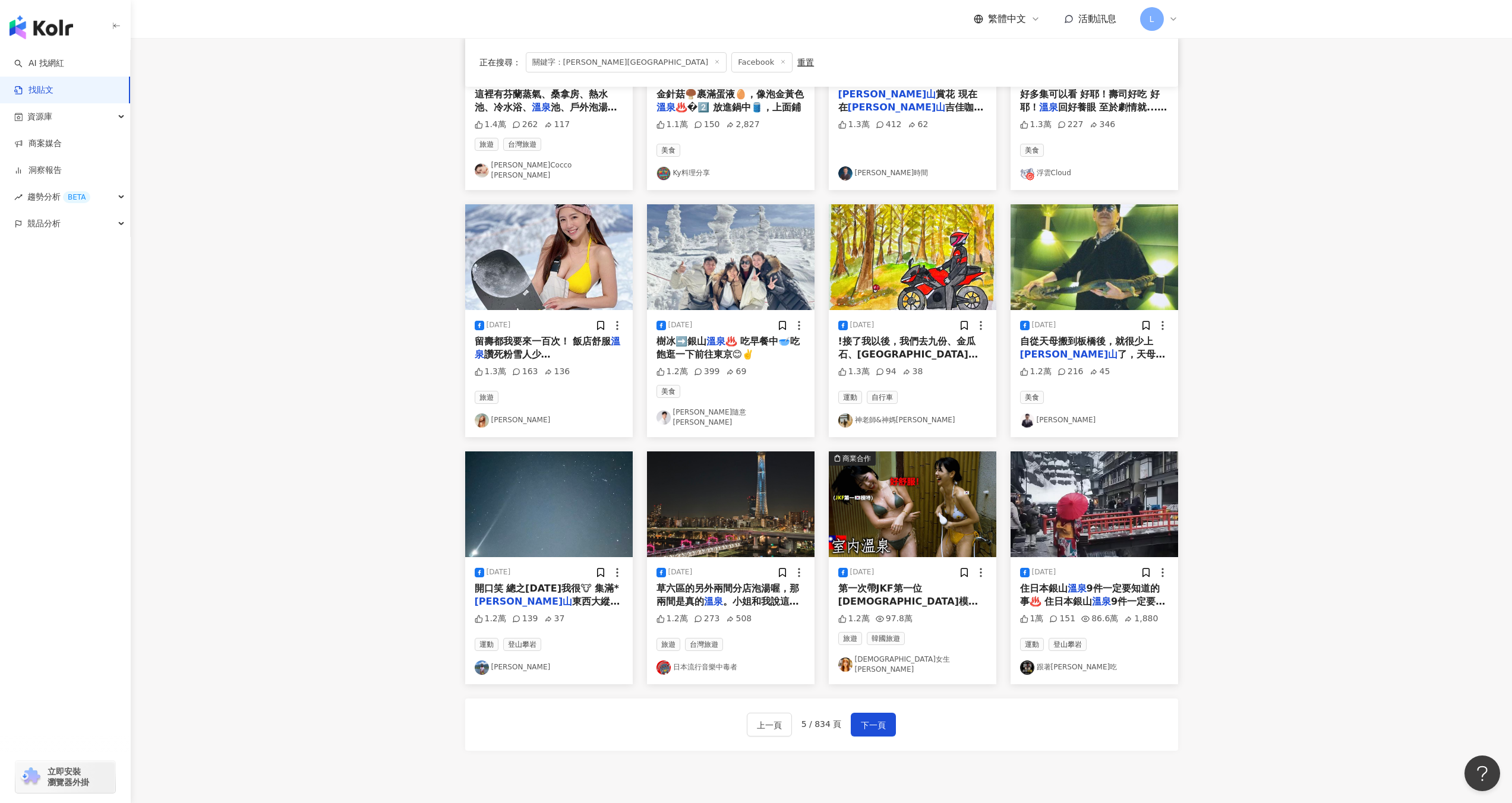
click at [915, 362] on span "、淡水.....到處跑。 他說只" at bounding box center [911, 373] width 144 height 24
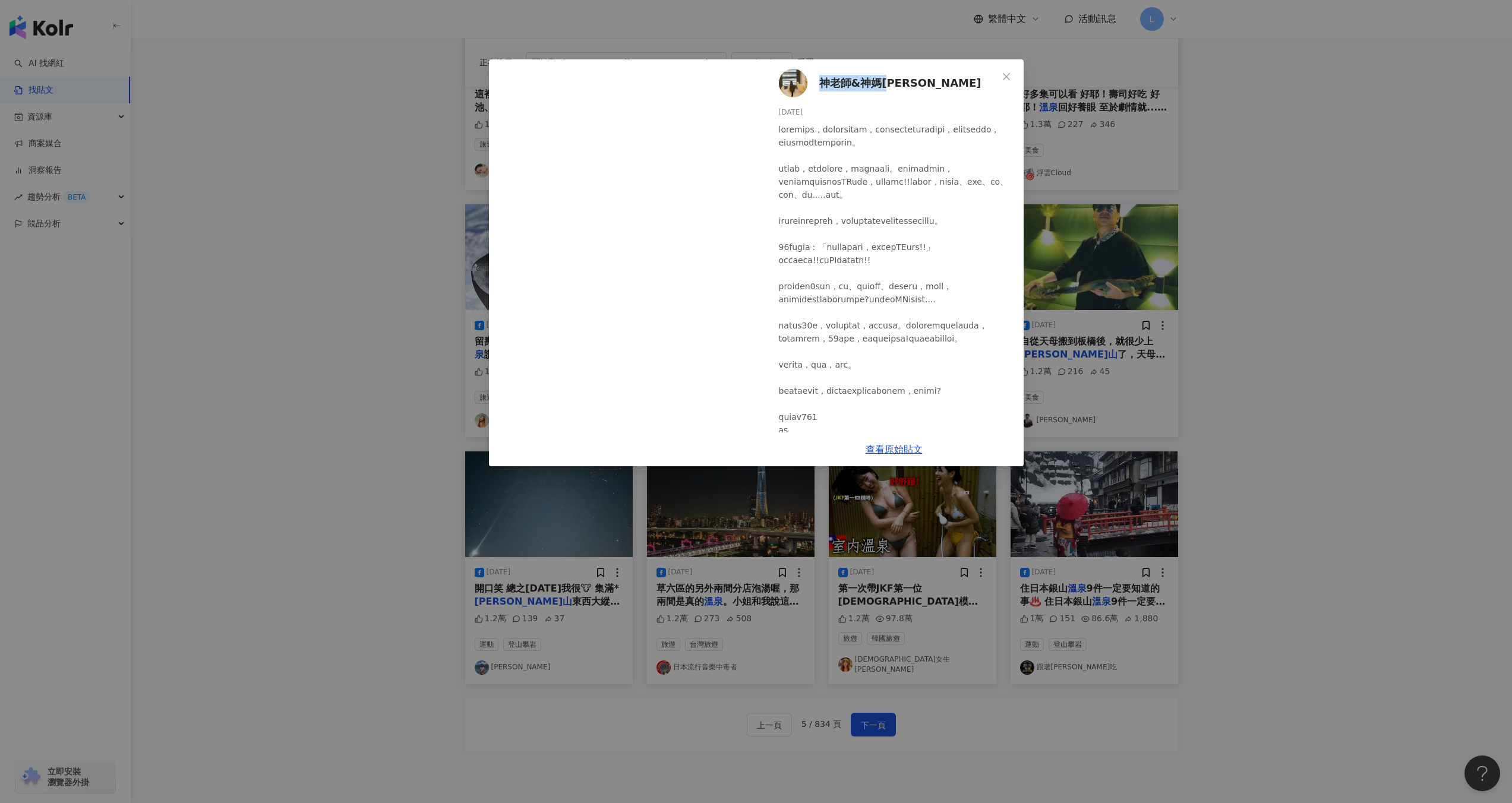
drag, startPoint x: 921, startPoint y: 79, endPoint x: 822, endPoint y: 81, distance: 99.0
click at [822, 81] on div "神老師&神媽咪 [DATE] 1.3萬 94 38" at bounding box center [894, 245] width 259 height 373
copy span "神老師&神媽[PERSON_NAME]"
click at [1273, 190] on div "神老師&神媽咪 [DATE] 1.3萬 94 38 查看原始貼文" at bounding box center [756, 402] width 1512 height 803
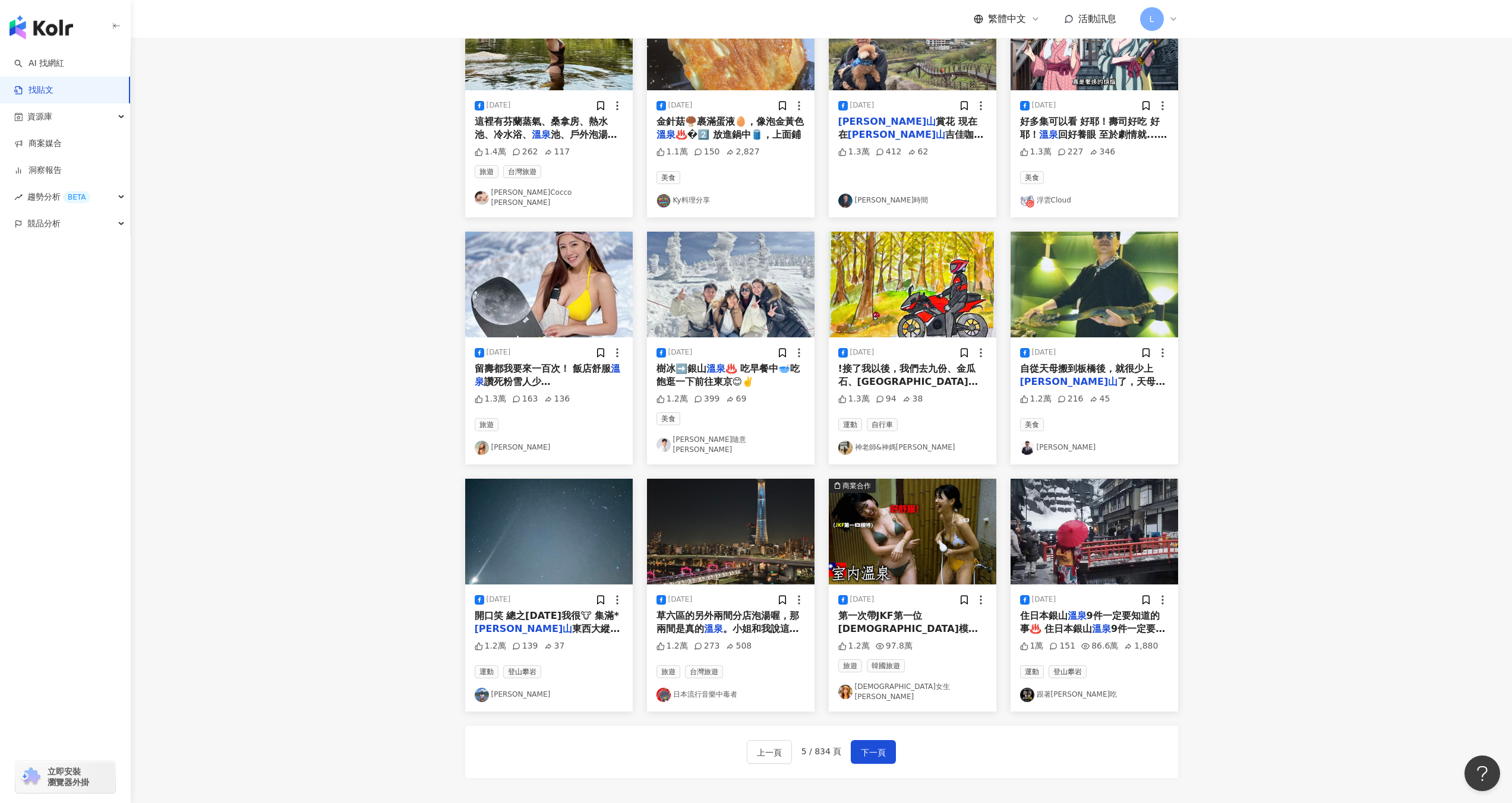
scroll to position [0, 0]
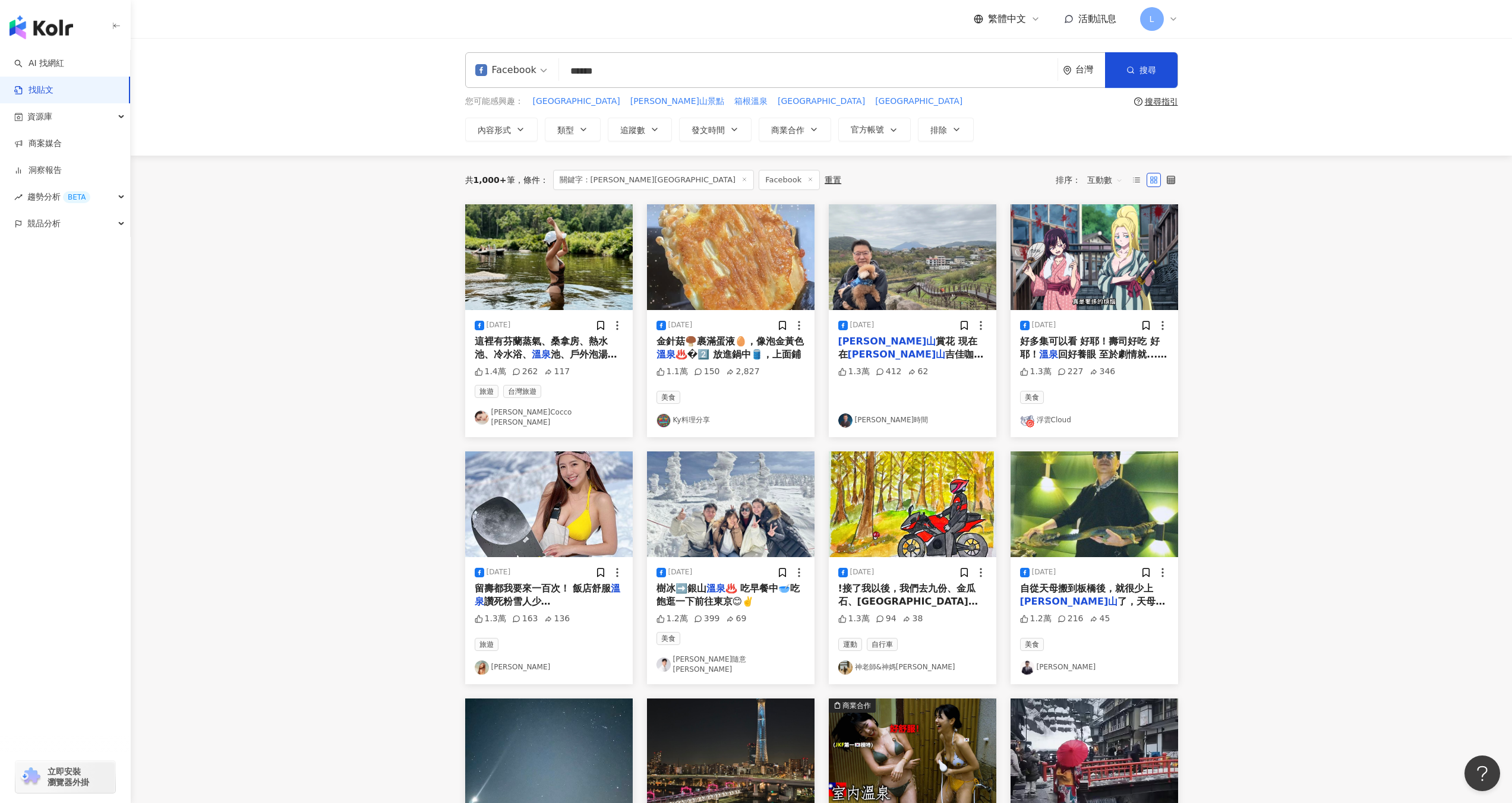
click at [629, 70] on input "******" at bounding box center [808, 71] width 489 height 25
drag, startPoint x: 633, startPoint y: 67, endPoint x: 551, endPoint y: 68, distance: 82.0
click at [551, 68] on div "Facebook 溫泉 [PERSON_NAME]山 ****** 台灣 搜尋 searchOperator 插入語法 完全符合 "" 聯集 OR 交集 AN…" at bounding box center [821, 70] width 713 height 36
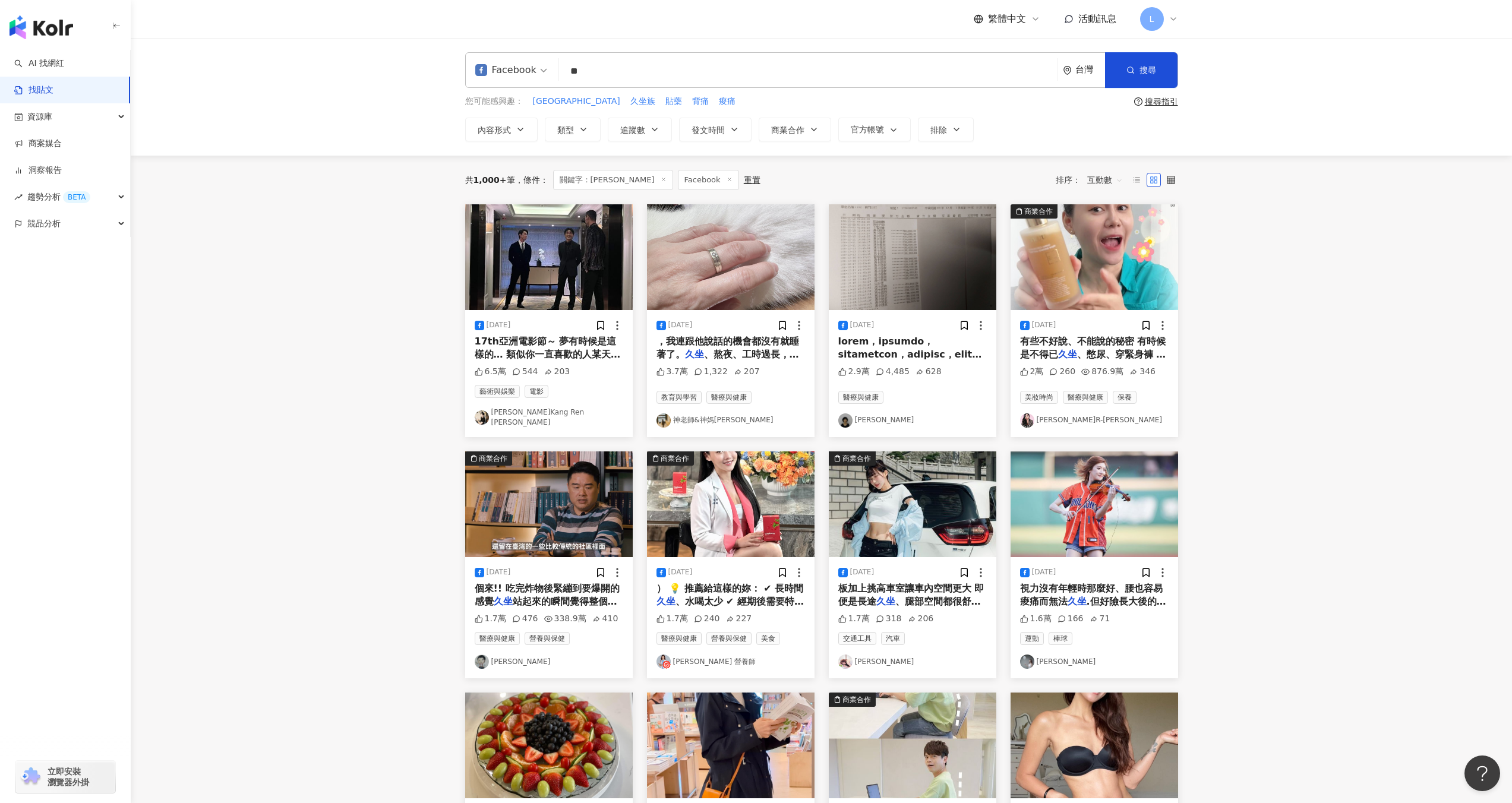
click at [569, 70] on input "**" at bounding box center [808, 71] width 489 height 25
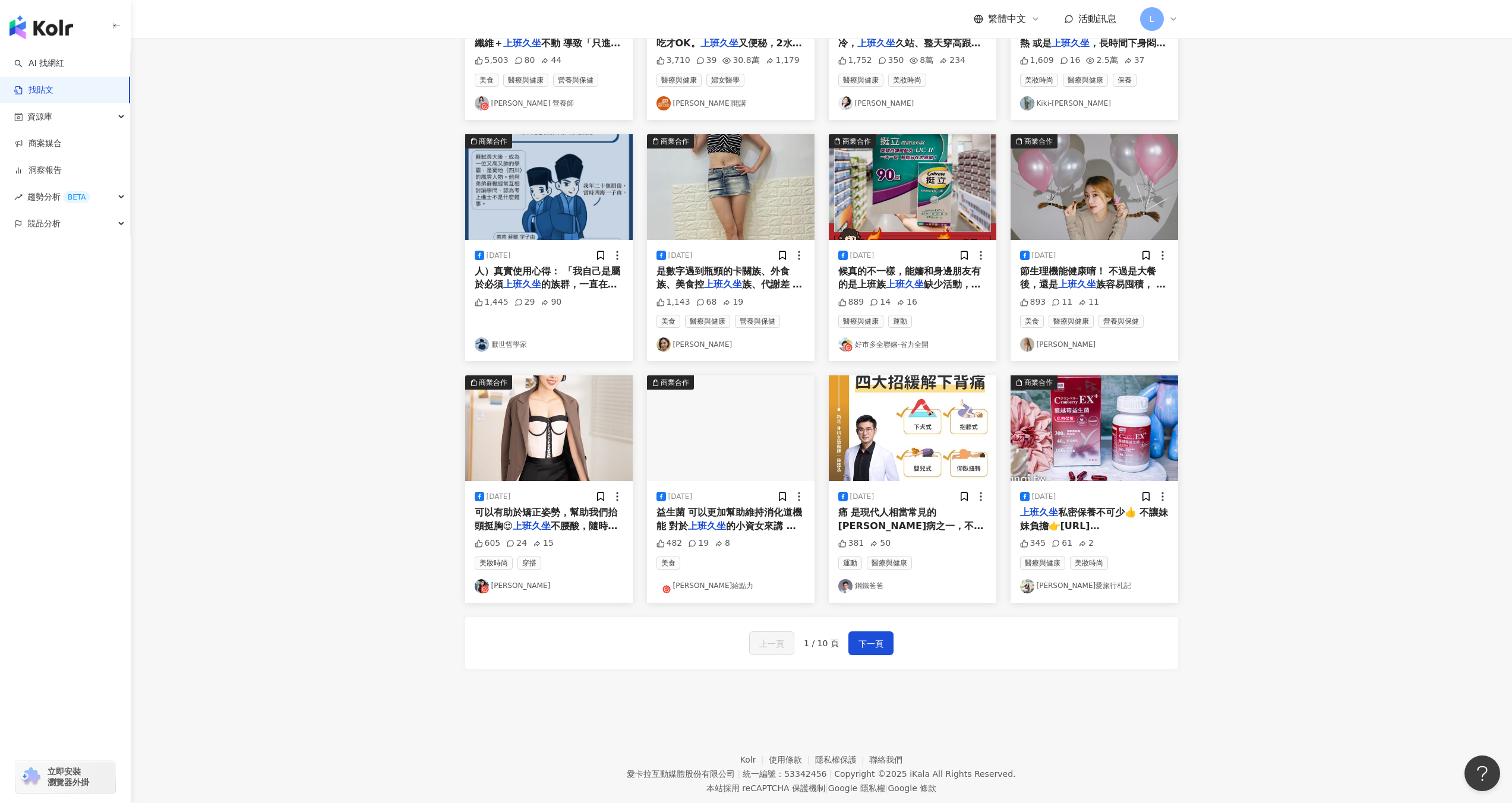
scroll to position [339, 0]
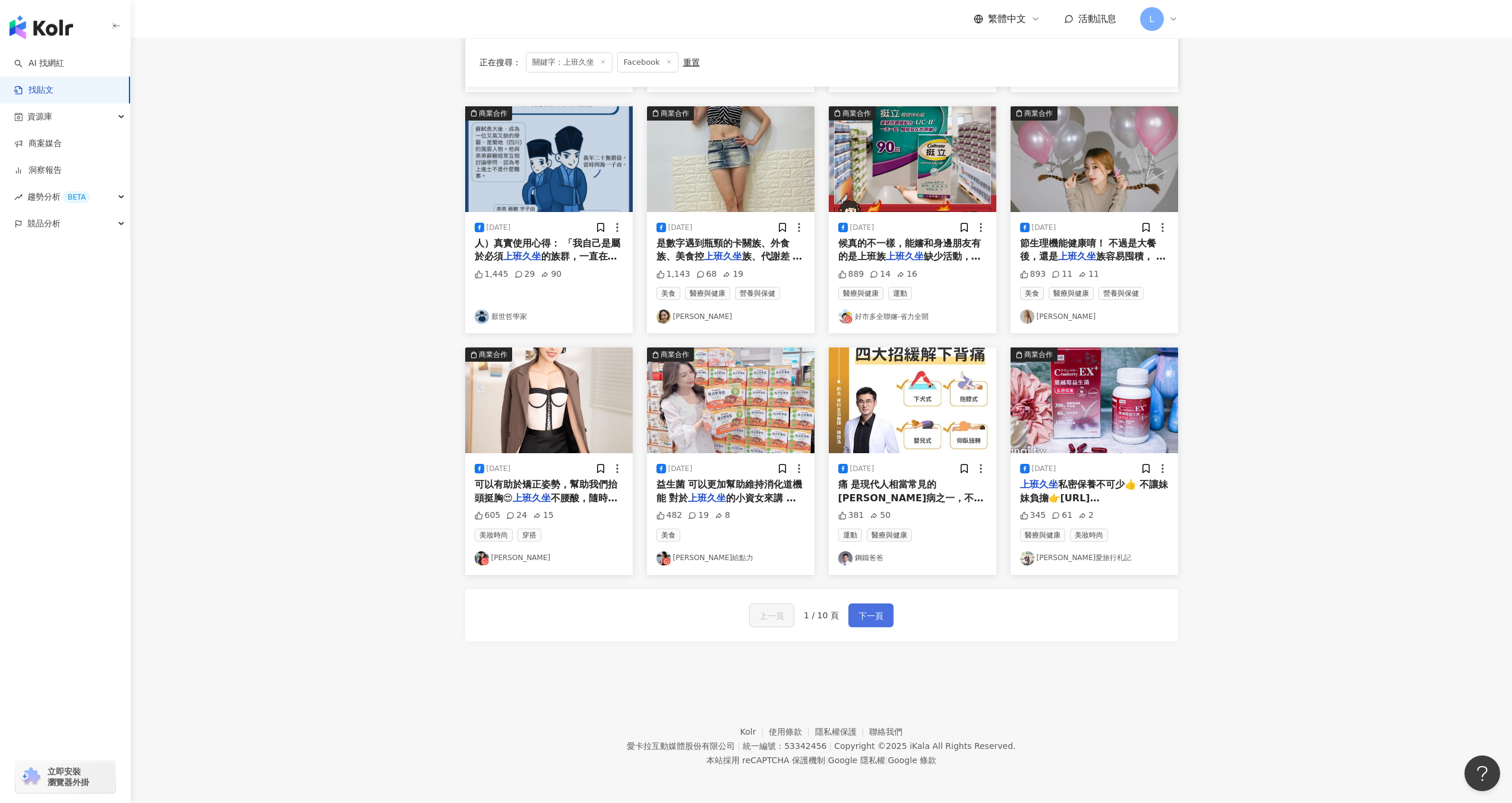
click at [874, 619] on span "下一頁" at bounding box center [871, 615] width 25 height 14
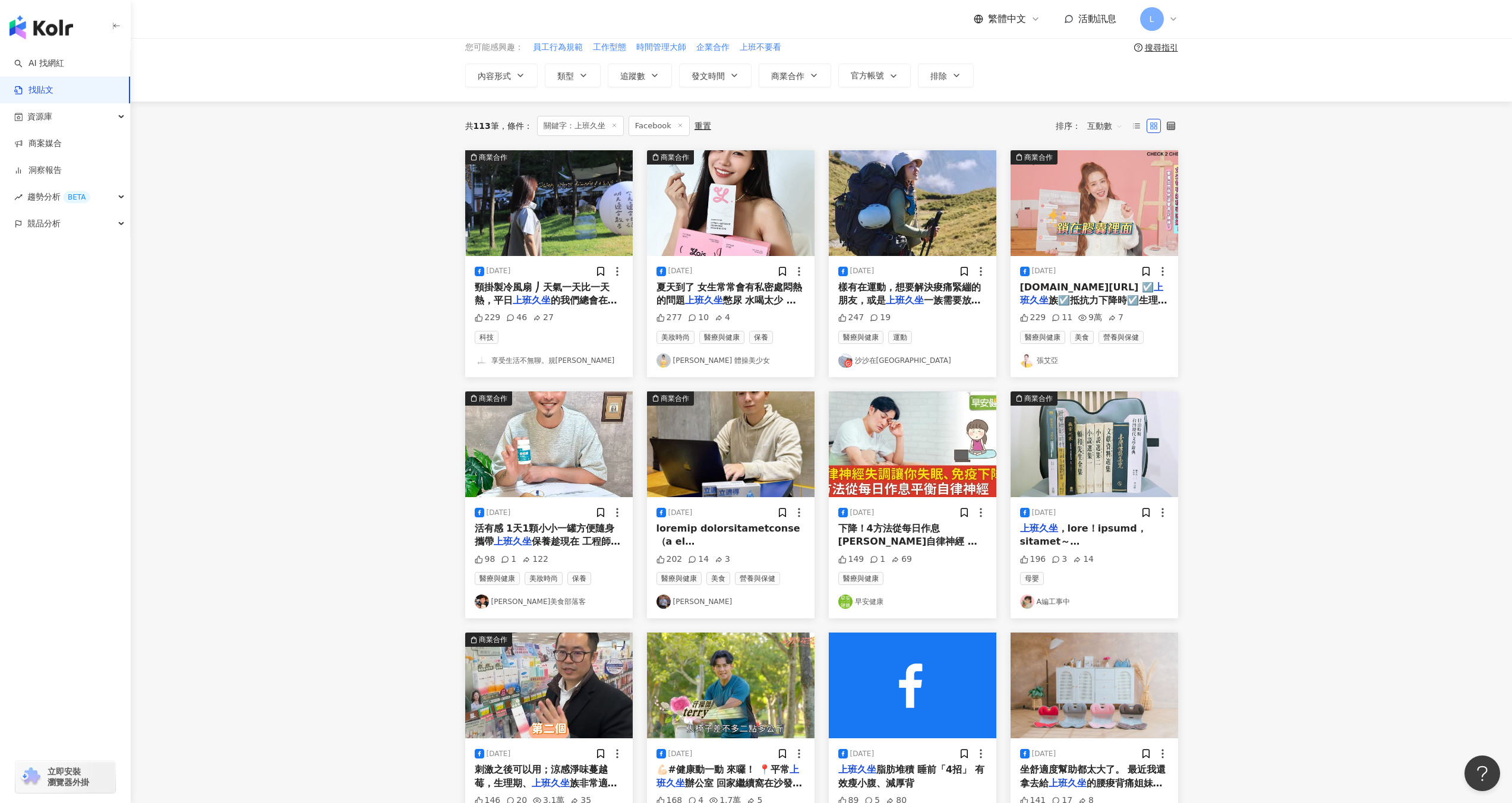
scroll to position [0, 0]
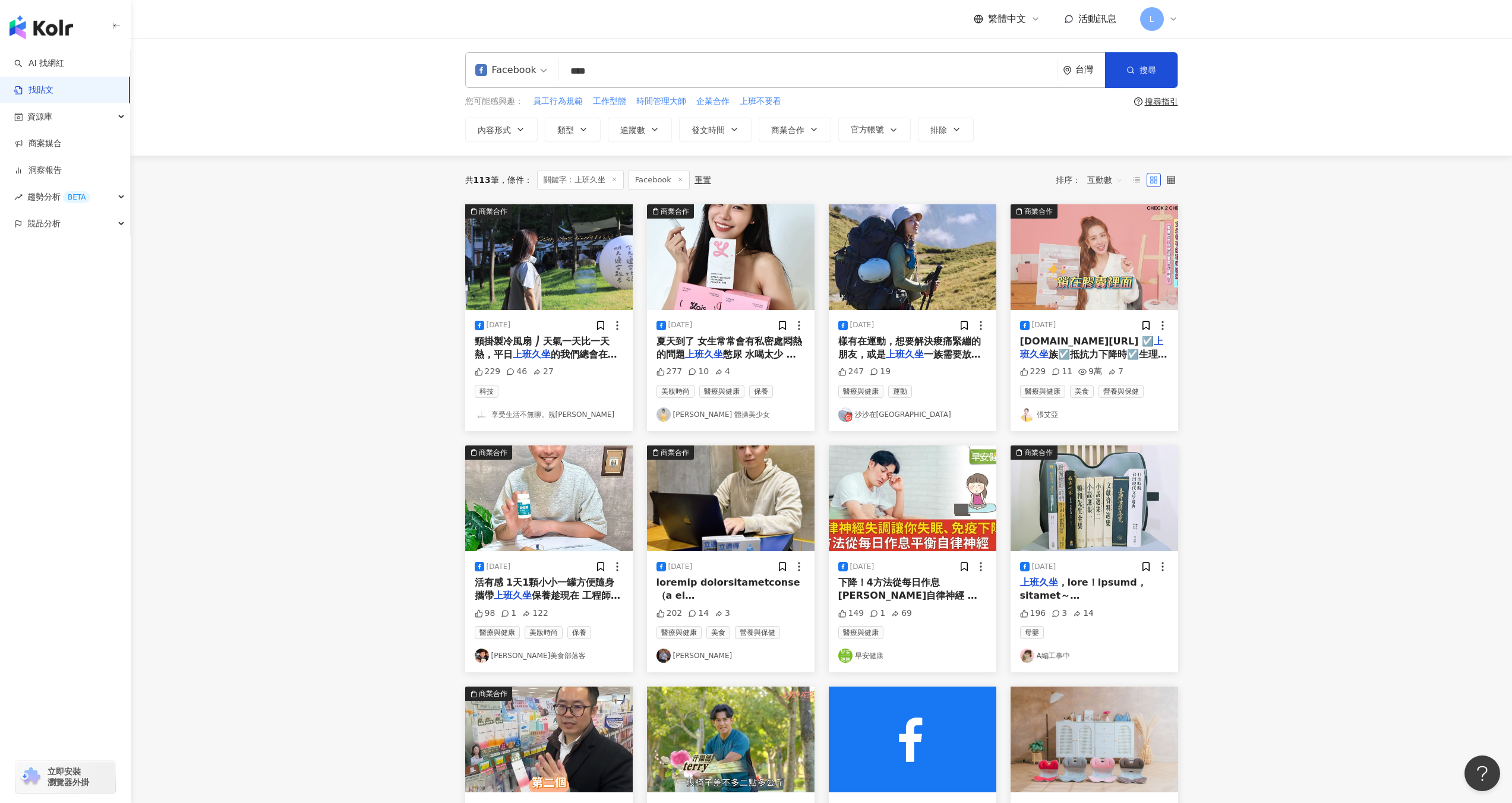
click at [669, 84] on div "Facebook **** 台灣 搜尋 searchOperator 插入語法 完全符合 "" 聯集 OR 交集 AND 排除 - 群組 {}" at bounding box center [821, 70] width 713 height 36
drag, startPoint x: 592, startPoint y: 72, endPoint x: 445, endPoint y: 63, distance: 147.3
click at [446, 71] on div "Facebook 上班久坐 **** 台灣 搜尋 searchOperator 插入語法 完全符合 "" 聯集 OR 交集 AND 排除 - 群組 {} 您可…" at bounding box center [821, 97] width 760 height 89
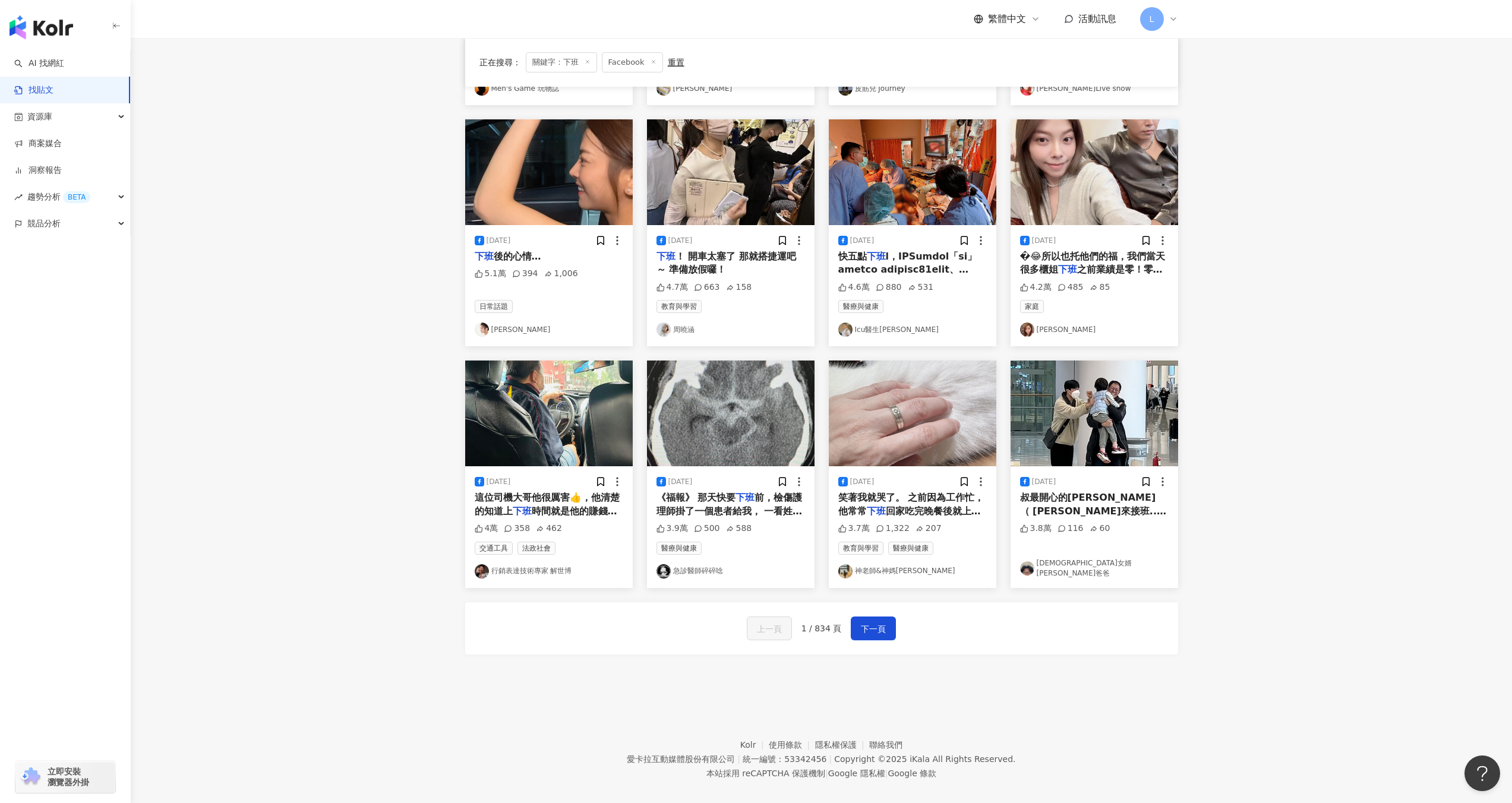
scroll to position [339, 0]
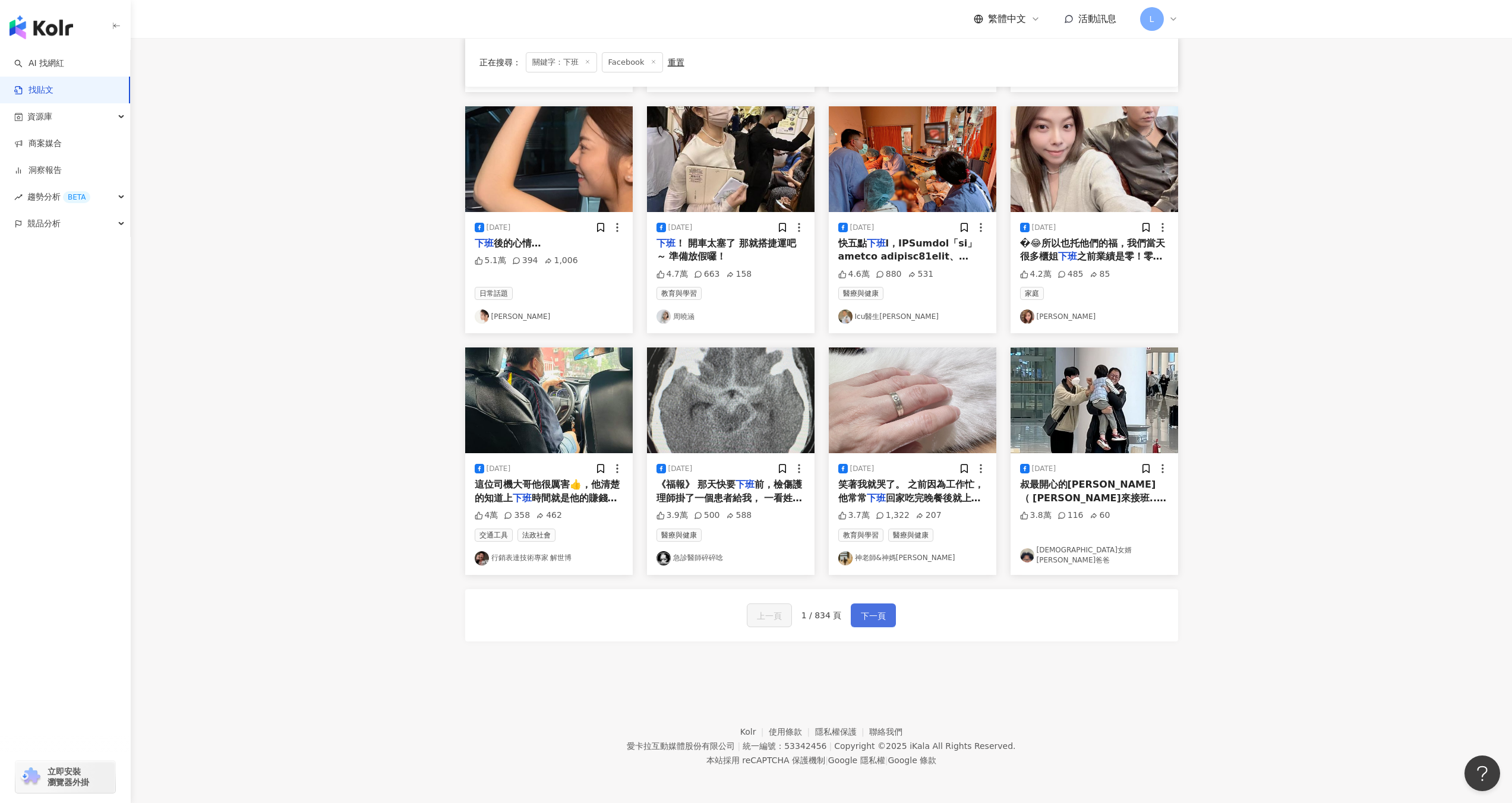
click at [883, 615] on span "下一頁" at bounding box center [873, 615] width 25 height 14
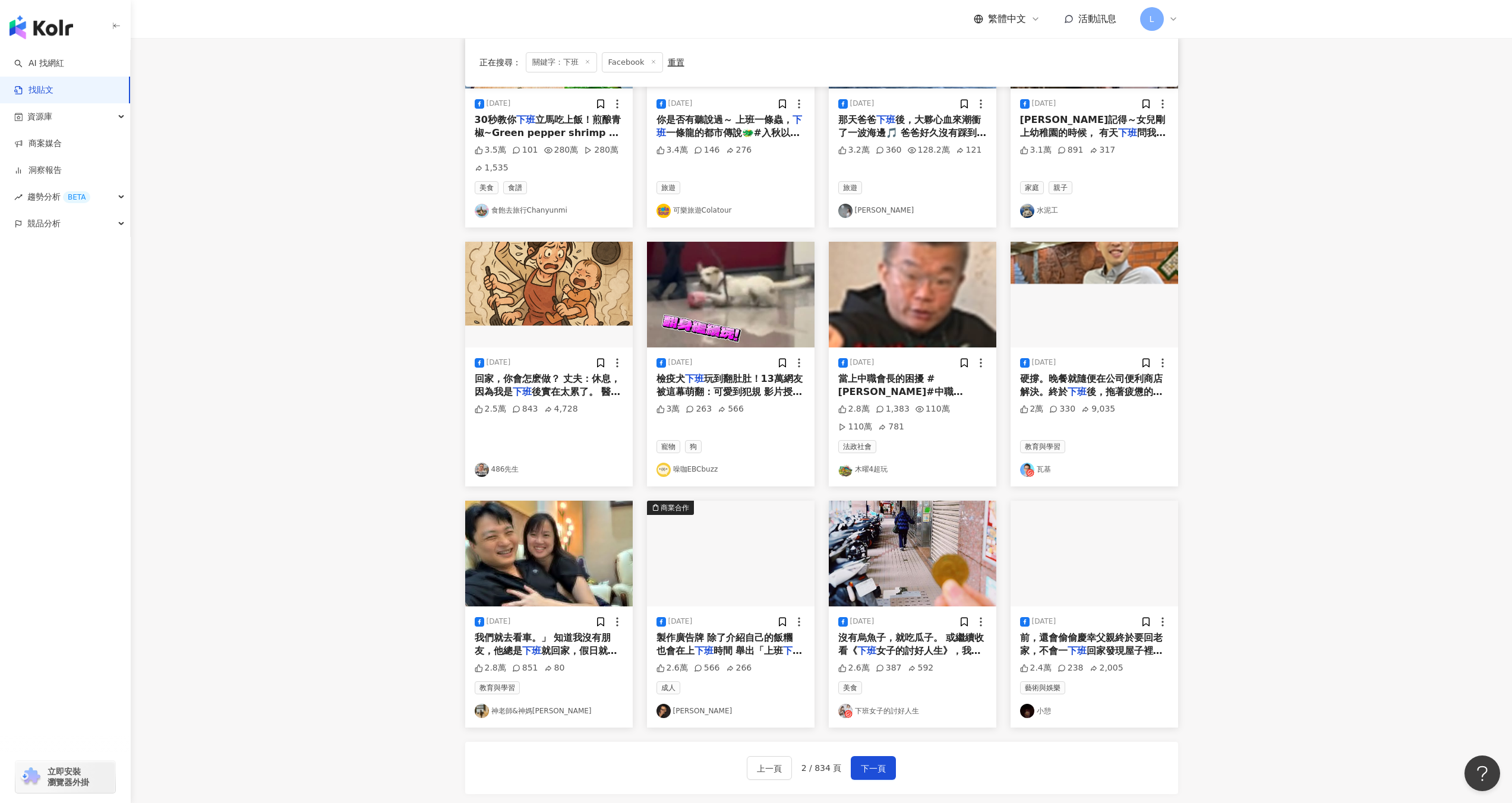
scroll to position [230, 0]
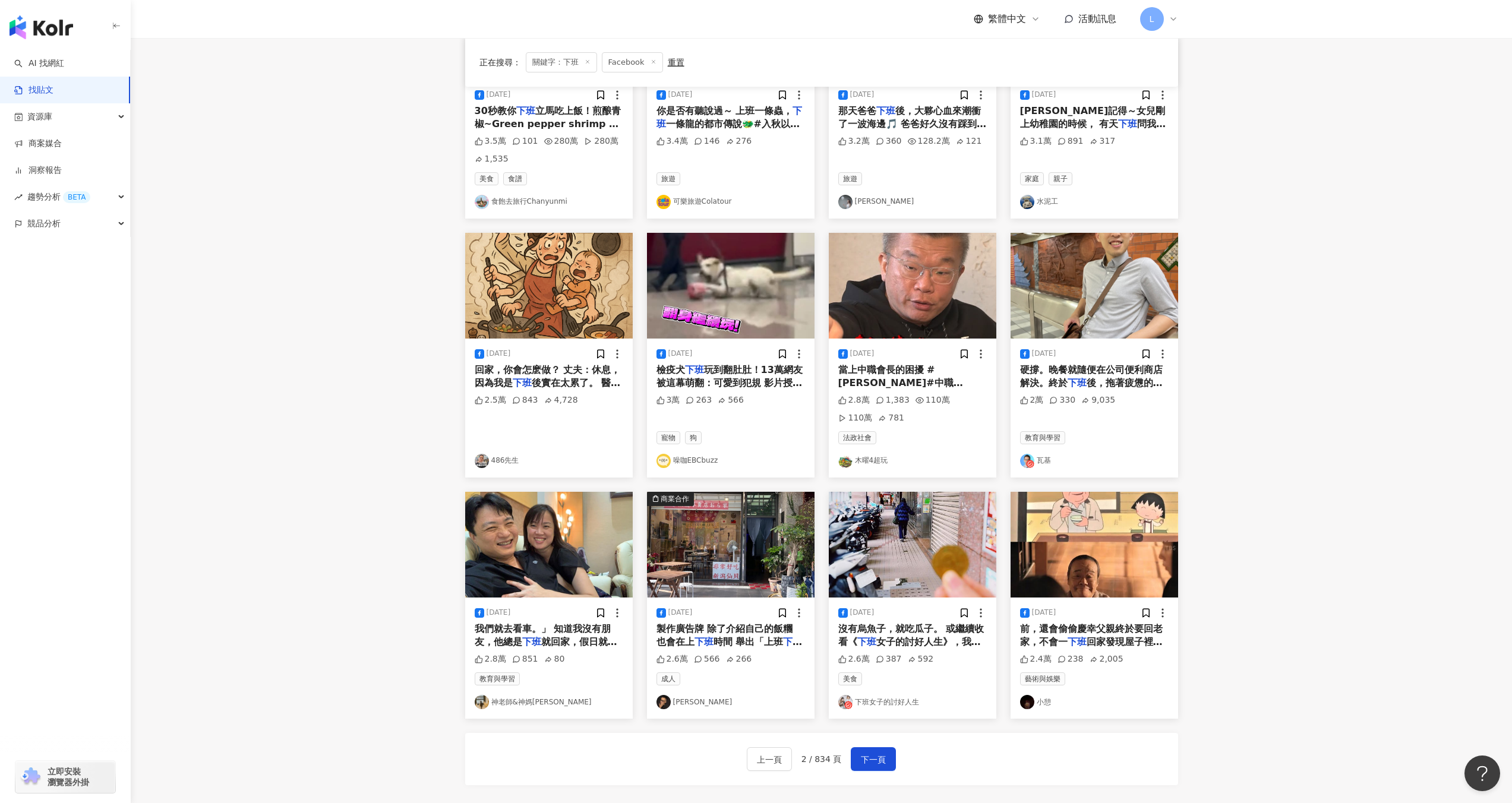
click at [916, 608] on div "[DATE]" at bounding box center [913, 613] width 149 height 12
click at [896, 633] on span "沒有烏魚子，就吃瓜子。 或繼續收看《" at bounding box center [911, 635] width 146 height 24
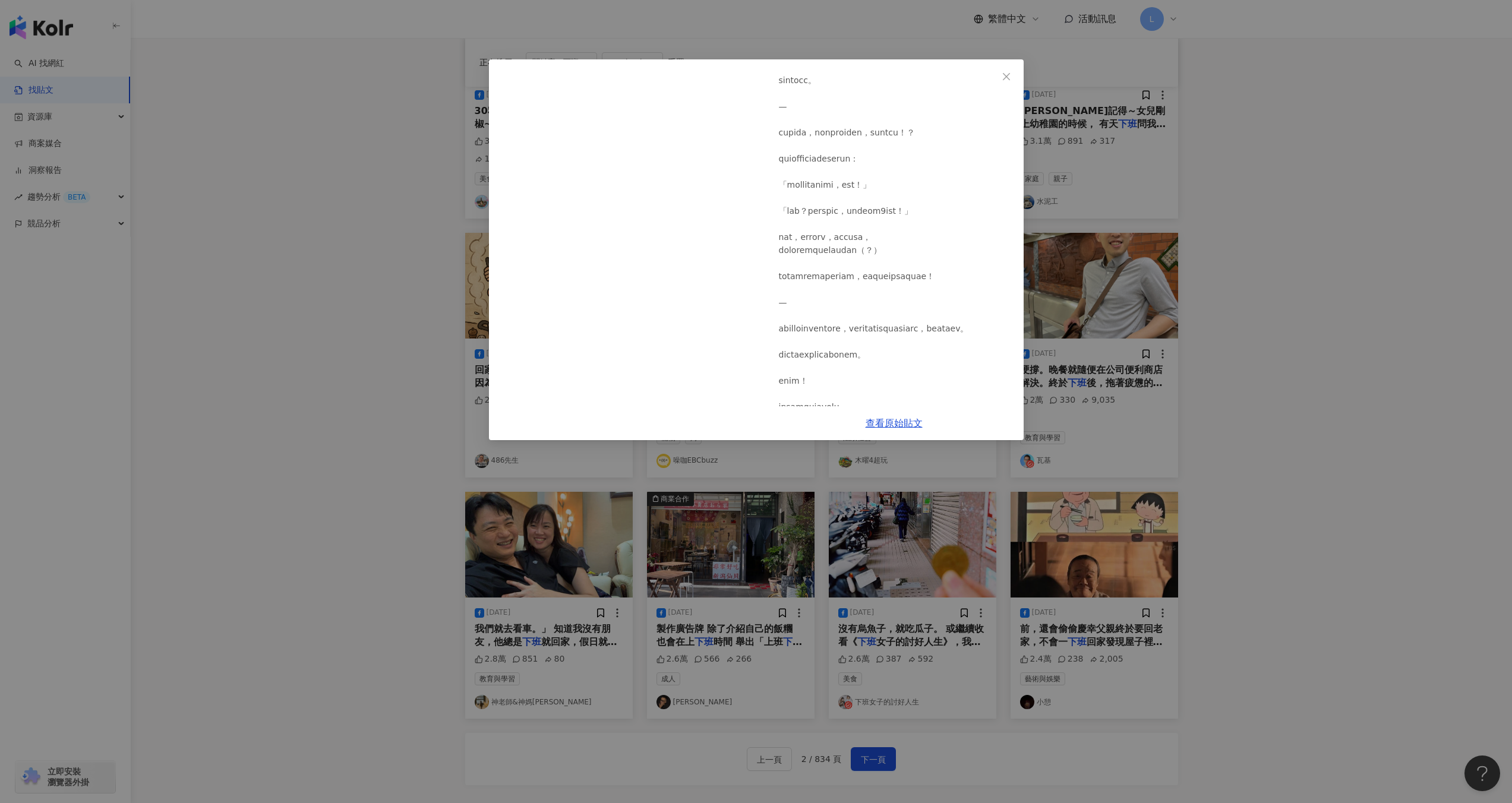
scroll to position [276, 0]
click at [1278, 294] on div "下班女子的討好人生 [DATE] 2.6萬 387 592 查看原始貼文" at bounding box center [756, 402] width 1512 height 803
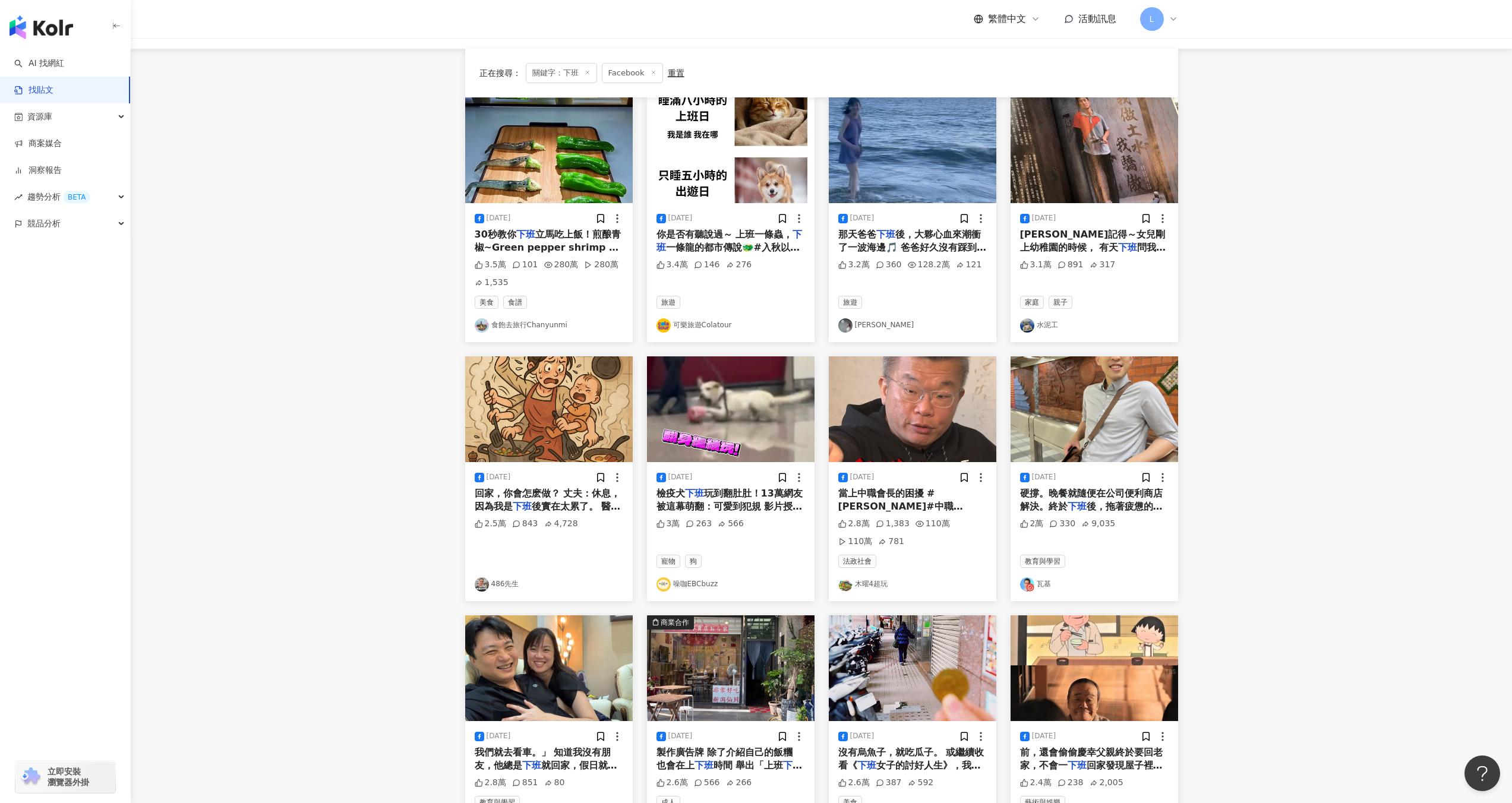
scroll to position [0, 0]
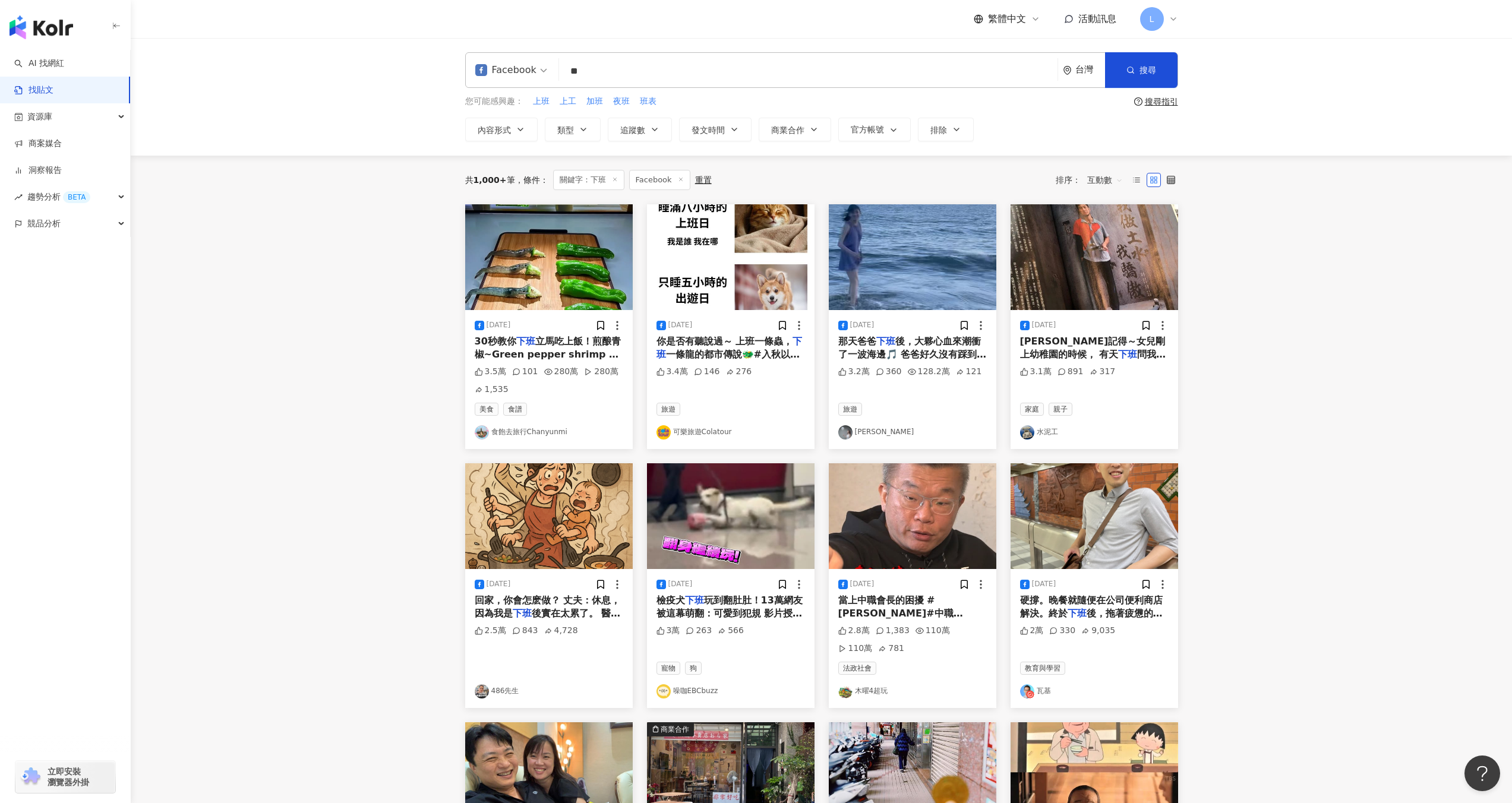
click at [667, 65] on input "**" at bounding box center [808, 71] width 489 height 25
drag, startPoint x: 605, startPoint y: 65, endPoint x: 570, endPoint y: 65, distance: 35.0
click at [570, 65] on input "**" at bounding box center [808, 71] width 489 height 25
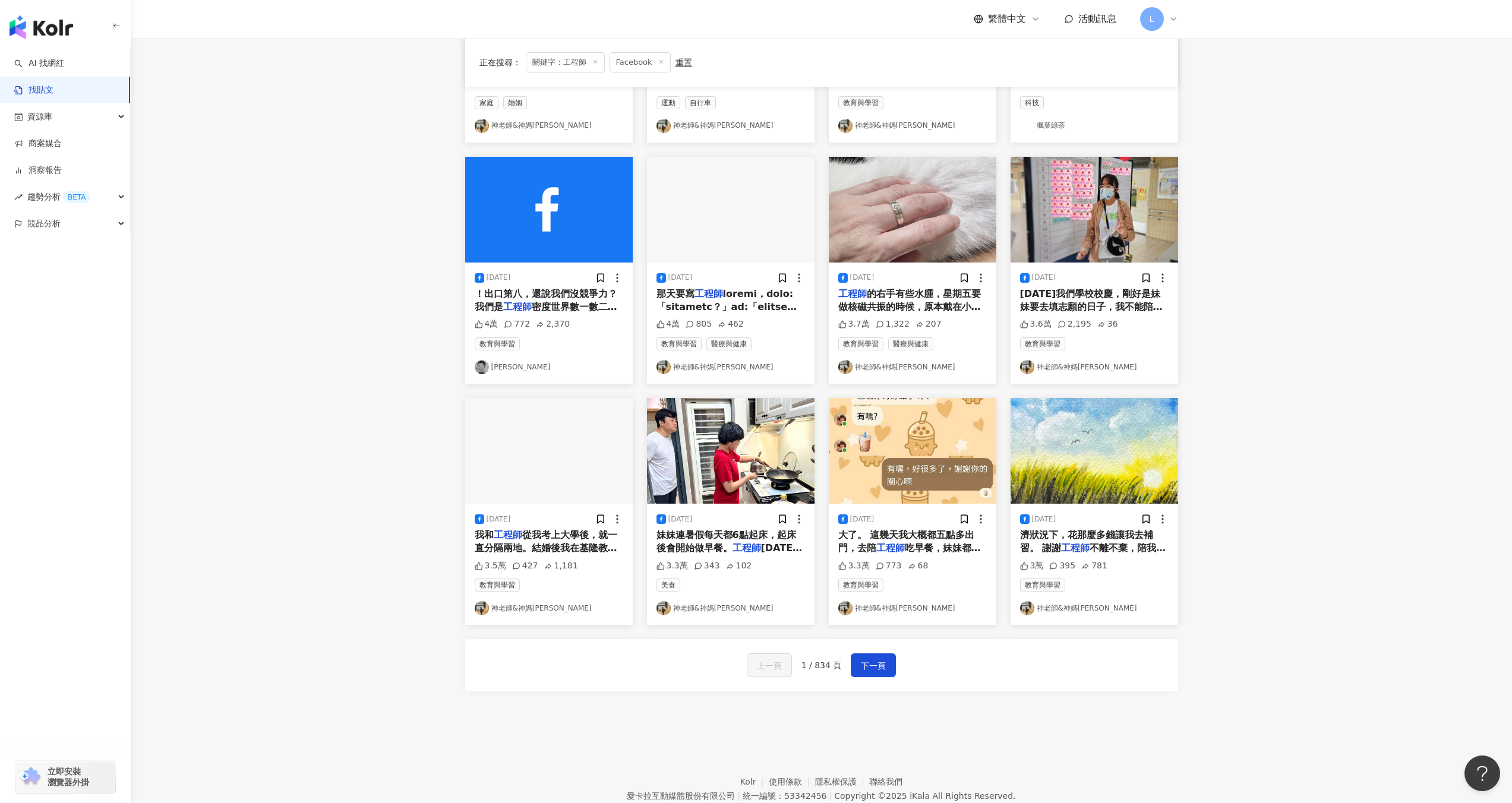
scroll to position [339, 0]
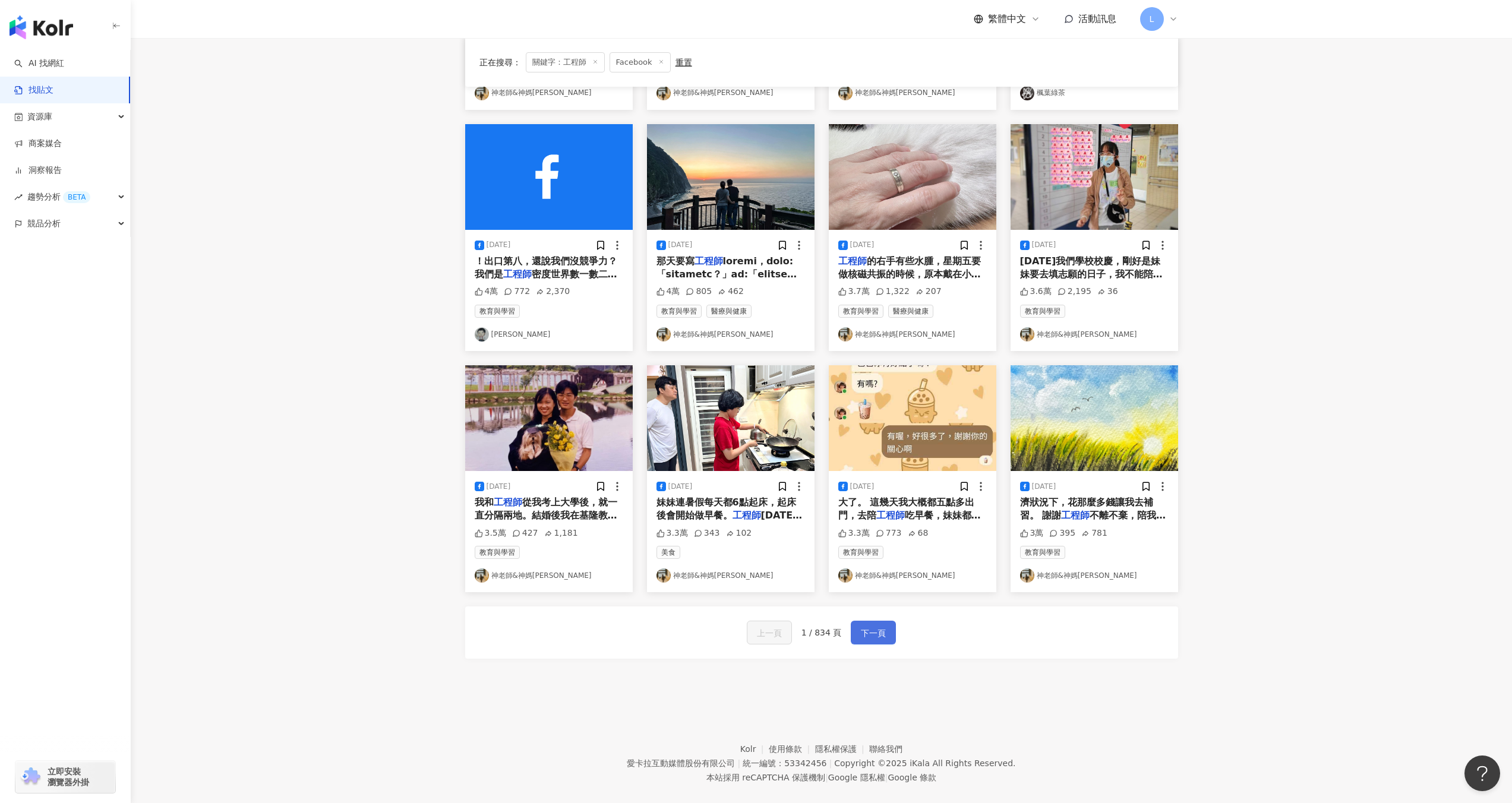
click at [872, 626] on span "下一頁" at bounding box center [873, 632] width 25 height 14
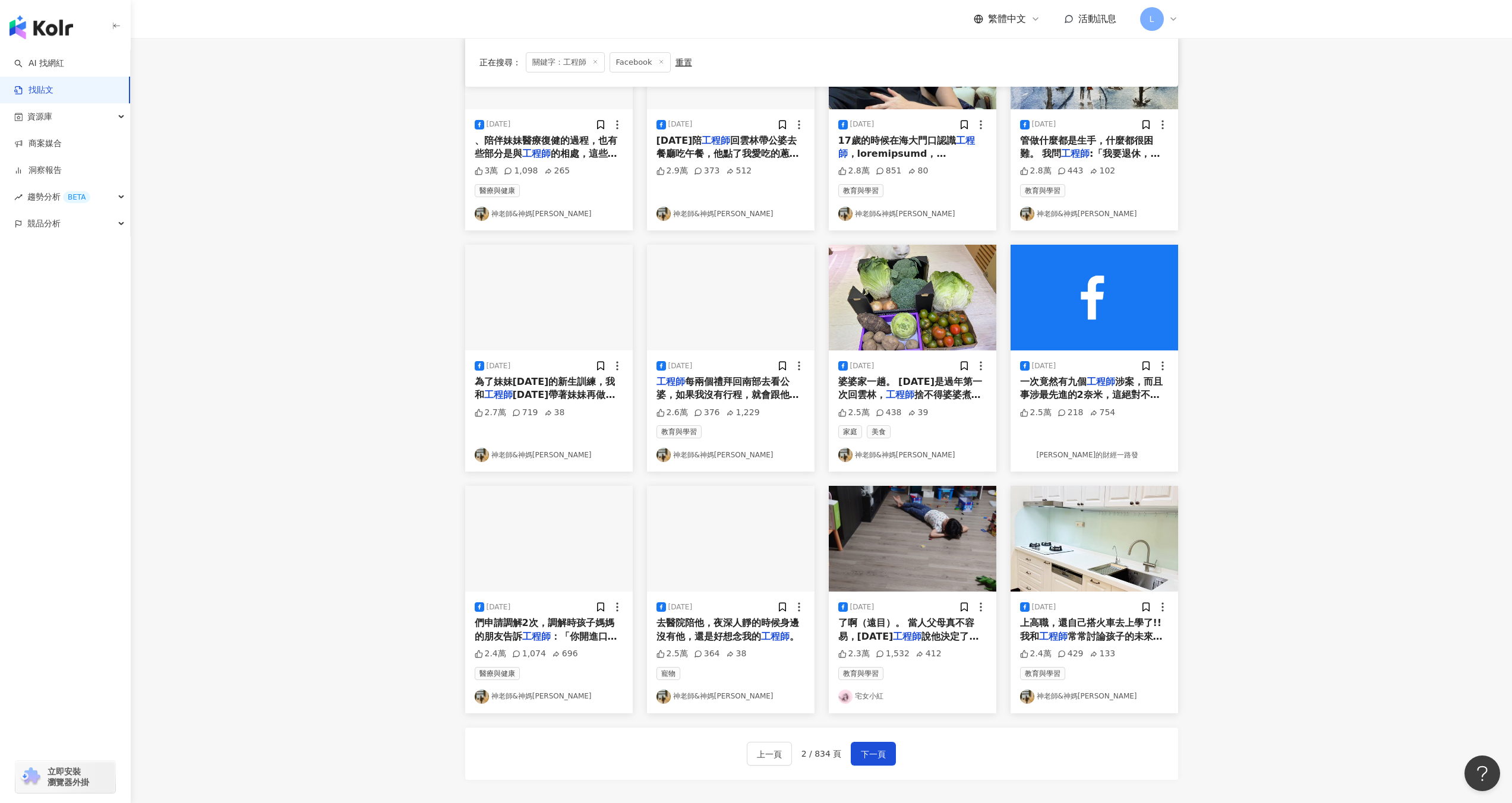
scroll to position [215, 0]
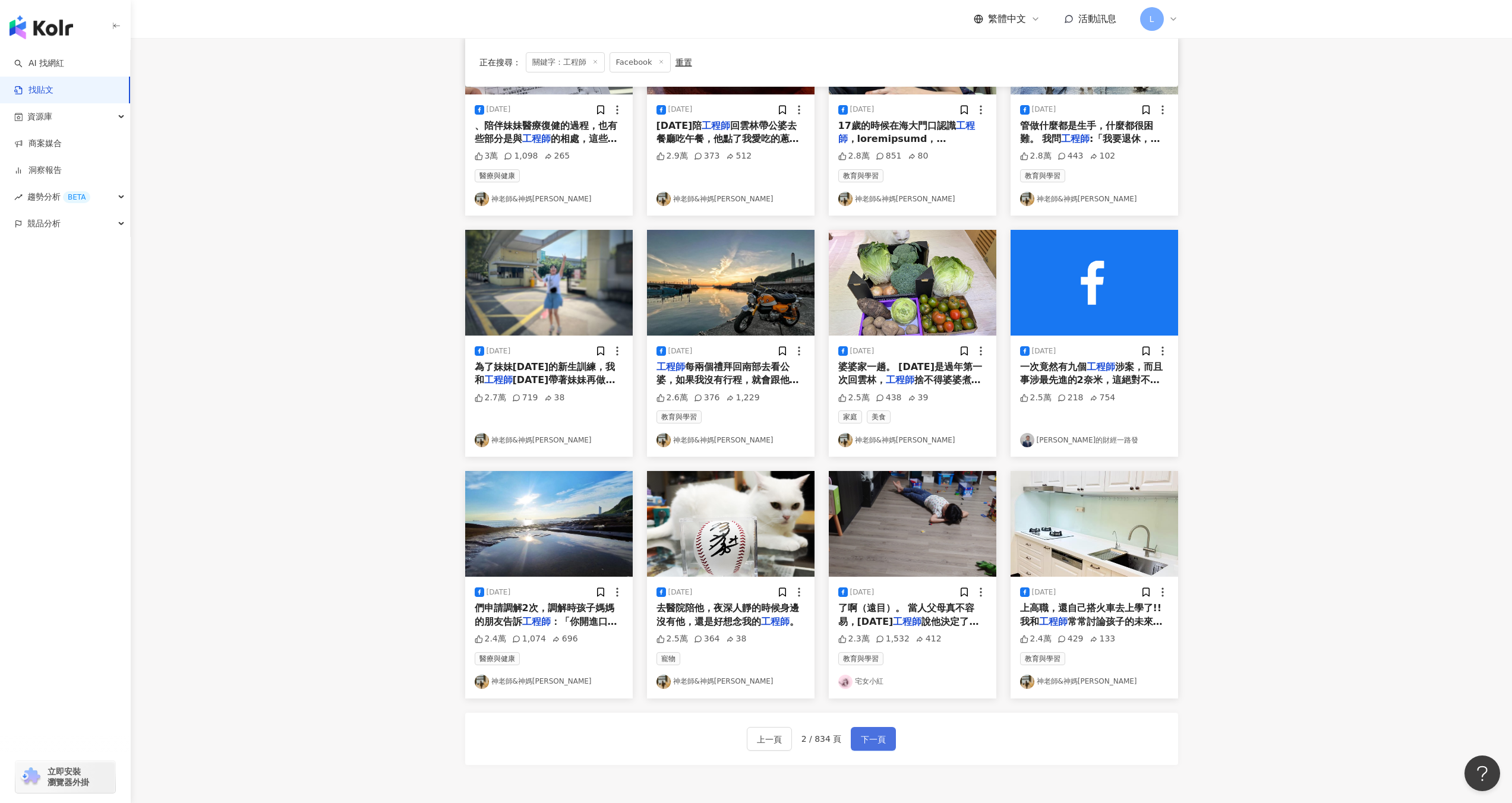
click at [869, 735] on span "下一頁" at bounding box center [873, 739] width 25 height 14
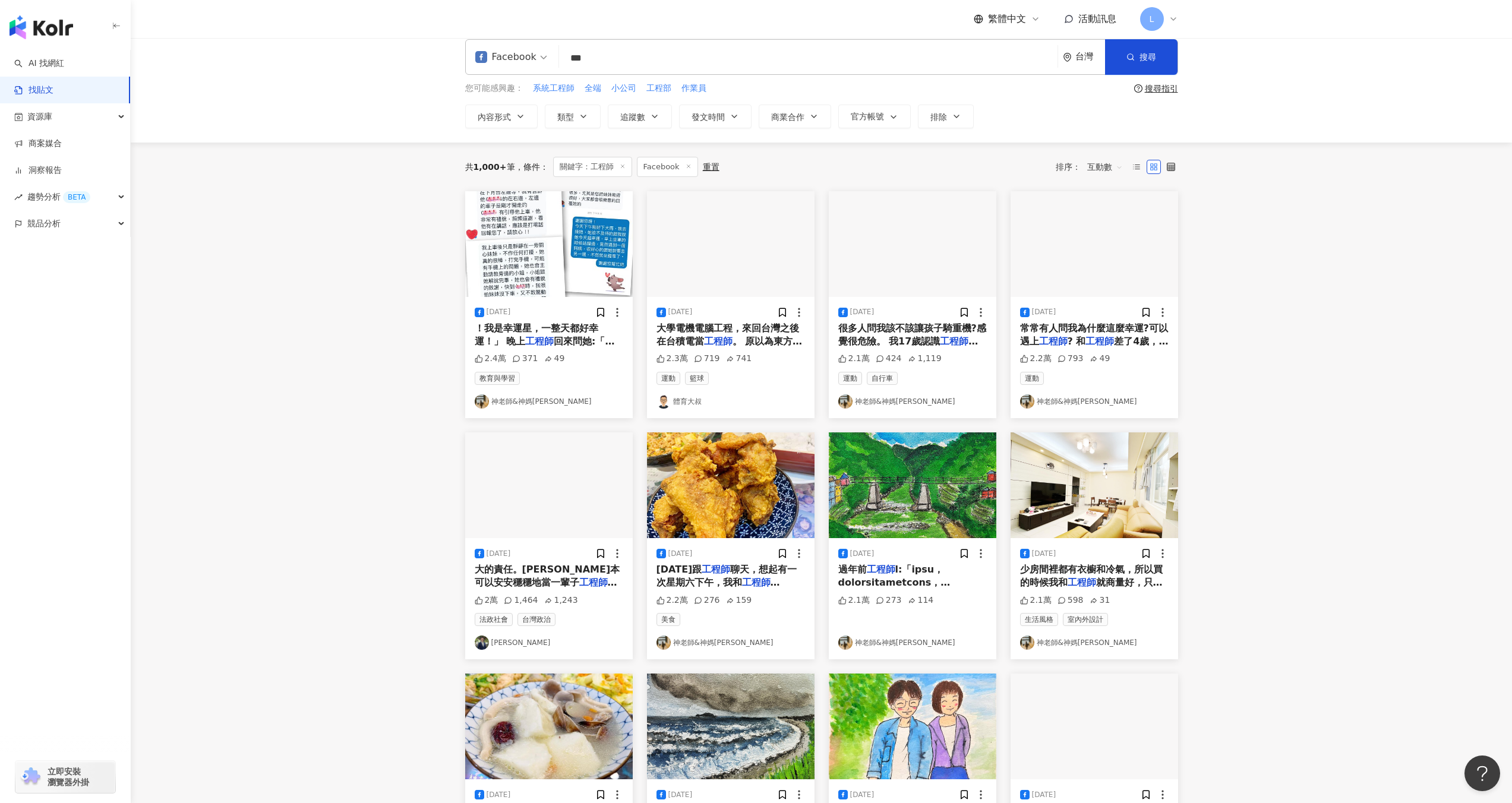
scroll to position [12, 0]
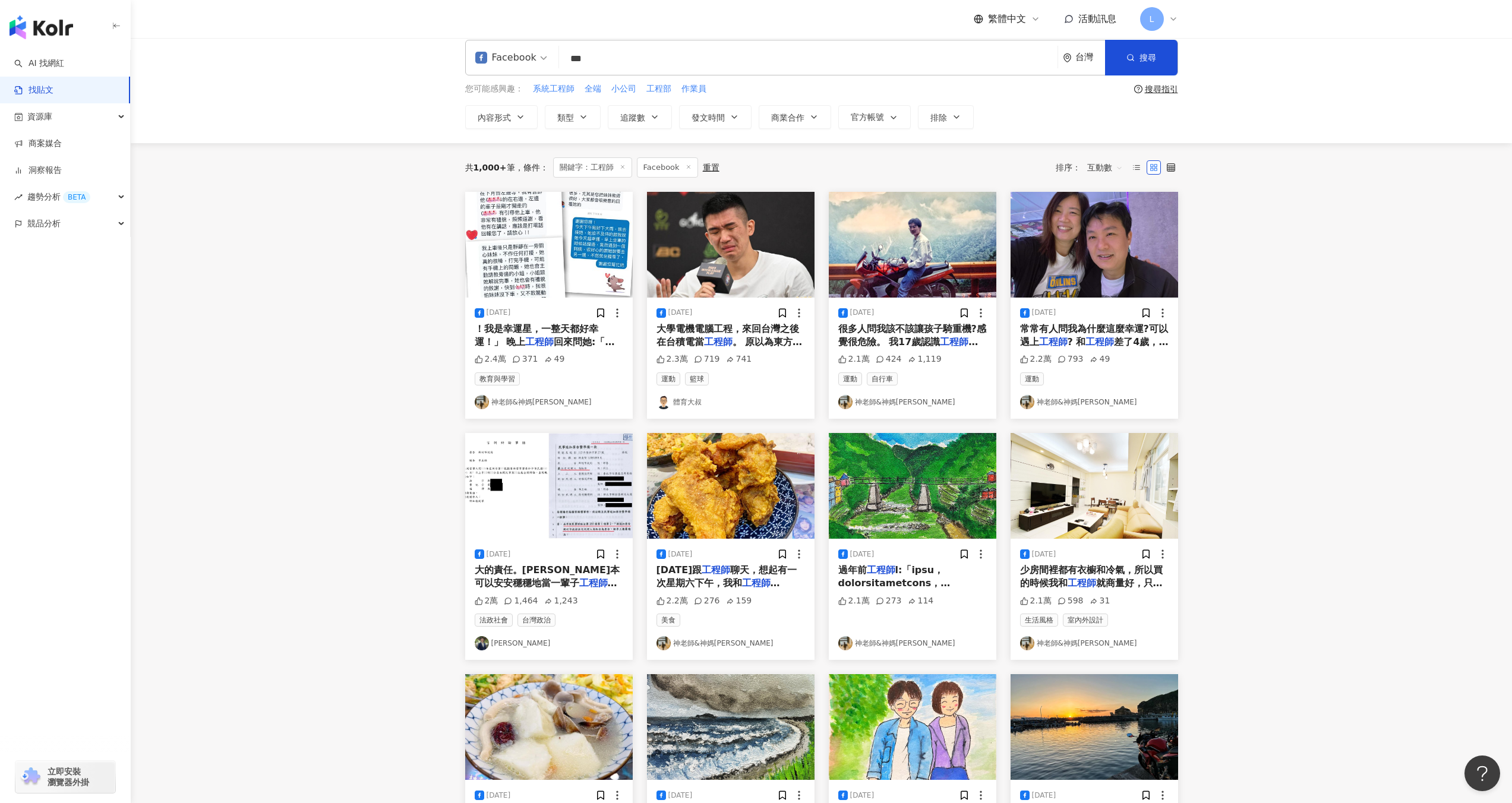
click at [744, 276] on img "button" at bounding box center [731, 245] width 168 height 106
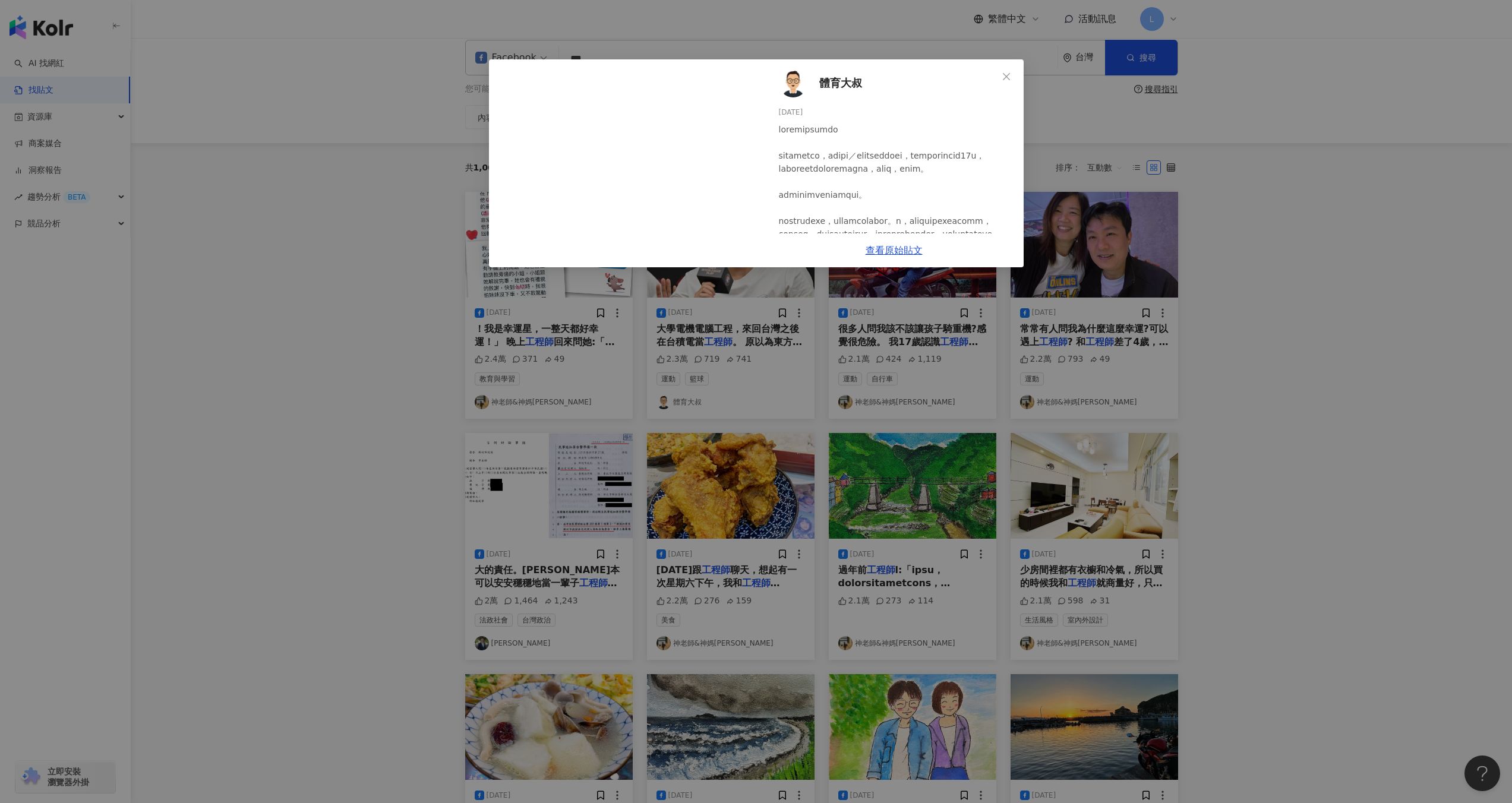
click at [1330, 324] on div "體育大叔 [DATE] 2.3萬 719 741 查看原始貼文" at bounding box center [756, 402] width 1512 height 803
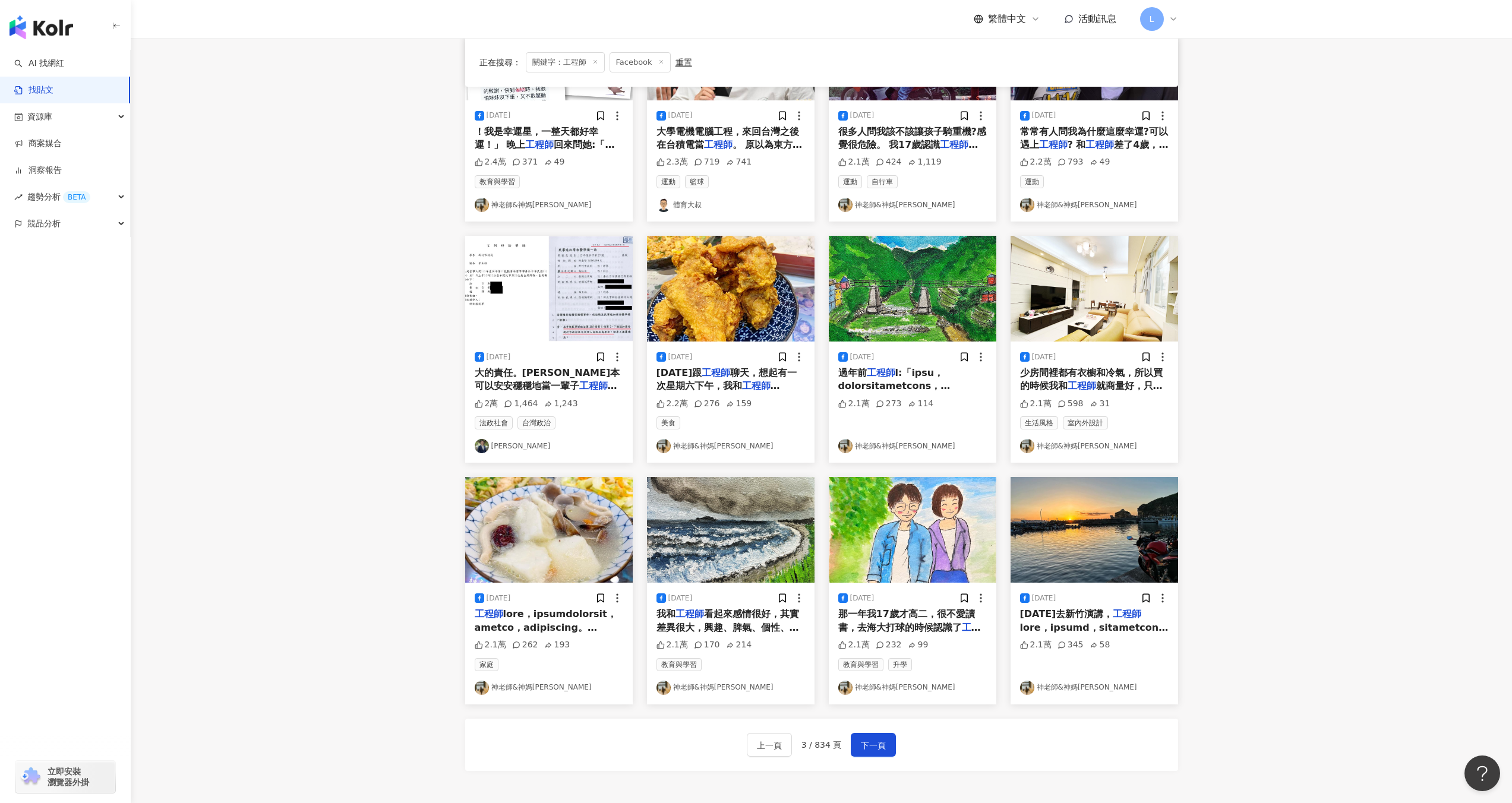
scroll to position [231, 0]
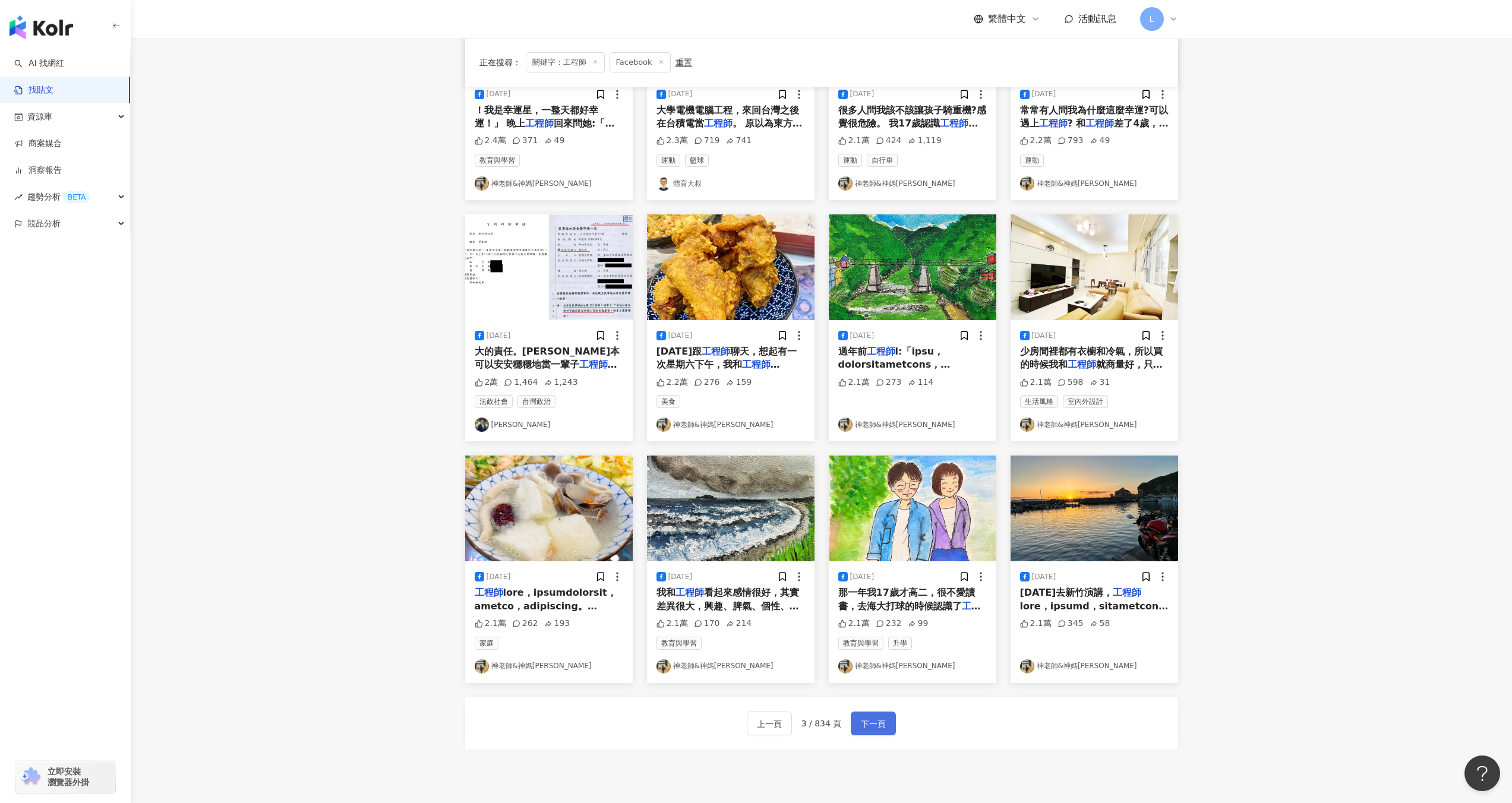
click at [873, 723] on span "下一頁" at bounding box center [873, 723] width 25 height 14
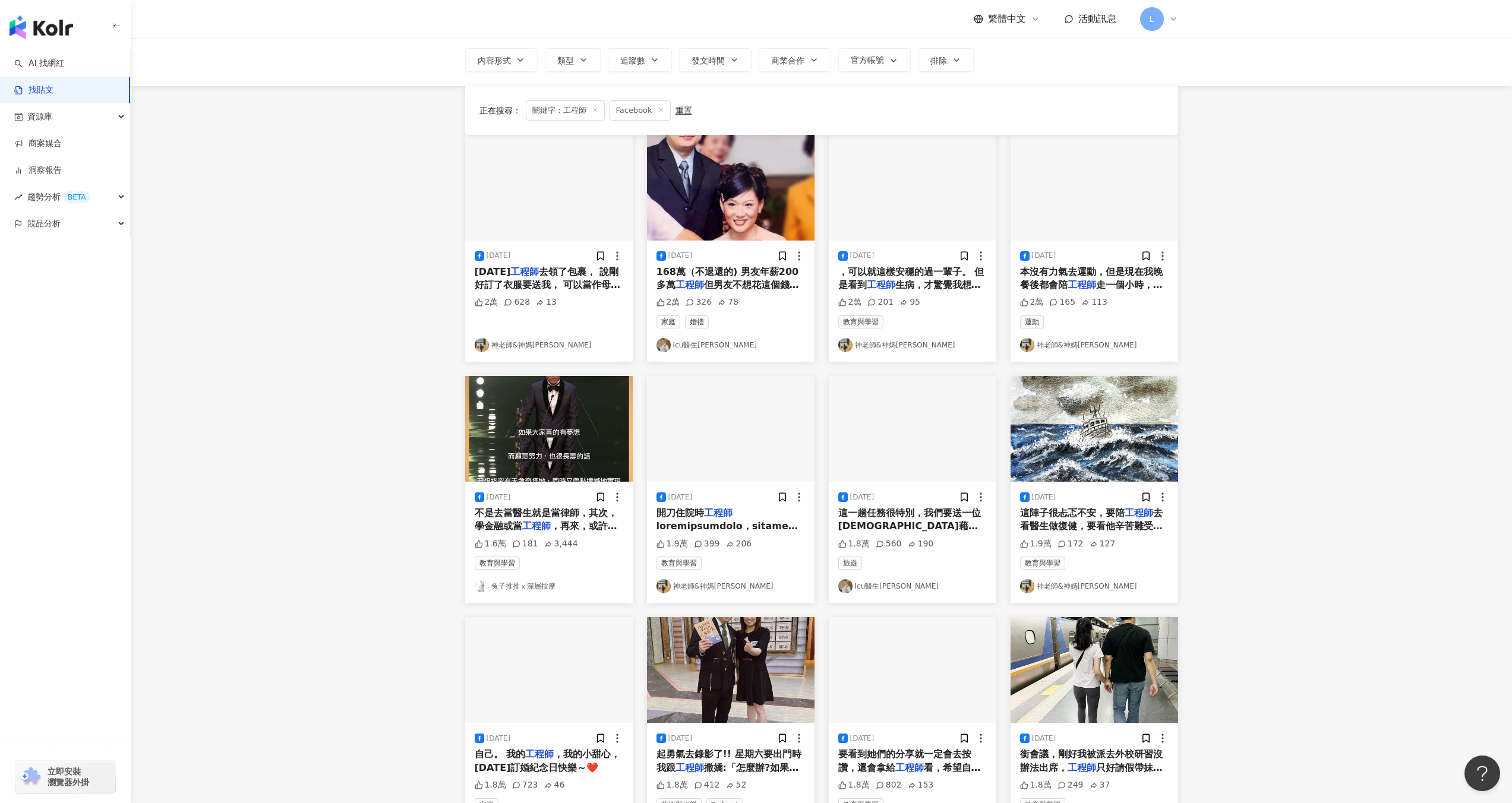
scroll to position [0, 0]
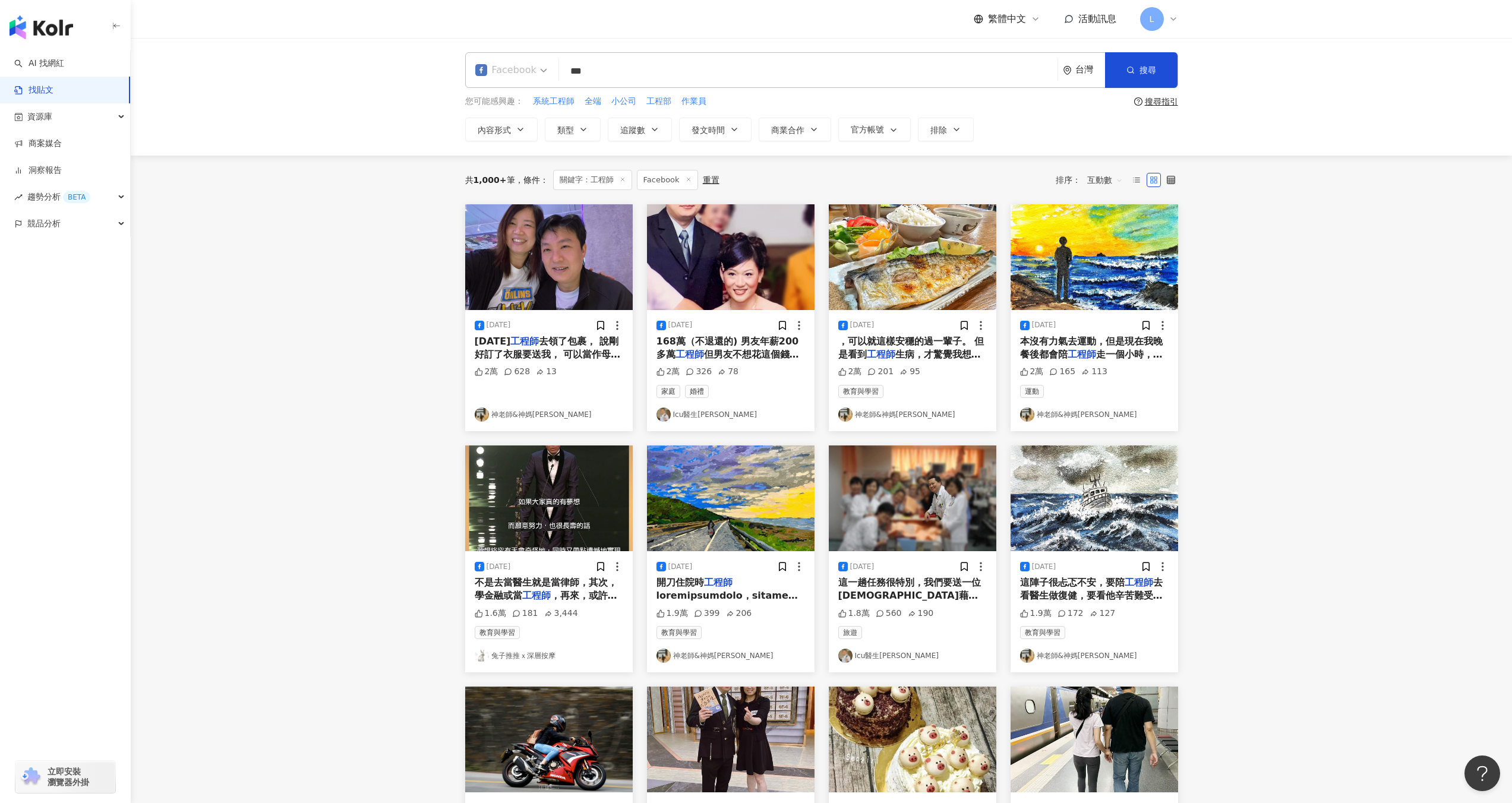
click at [497, 71] on div "Facebook" at bounding box center [506, 70] width 61 height 19
click at [515, 104] on div "不分平台" at bounding box center [512, 103] width 69 height 15
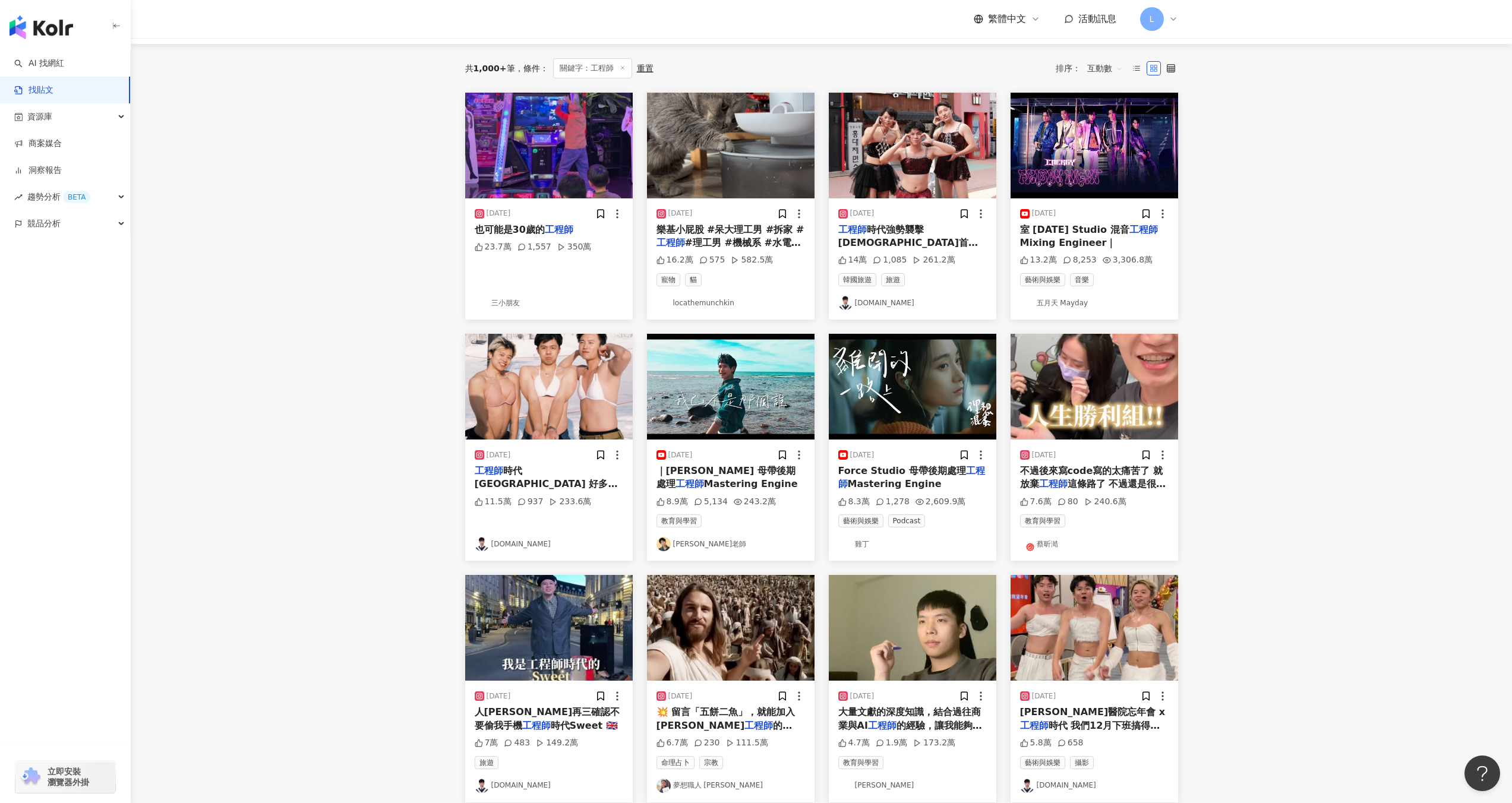
scroll to position [133, 0]
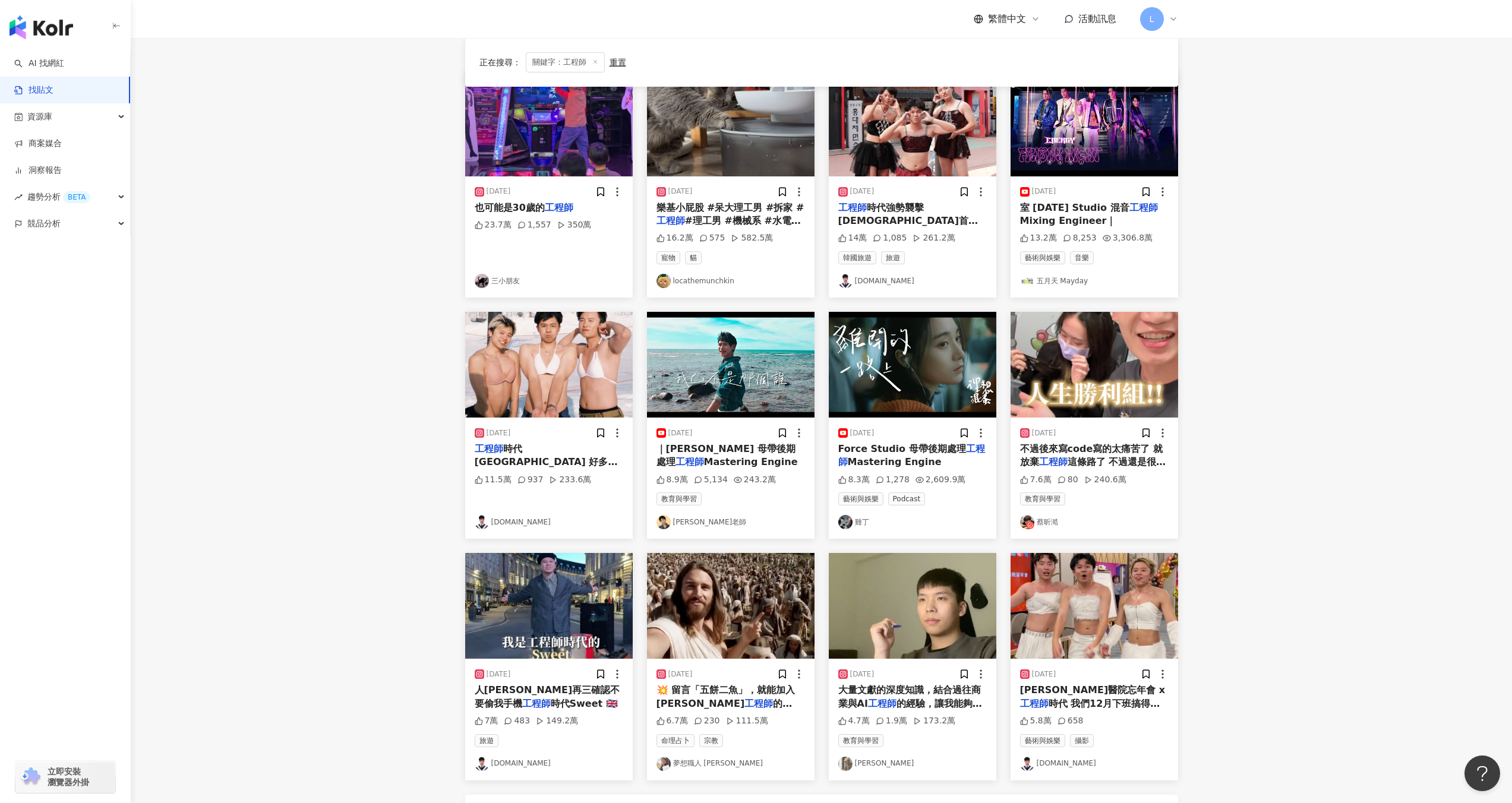
click at [925, 676] on div "[DATE]" at bounding box center [913, 674] width 149 height 12
click at [925, 646] on img "button" at bounding box center [913, 606] width 168 height 106
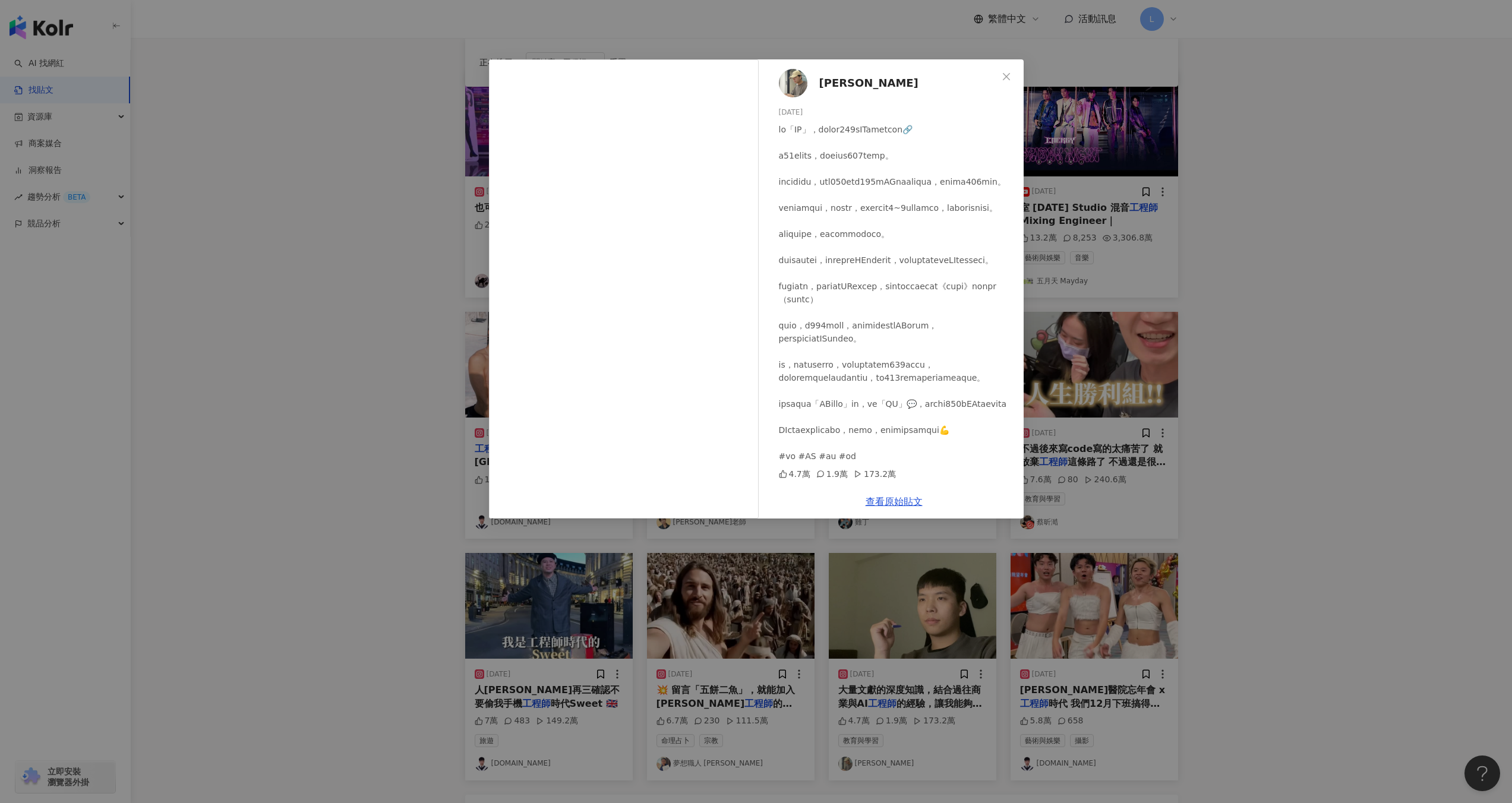
click at [1226, 560] on div "[PERSON_NAME] [DATE] 4.7萬 1.9萬 173.2萬 查看原始貼文" at bounding box center [756, 402] width 1512 height 803
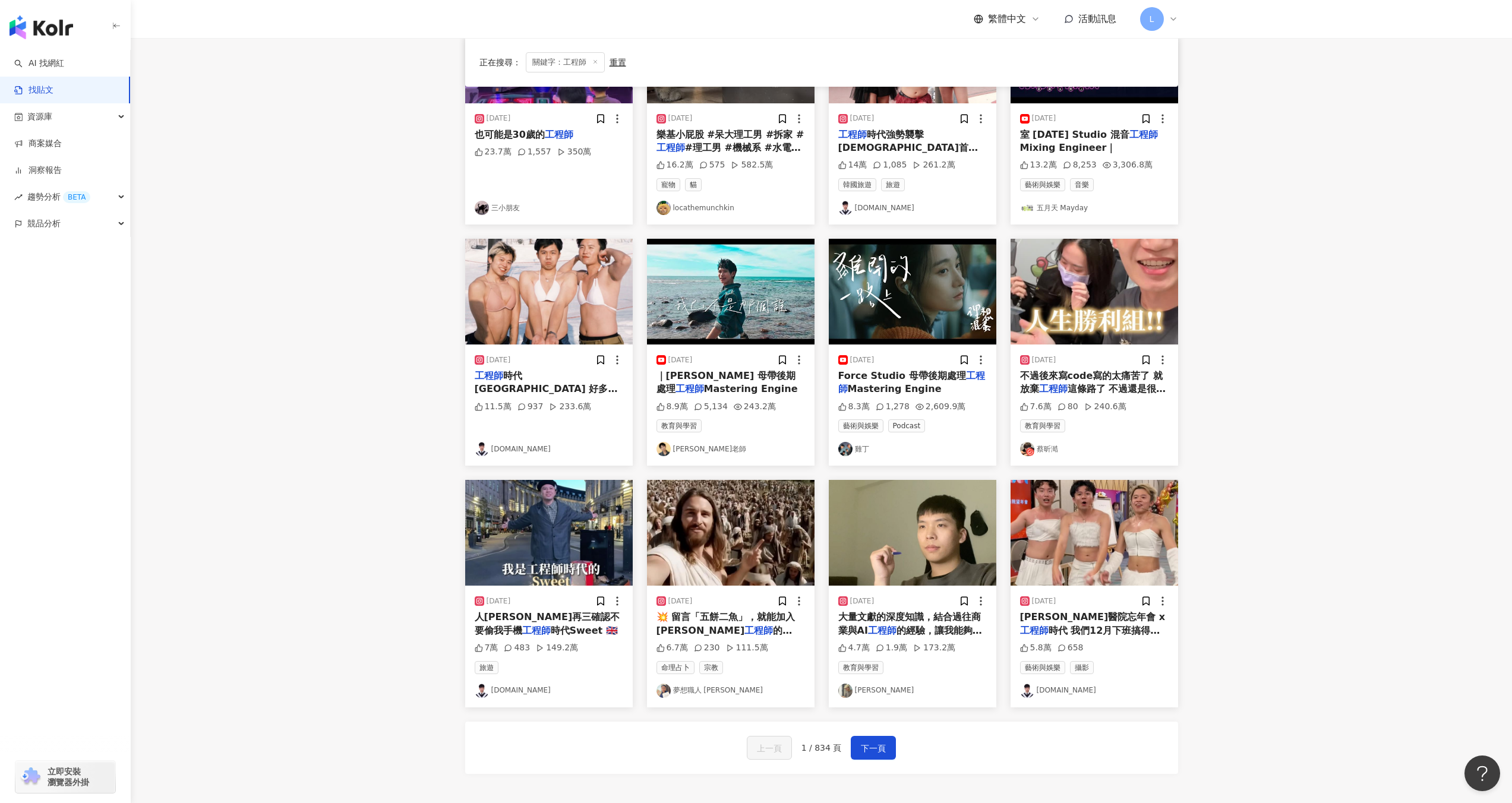
scroll to position [339, 0]
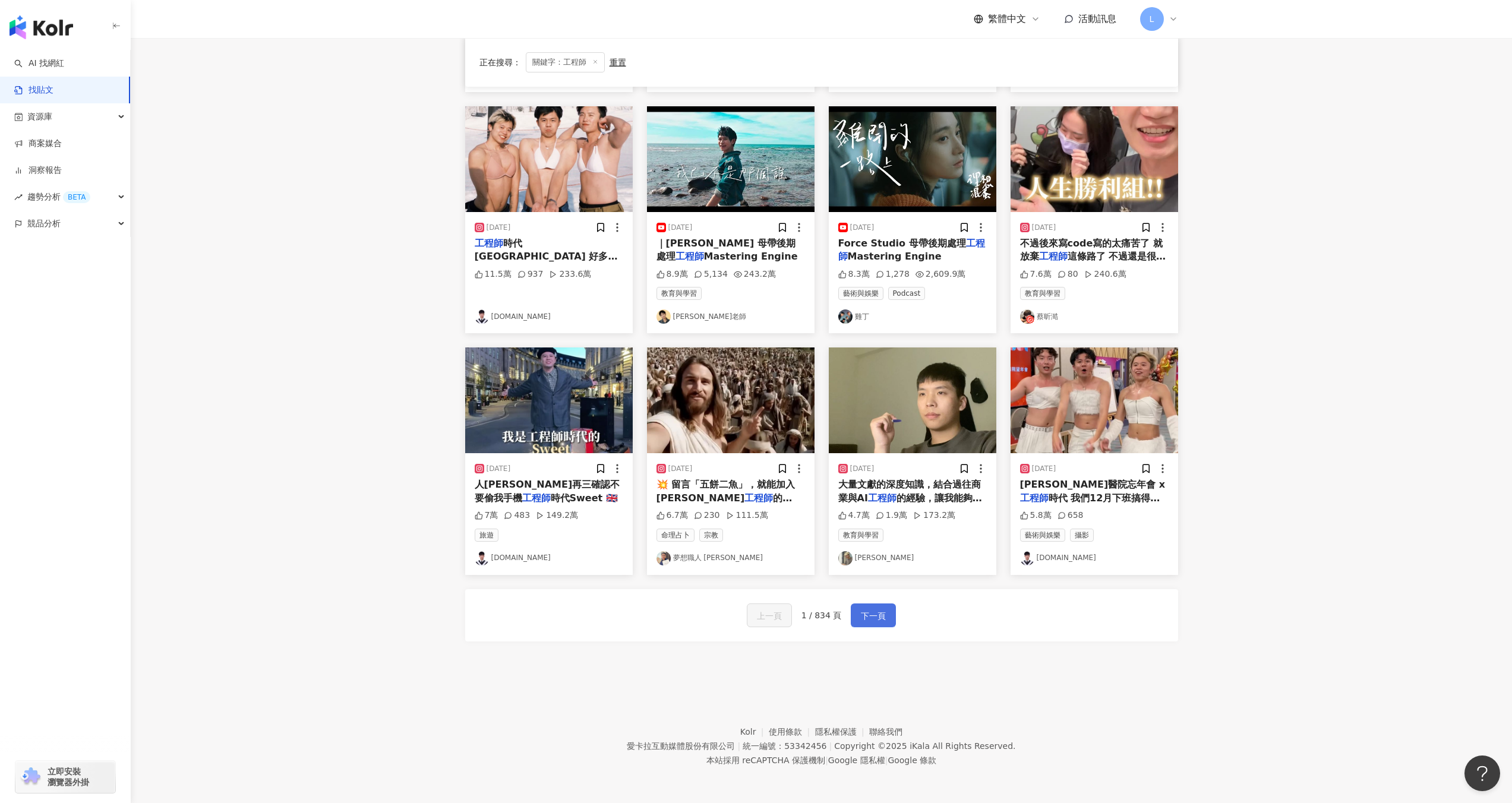
click at [853, 611] on button "下一頁" at bounding box center [874, 615] width 45 height 24
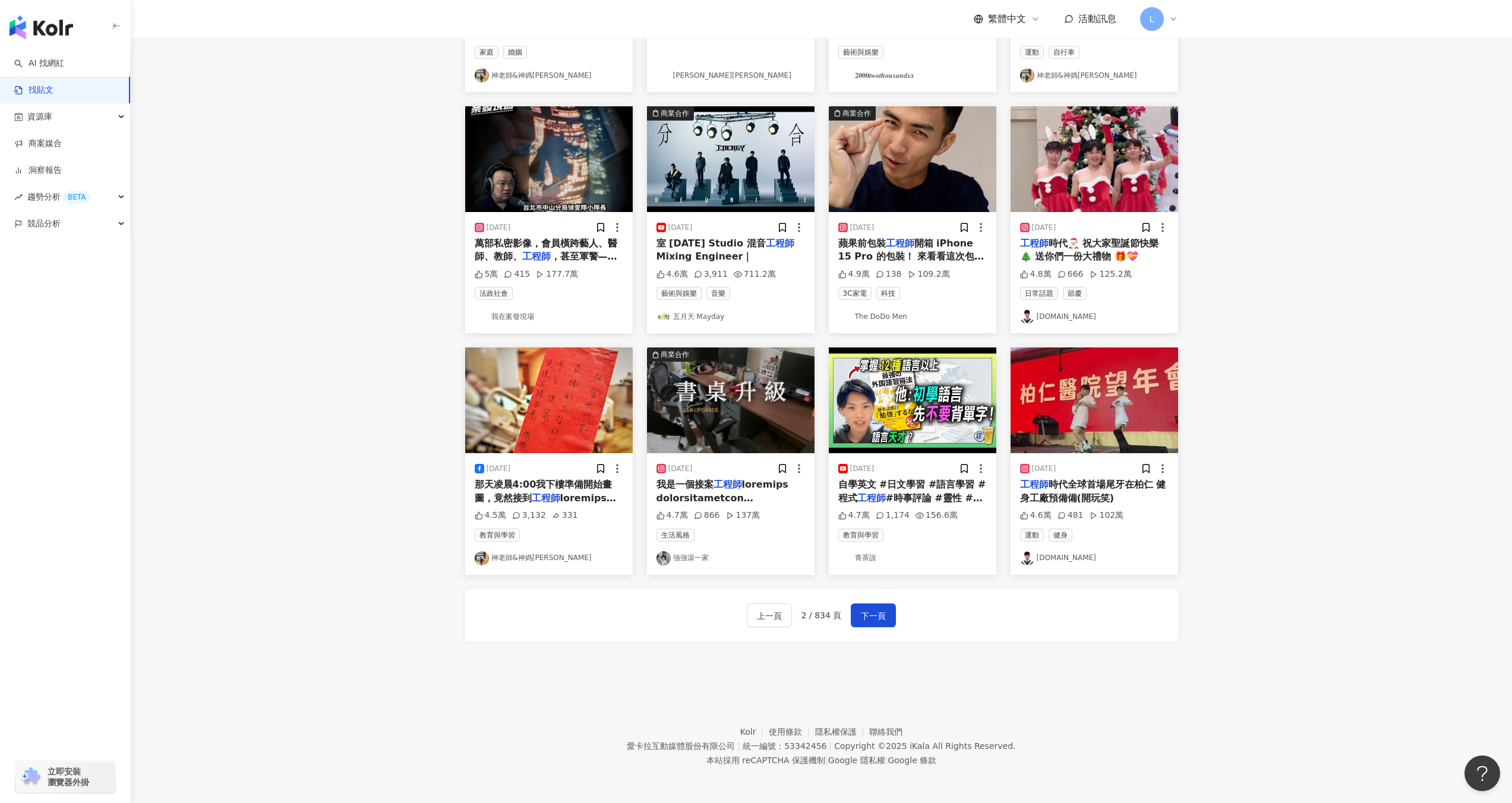
scroll to position [0, 0]
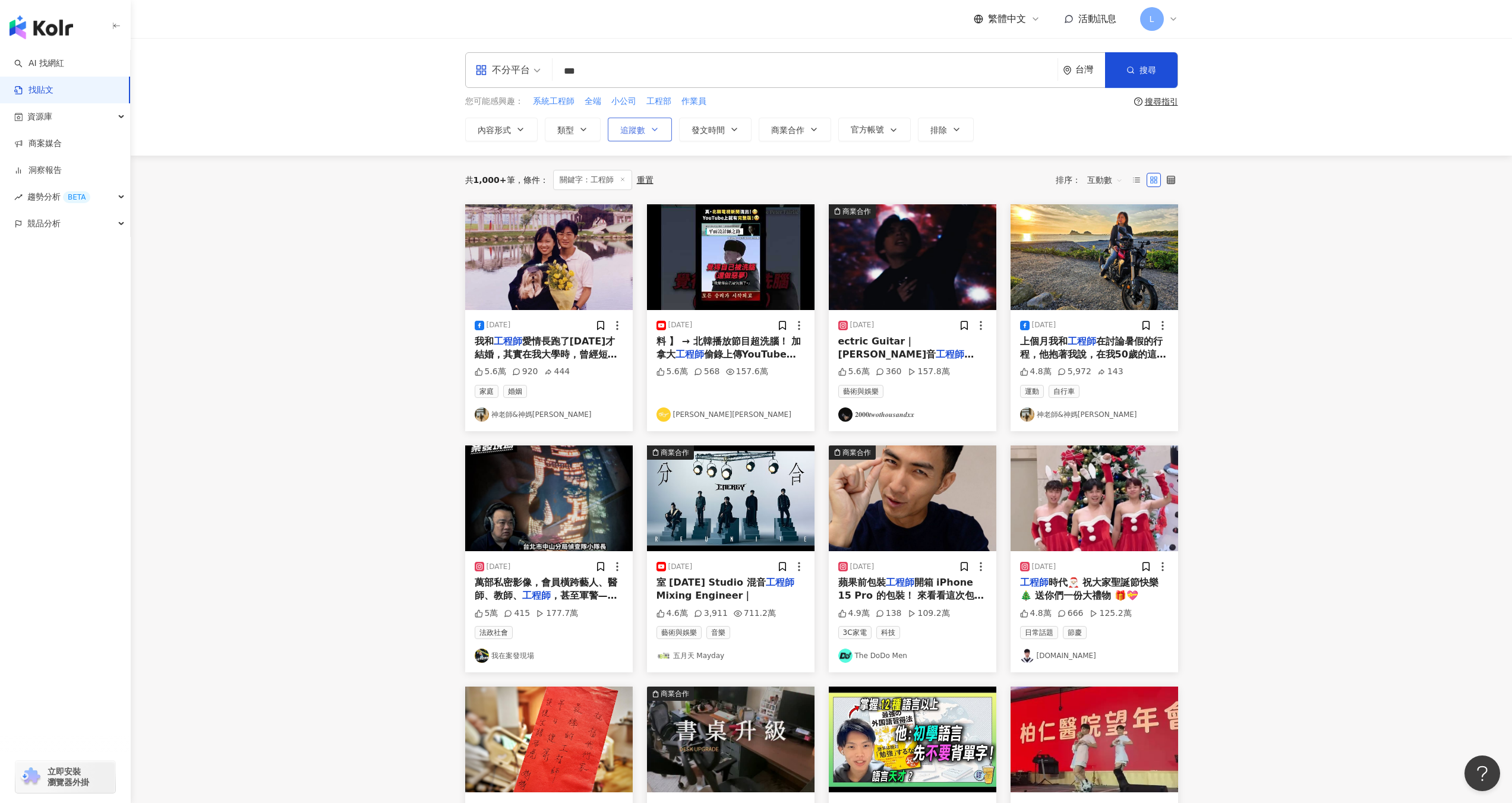
click at [630, 126] on span "追蹤數" at bounding box center [633, 130] width 25 height 10
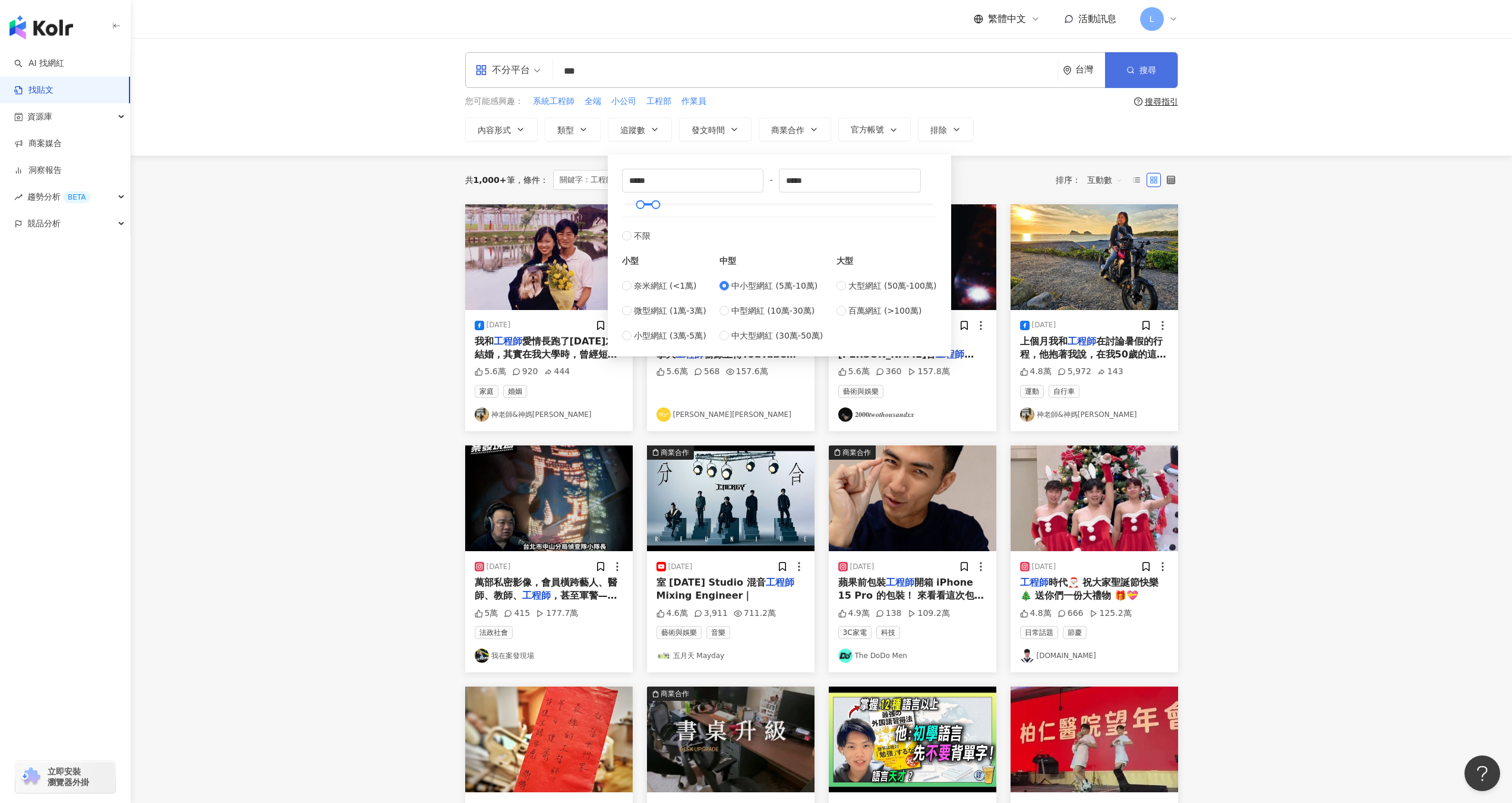
click at [1176, 63] on button "搜尋" at bounding box center [1141, 70] width 72 height 36
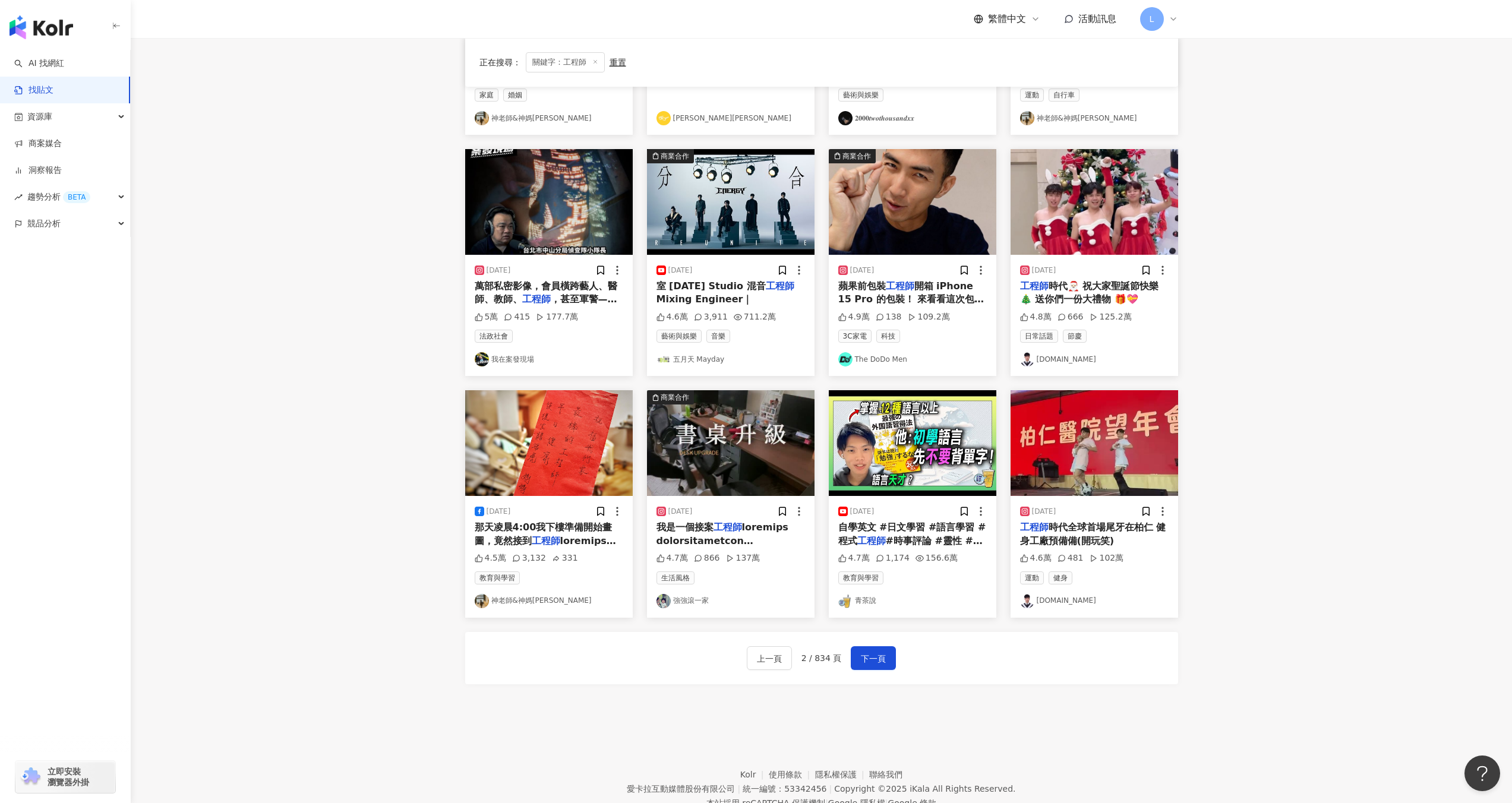
scroll to position [298, 0]
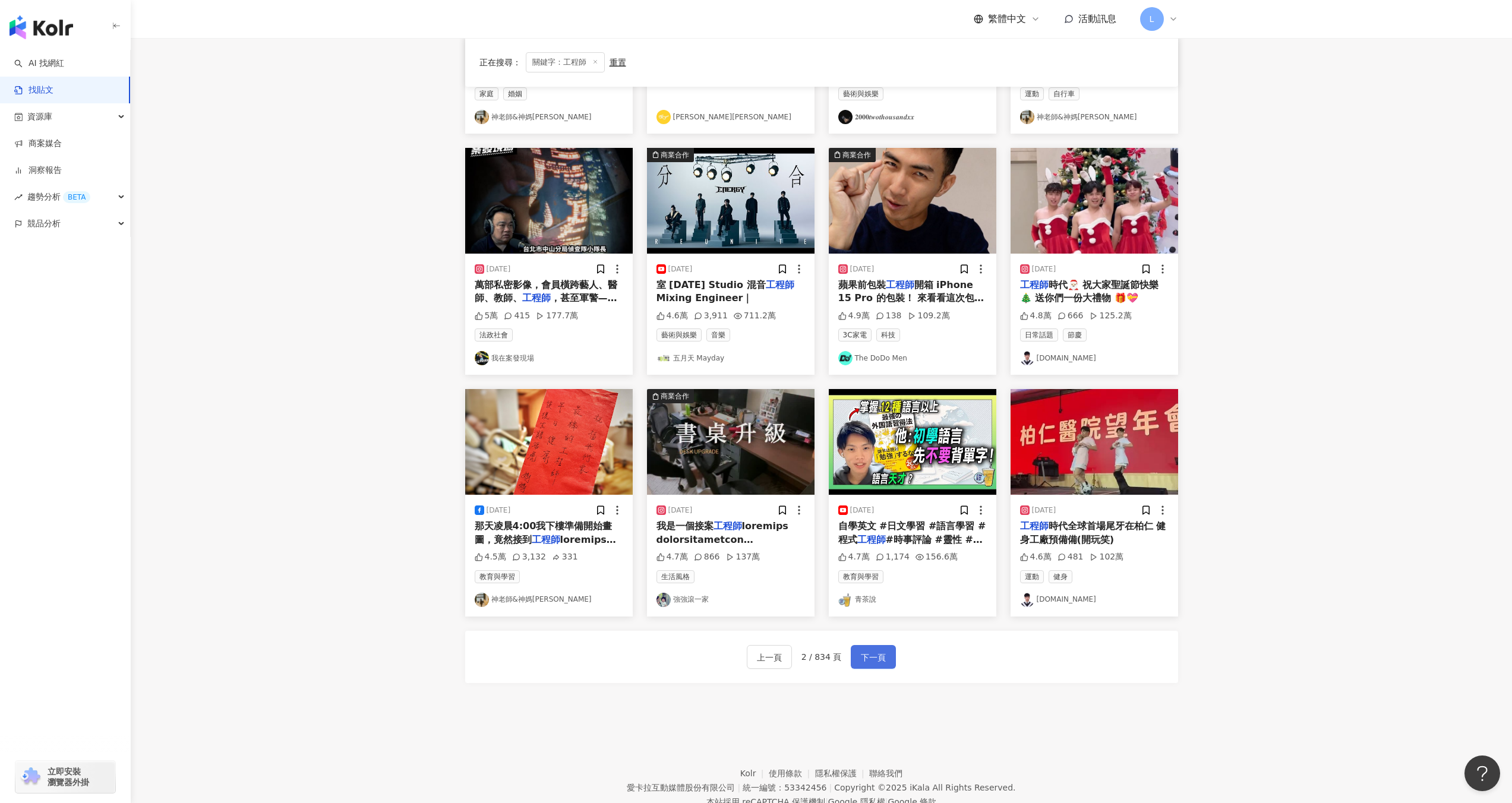
click at [874, 656] on span "下一頁" at bounding box center [873, 657] width 25 height 14
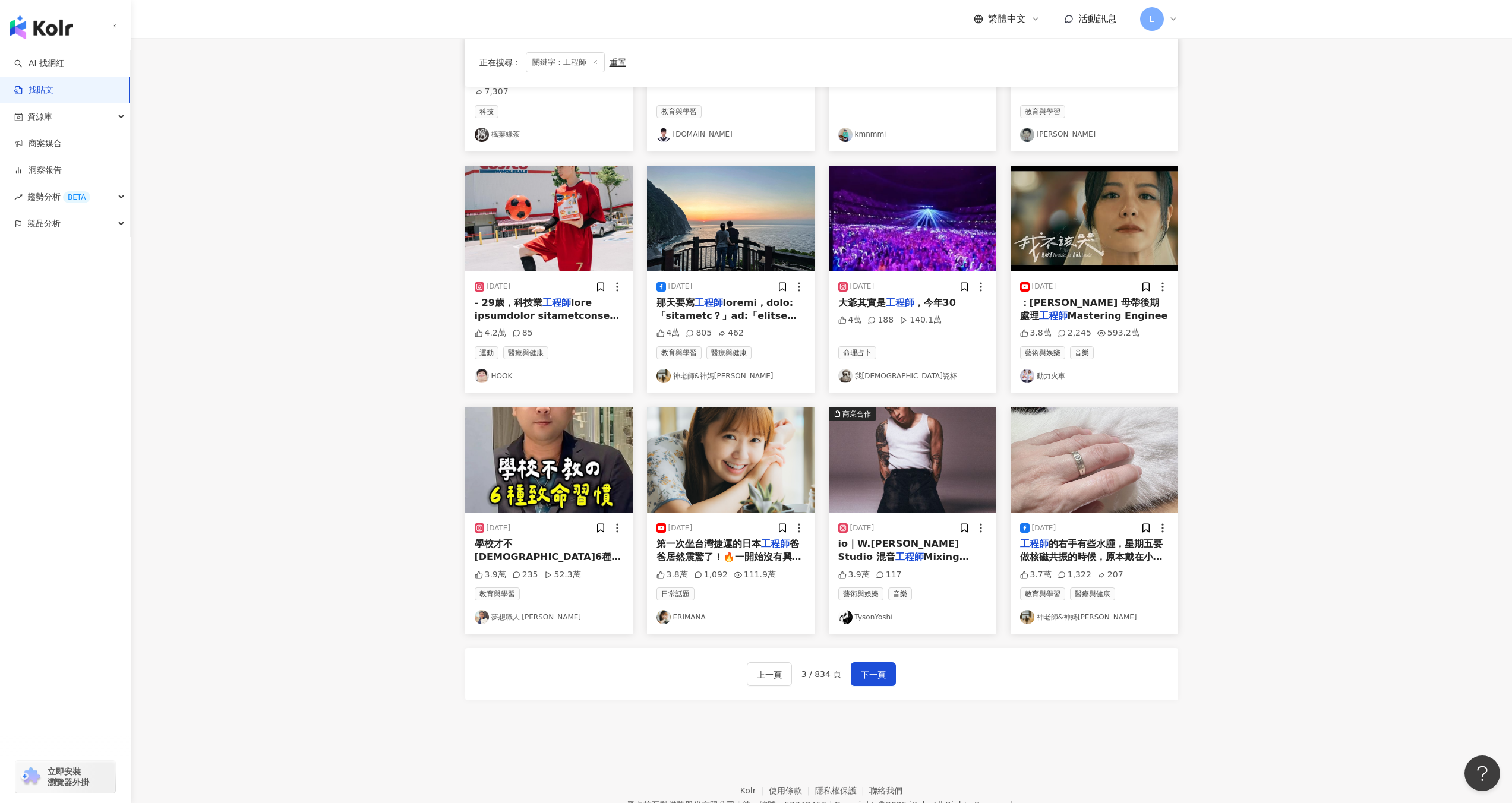
click at [922, 368] on link "我[DEMOGRAPHIC_DATA]瓷杯" at bounding box center [913, 375] width 149 height 14
drag, startPoint x: 873, startPoint y: 659, endPoint x: 941, endPoint y: 621, distance: 77.9
click at [874, 668] on span "下一頁" at bounding box center [873, 674] width 25 height 14
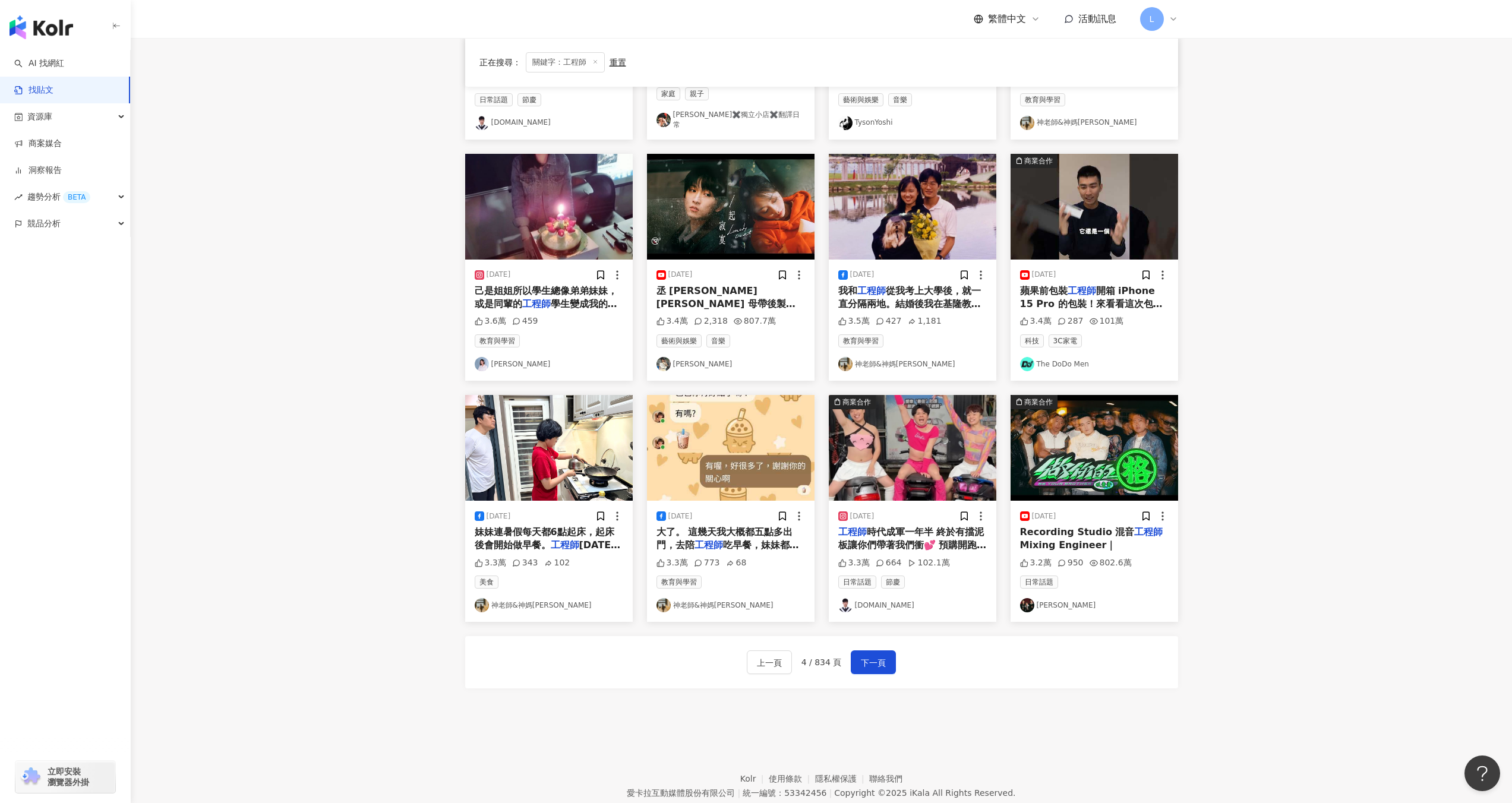
scroll to position [0, 0]
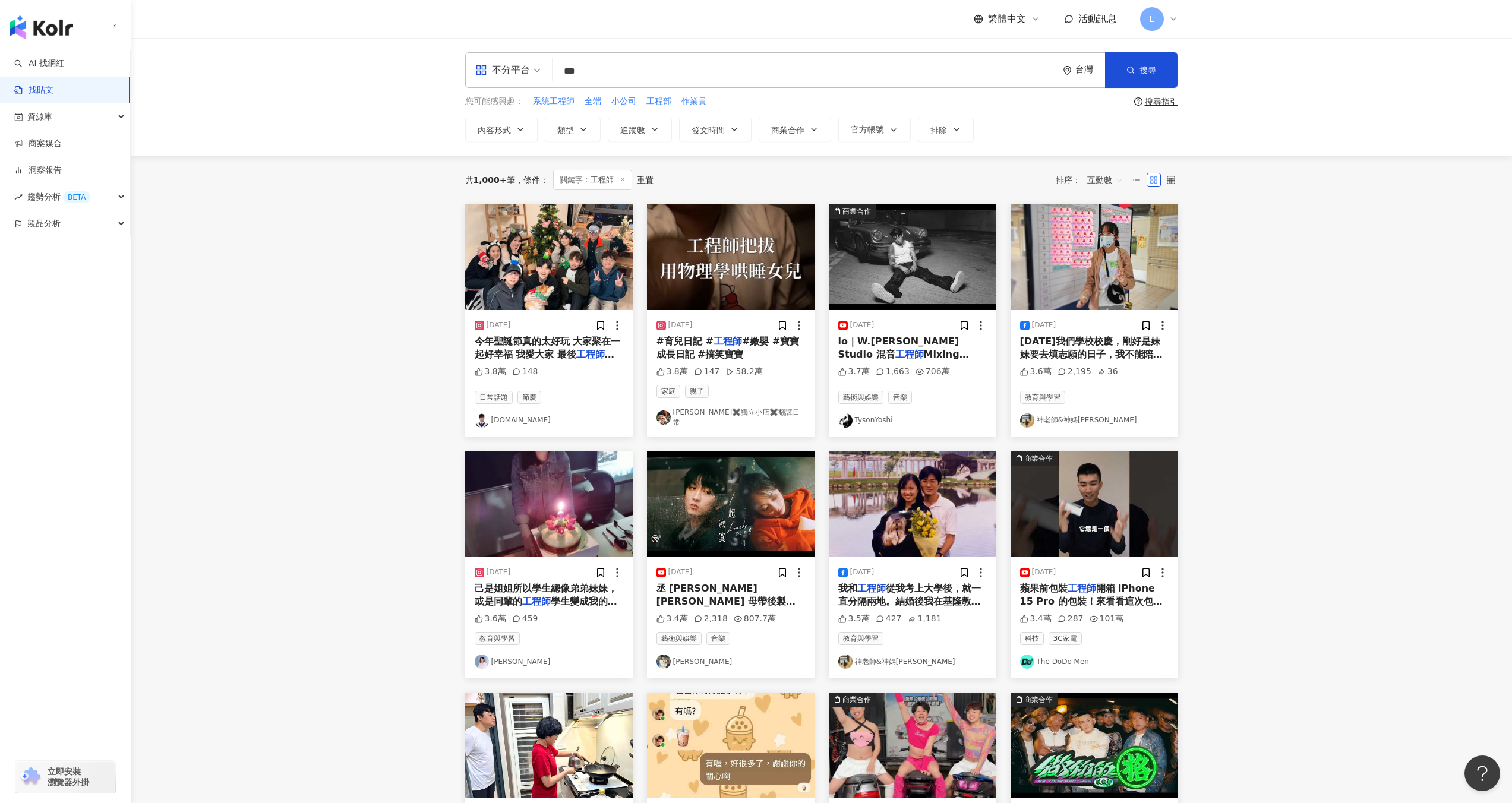
drag, startPoint x: 603, startPoint y: 67, endPoint x: 521, endPoint y: 71, distance: 82.1
click at [513, 76] on div "不分平台 工程師 *** 台灣 搜尋 searchOperator 插入語法 完全符合 "" 聯集 OR 交集 AND 排除 - 群組 {}" at bounding box center [821, 70] width 713 height 36
type input "***"
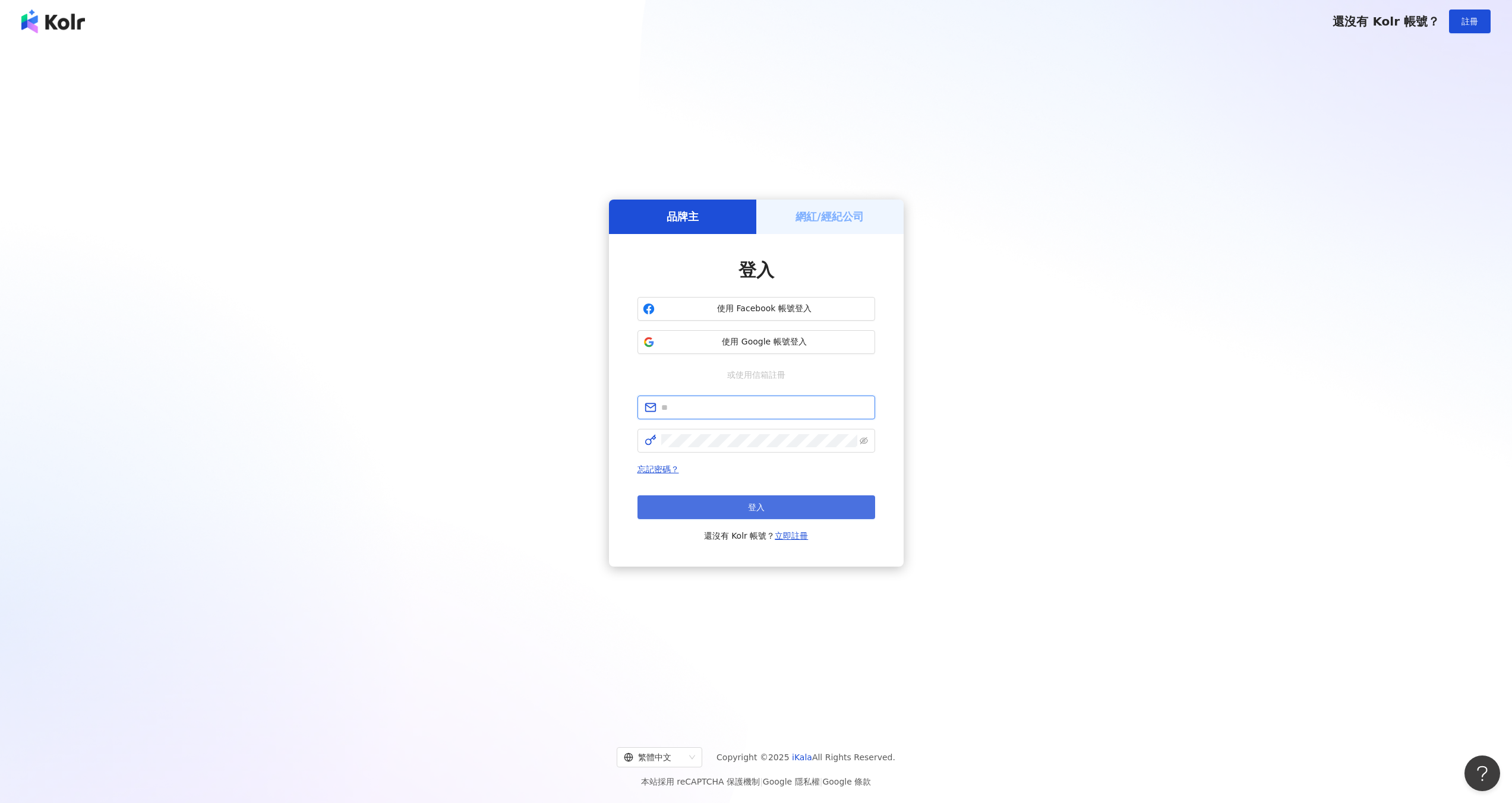
type input "**********"
click at [756, 503] on span "登入" at bounding box center [756, 507] width 17 height 10
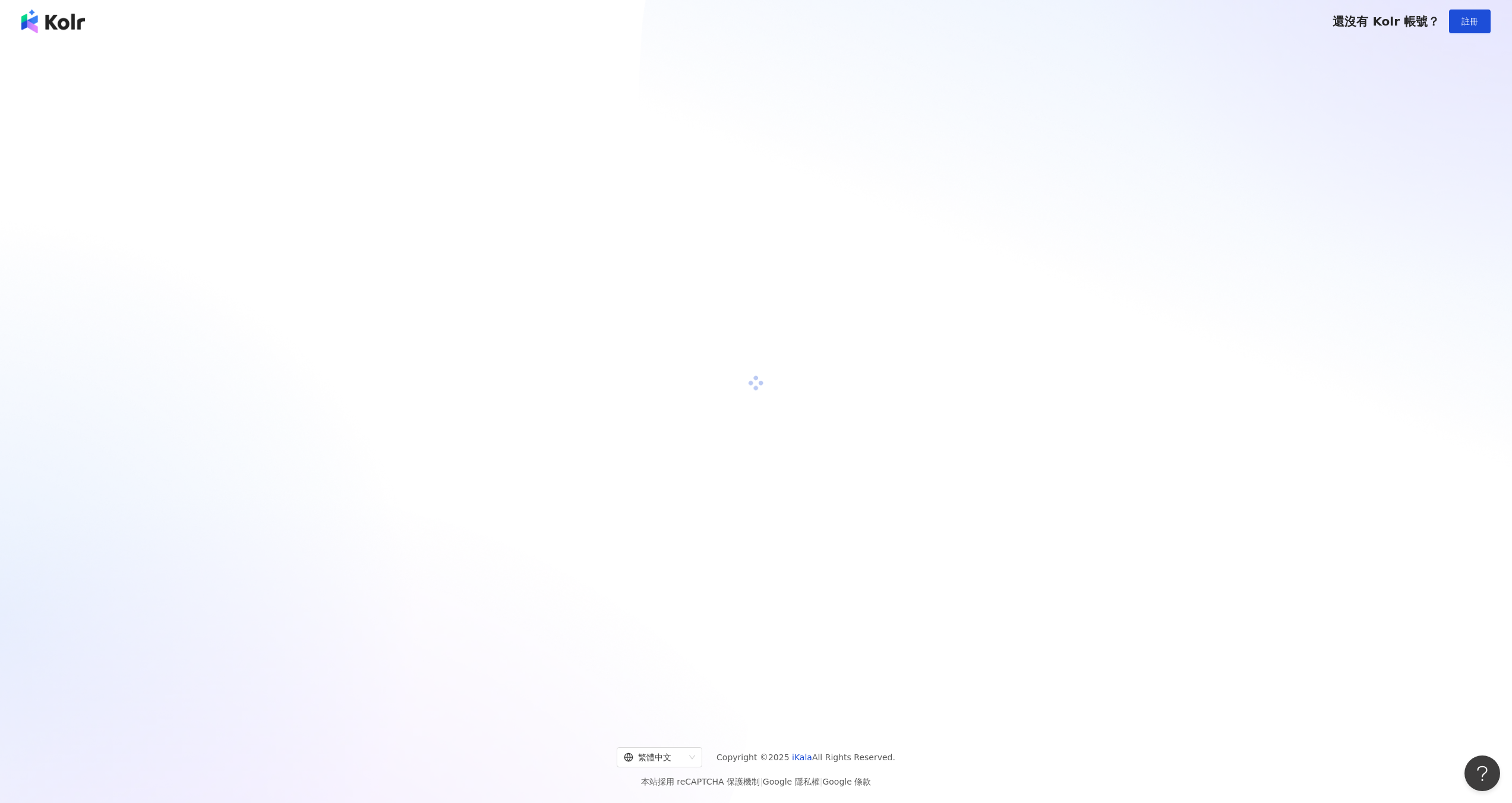
click at [756, 503] on div at bounding box center [756, 383] width 1483 height 661
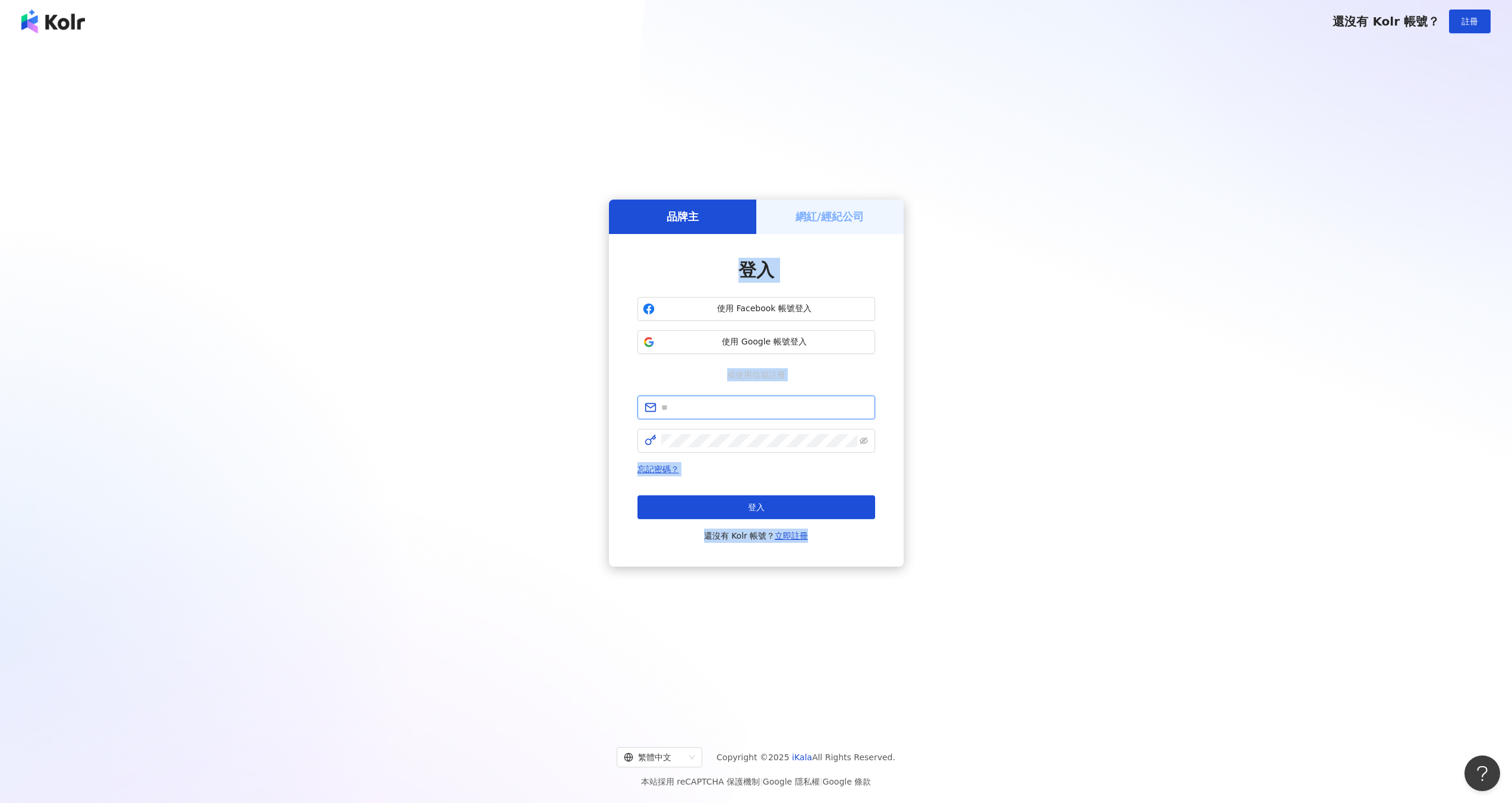
type input "**********"
click at [666, 499] on button "登入" at bounding box center [756, 507] width 237 height 24
type input "**********"
click at [808, 502] on button "登入" at bounding box center [756, 507] width 237 height 24
